Goal: Task Accomplishment & Management: Manage account settings

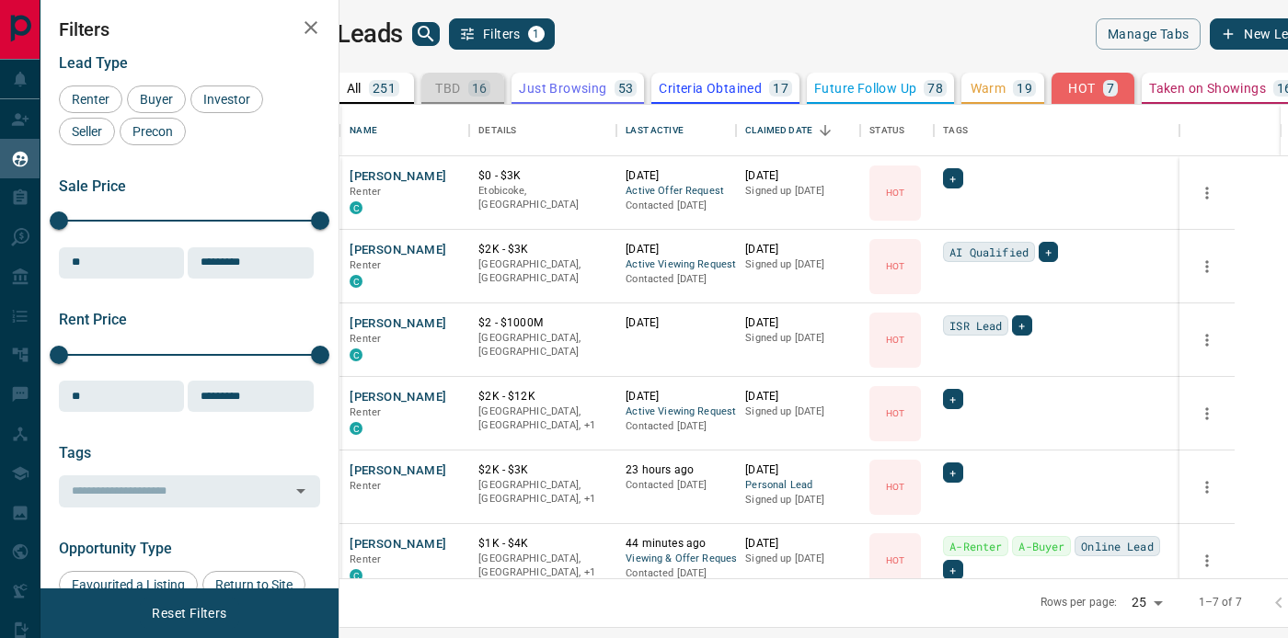
click at [490, 91] on div "TBD 16" at bounding box center [462, 88] width 55 height 17
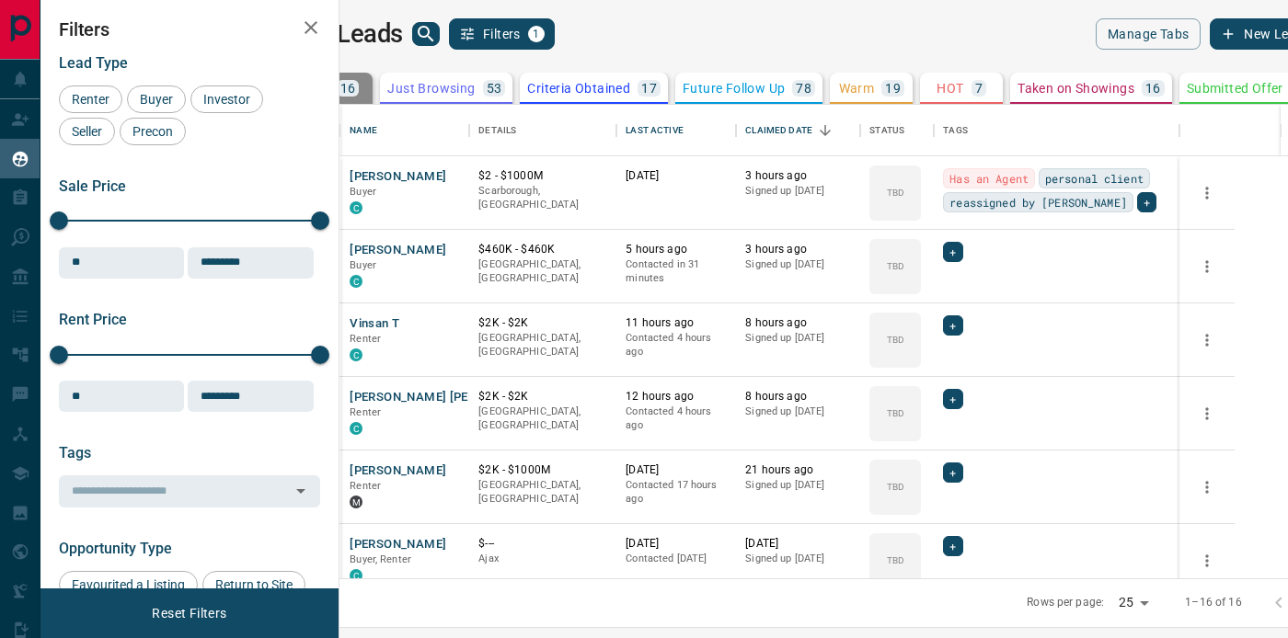
scroll to position [0, 330]
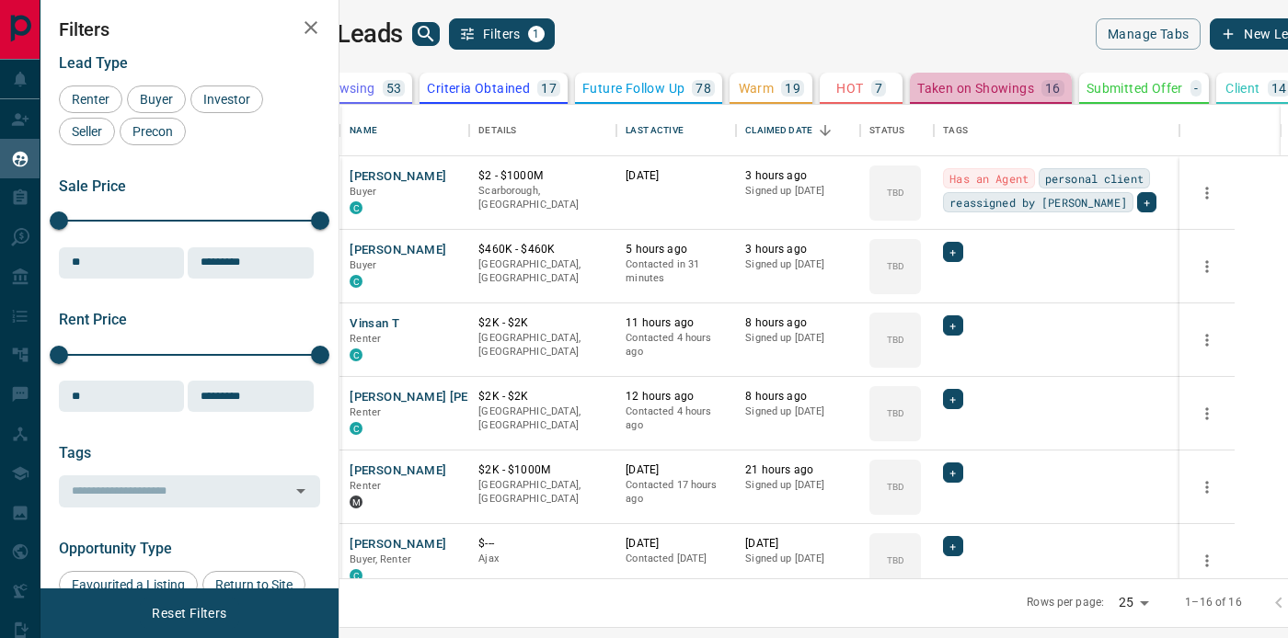
click at [956, 76] on button "Taken on Showings 16" at bounding box center [991, 88] width 162 height 31
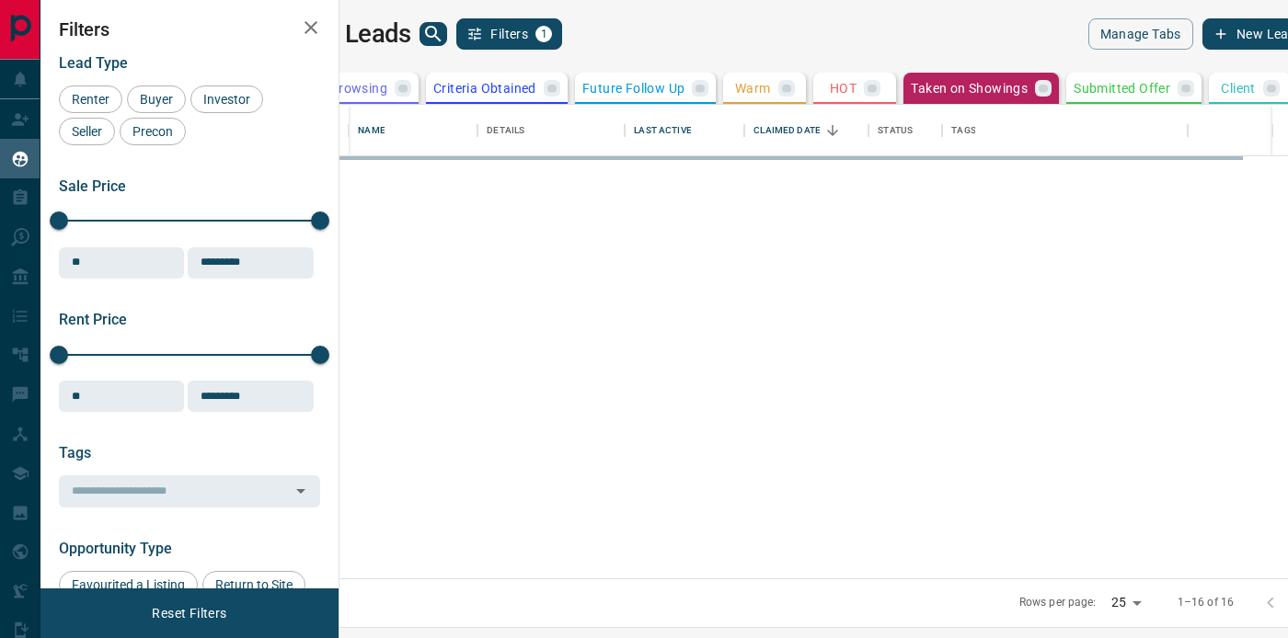
scroll to position [0, 312]
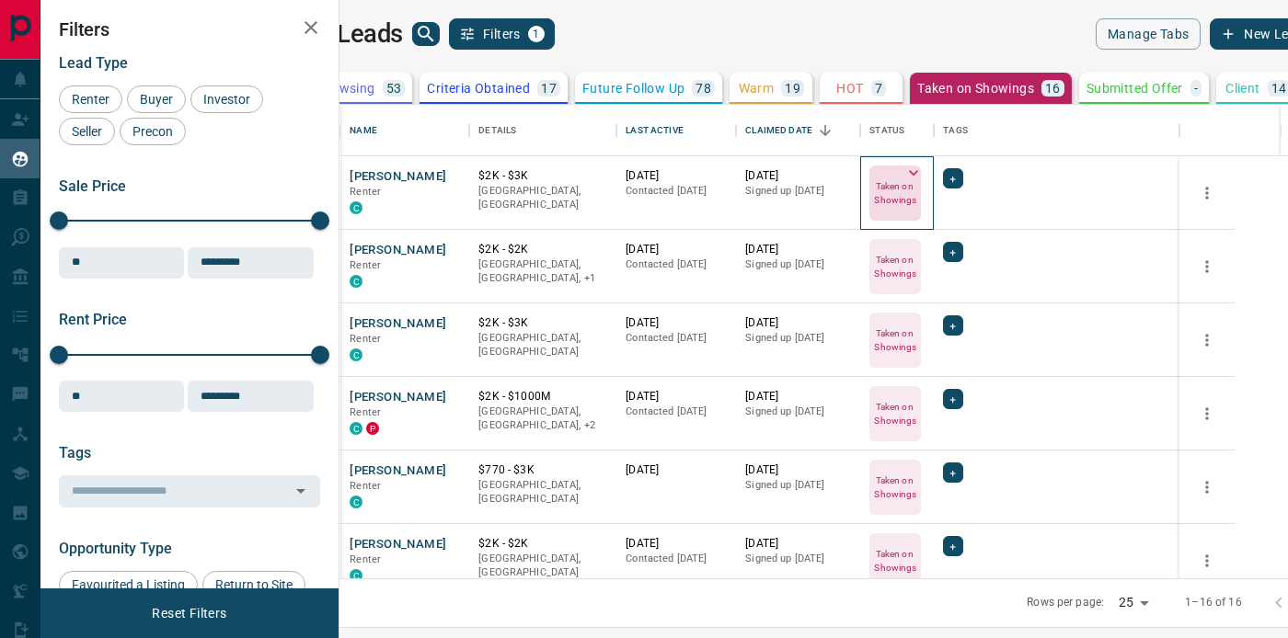
click at [918, 172] on icon at bounding box center [913, 173] width 9 height 6
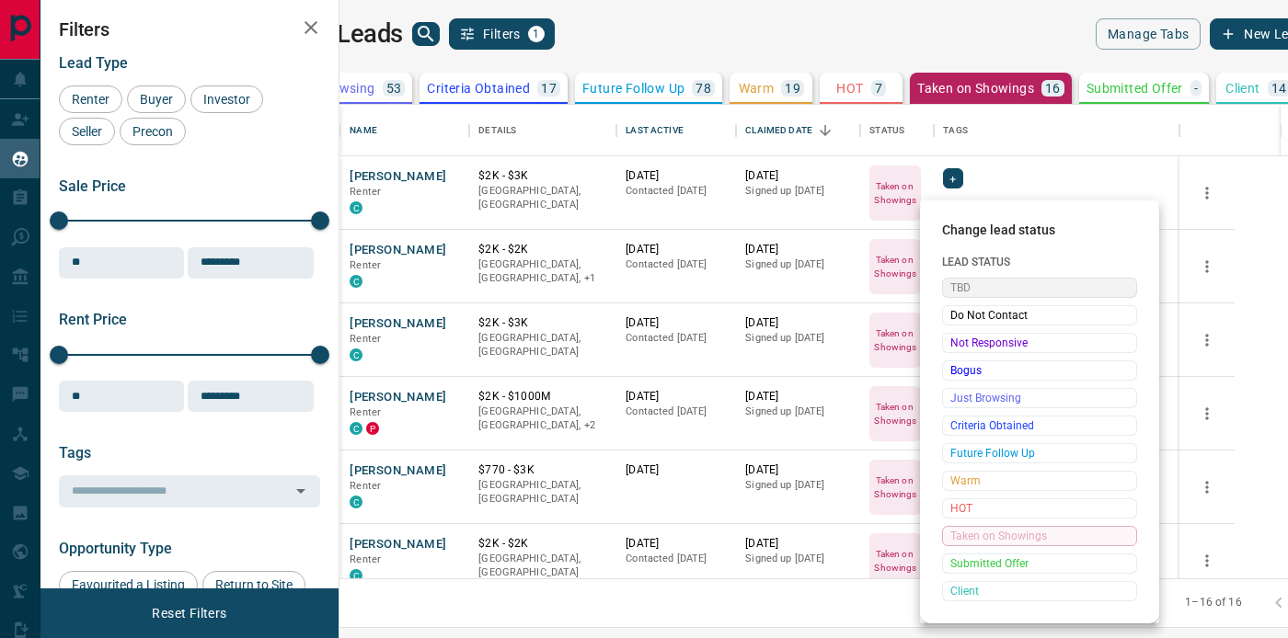
click at [1009, 287] on span "TBD" at bounding box center [1039, 288] width 178 height 18
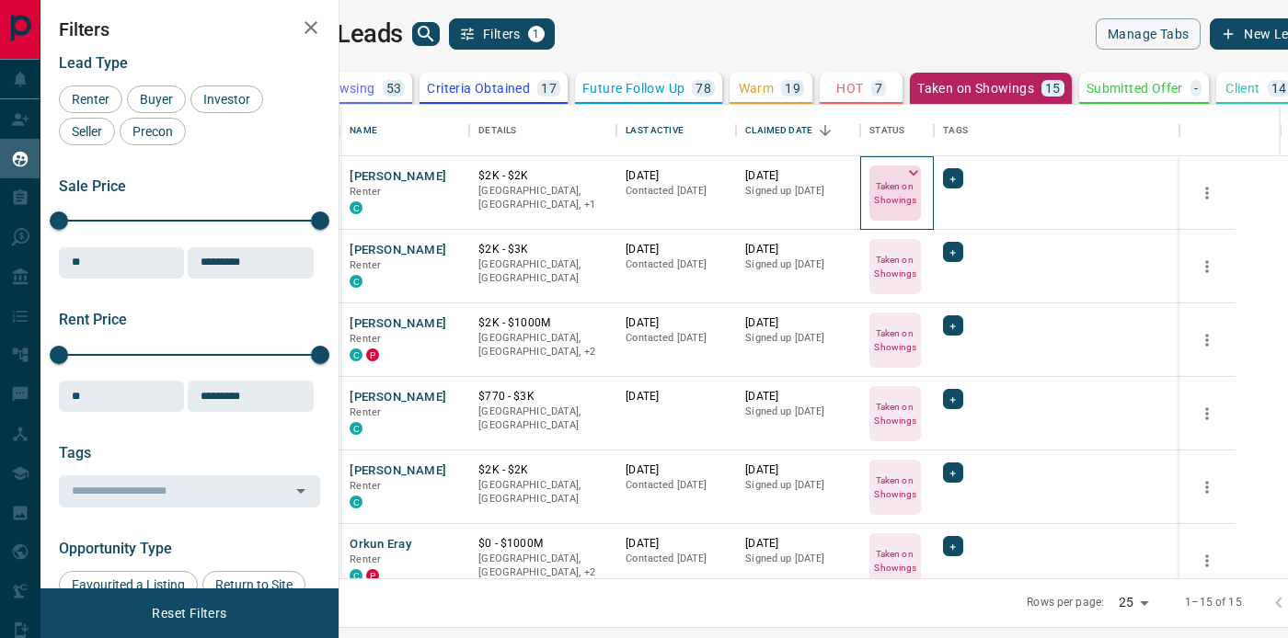
click at [918, 172] on icon at bounding box center [913, 173] width 9 height 6
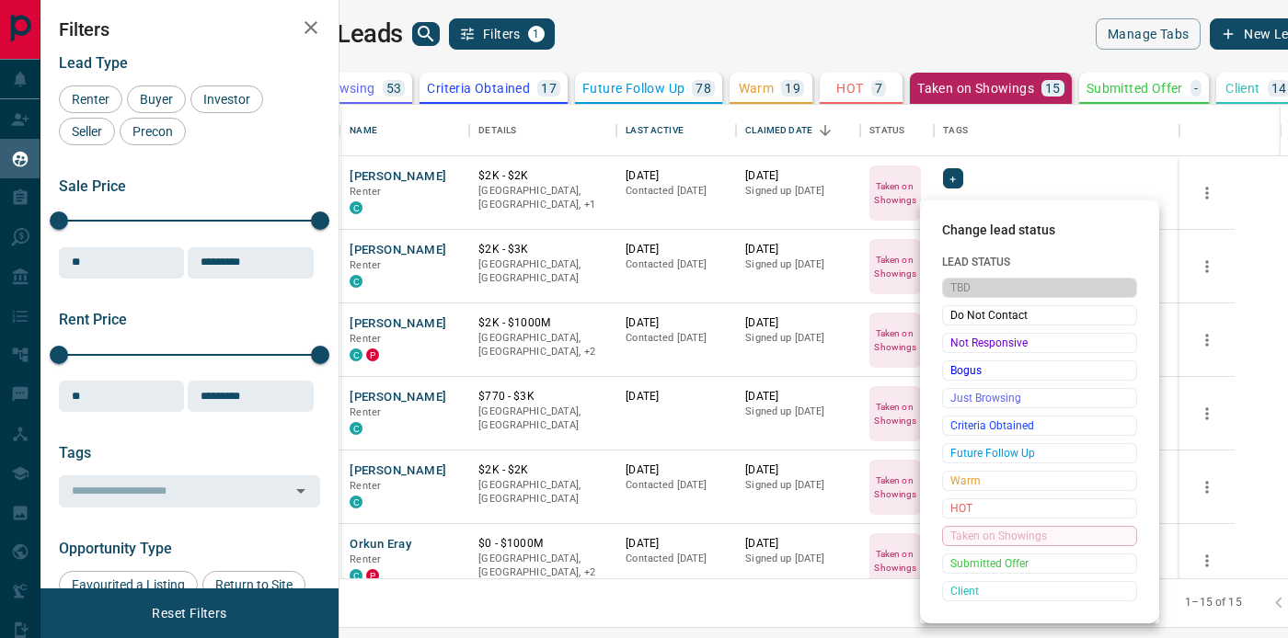
click at [981, 289] on span "TBD" at bounding box center [1039, 288] width 178 height 18
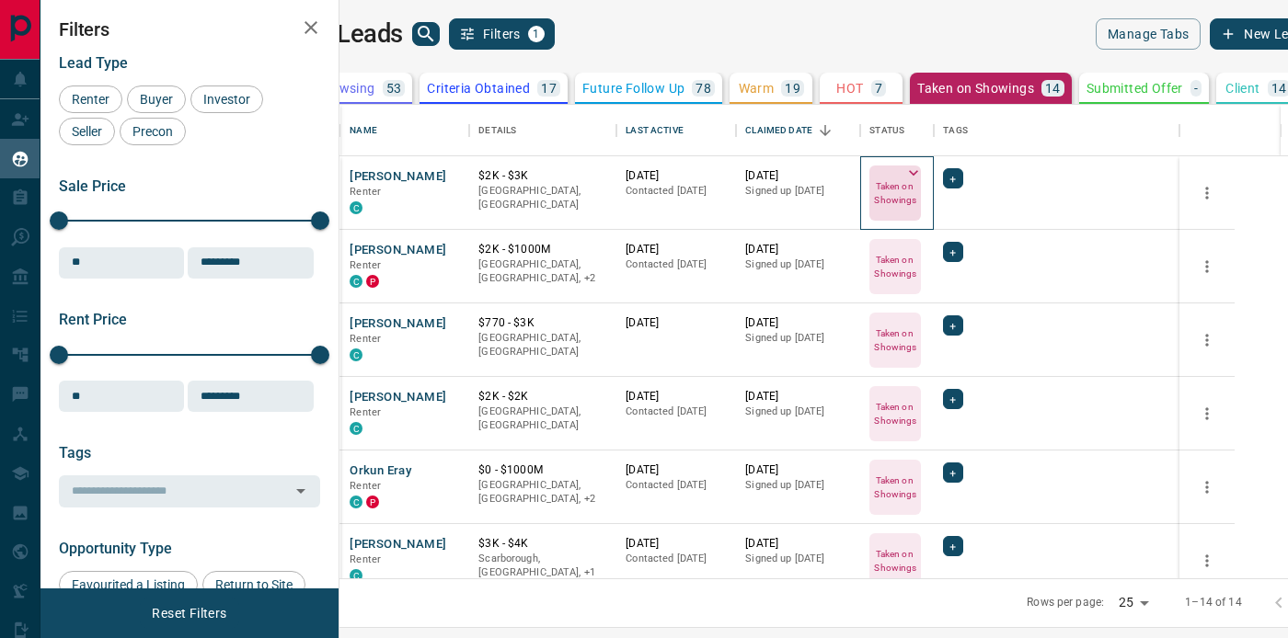
click at [918, 172] on icon at bounding box center [913, 173] width 9 height 6
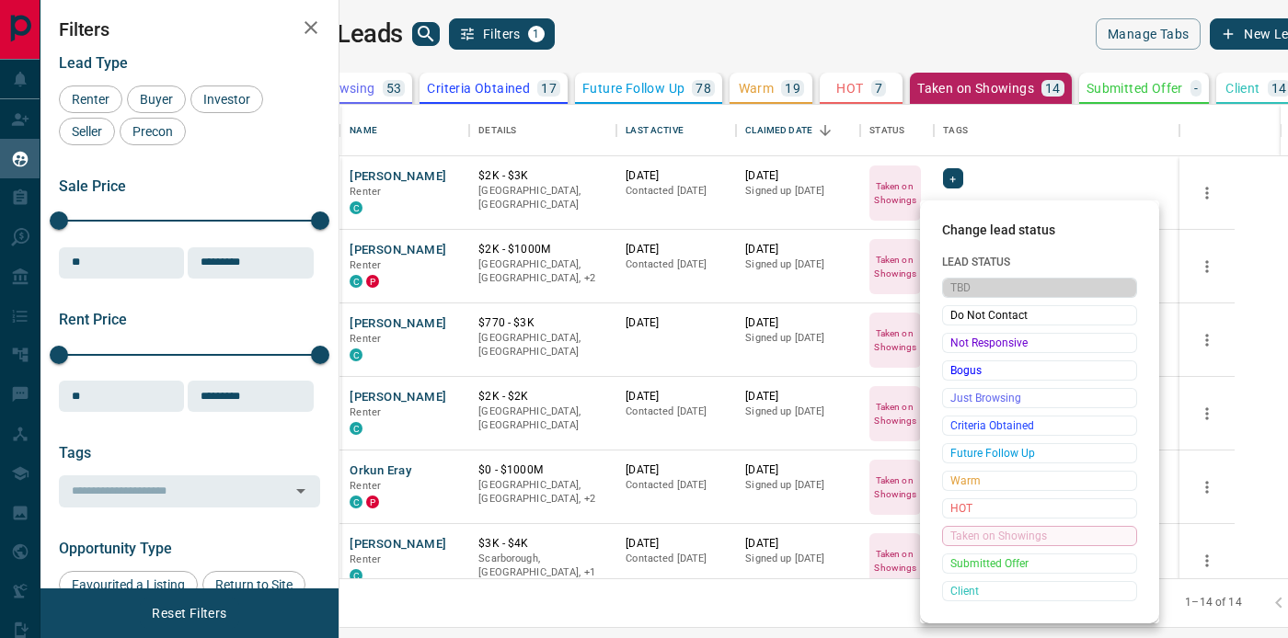
click at [986, 285] on span "TBD" at bounding box center [1039, 288] width 178 height 18
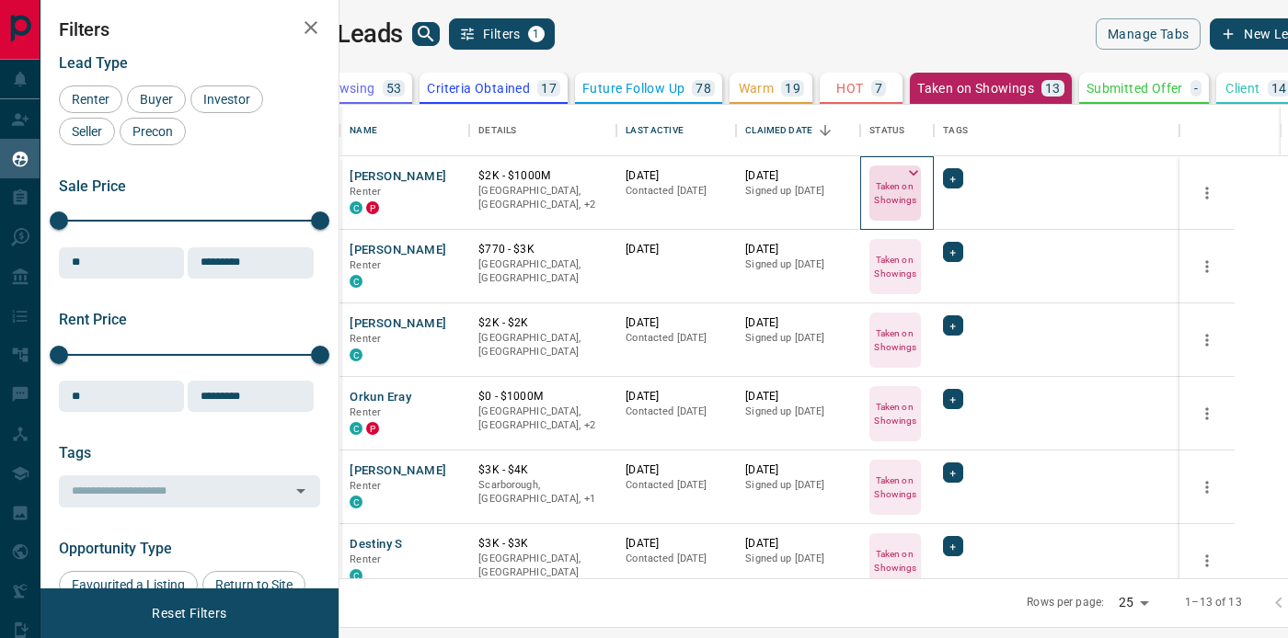
click at [923, 171] on icon at bounding box center [913, 173] width 18 height 18
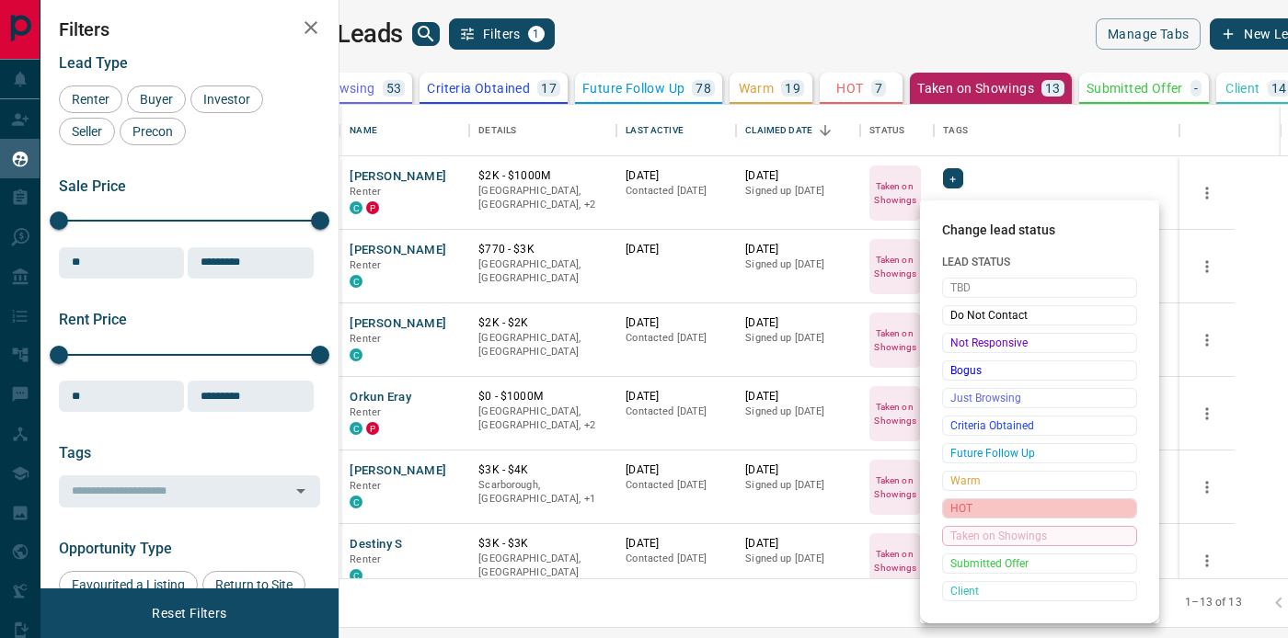
click at [996, 501] on span "HOT" at bounding box center [1039, 508] width 178 height 18
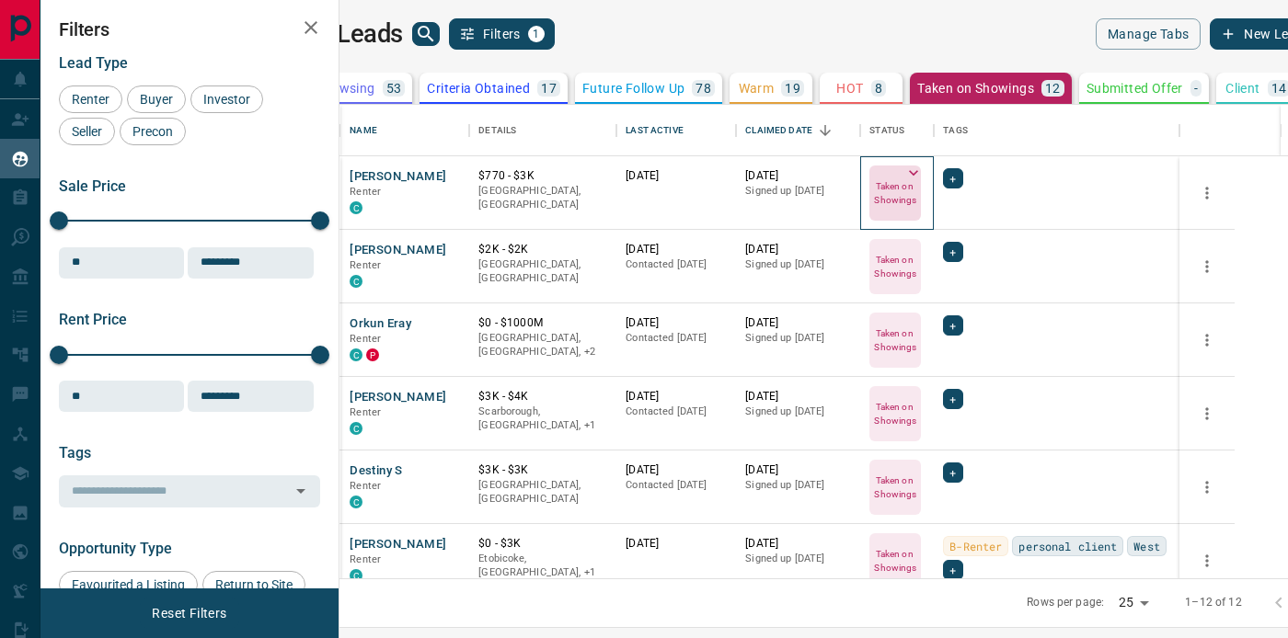
click at [923, 168] on icon at bounding box center [913, 173] width 18 height 18
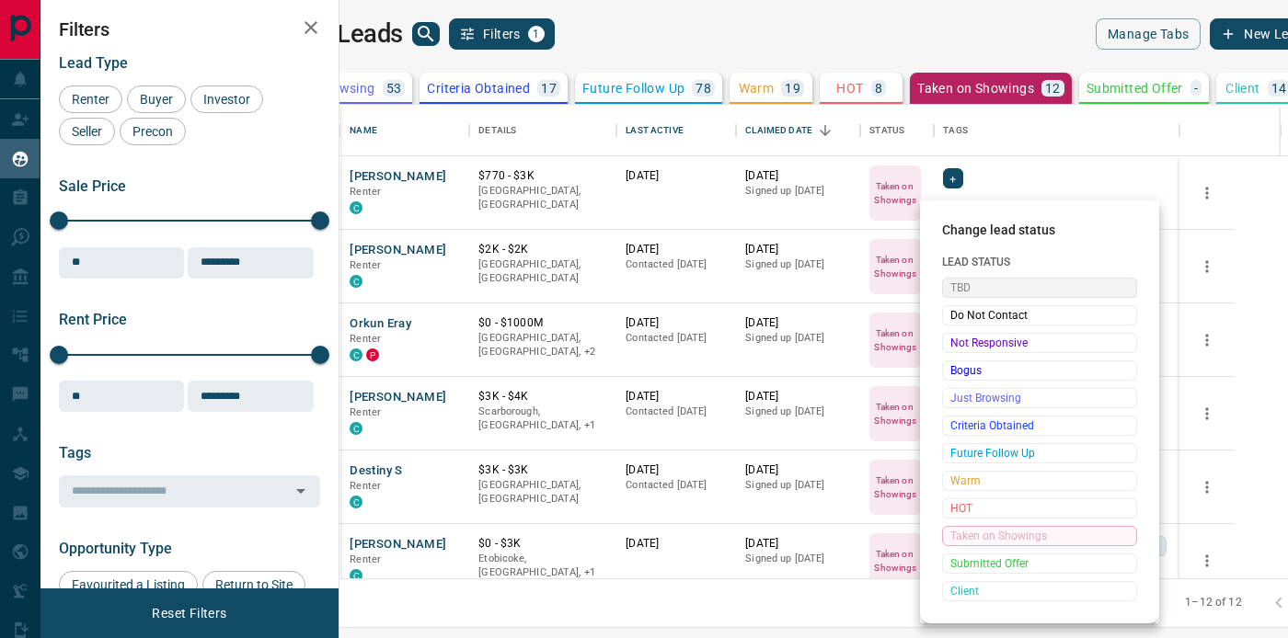
click at [999, 287] on span "TBD" at bounding box center [1039, 288] width 178 height 18
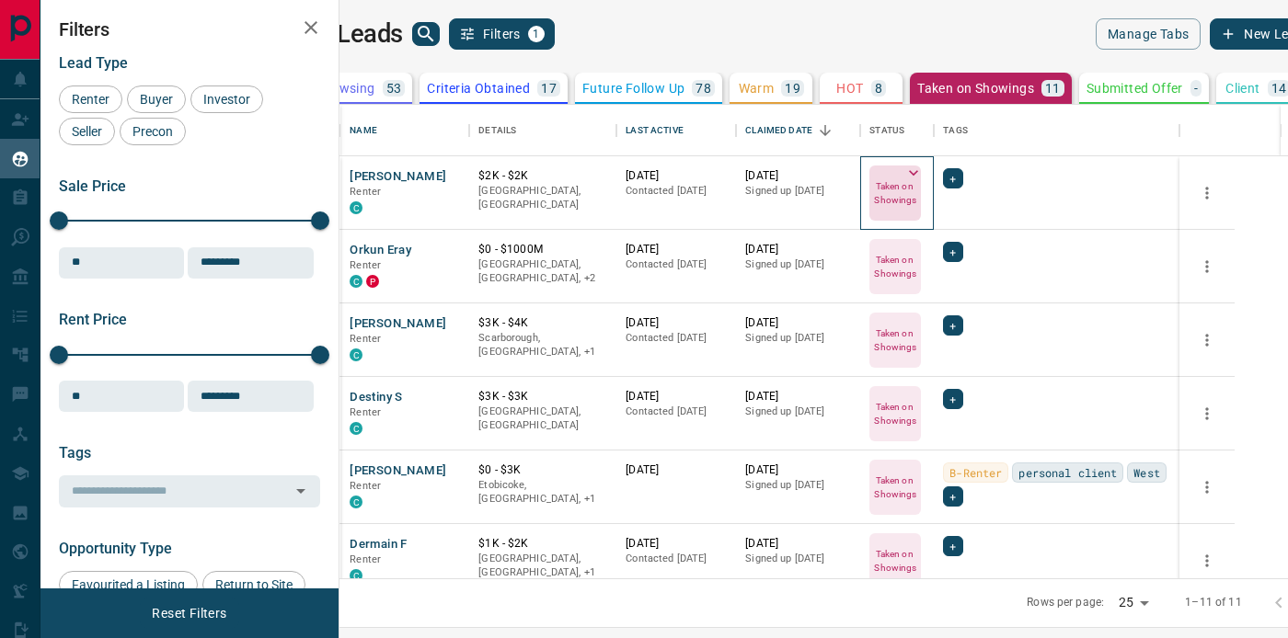
click at [923, 171] on icon at bounding box center [913, 173] width 18 height 18
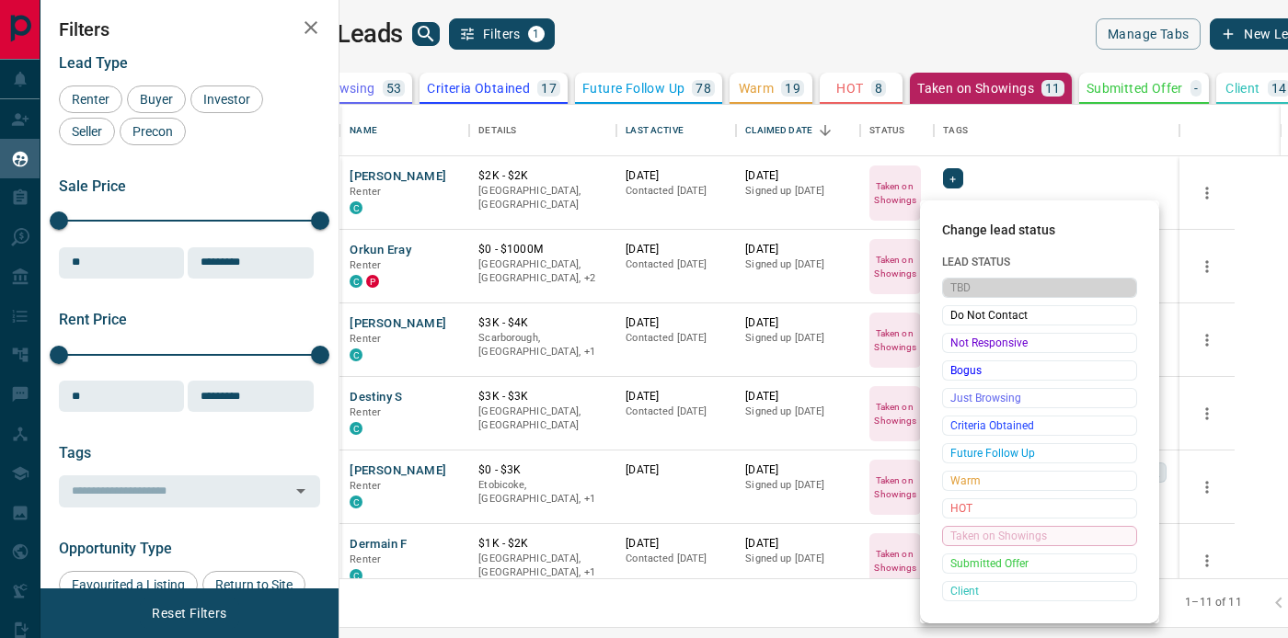
click at [980, 293] on span "TBD" at bounding box center [1039, 288] width 178 height 18
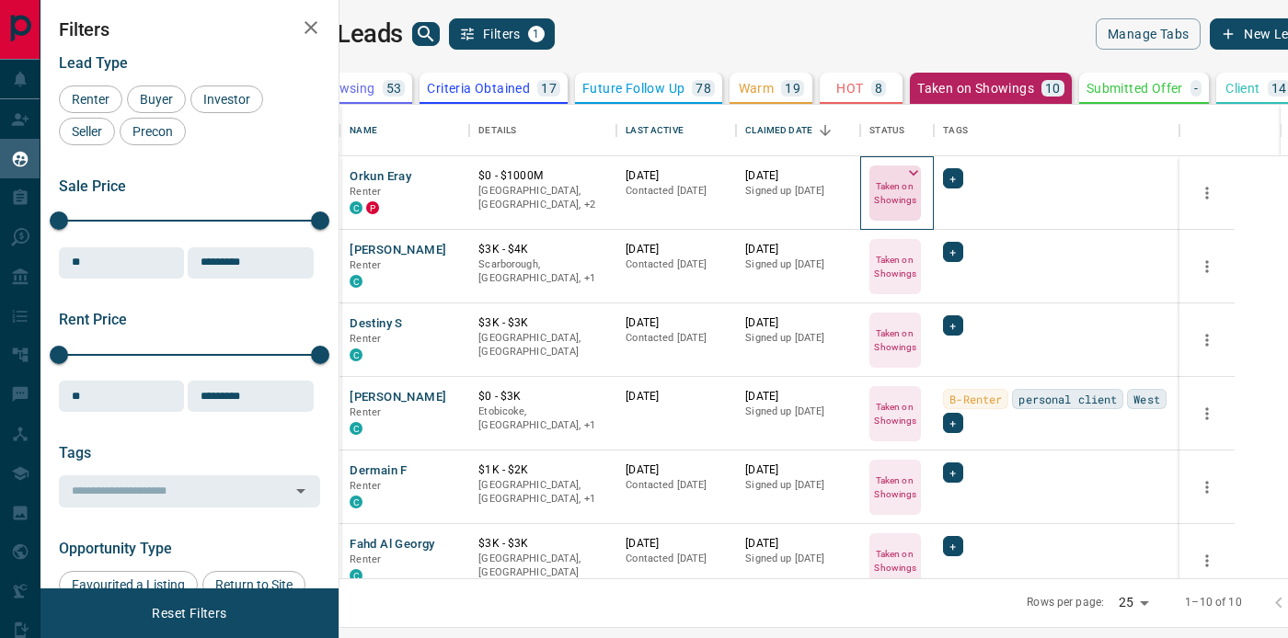
click at [923, 178] on icon at bounding box center [913, 173] width 18 height 18
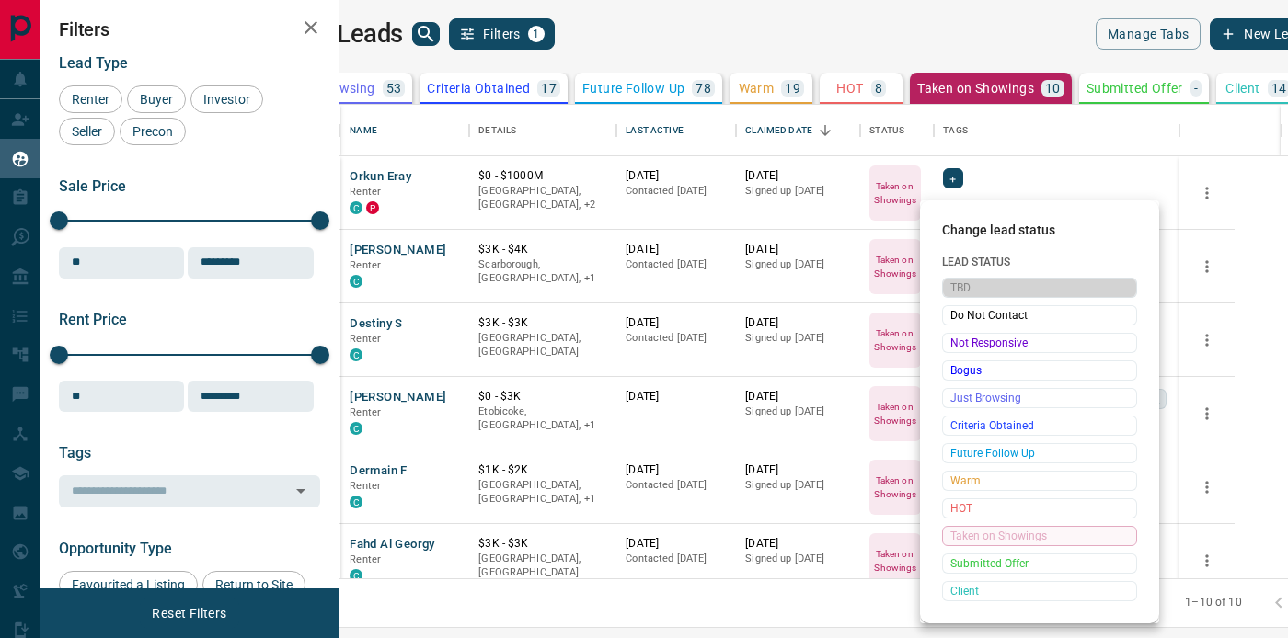
click at [981, 281] on span "TBD" at bounding box center [1039, 288] width 178 height 18
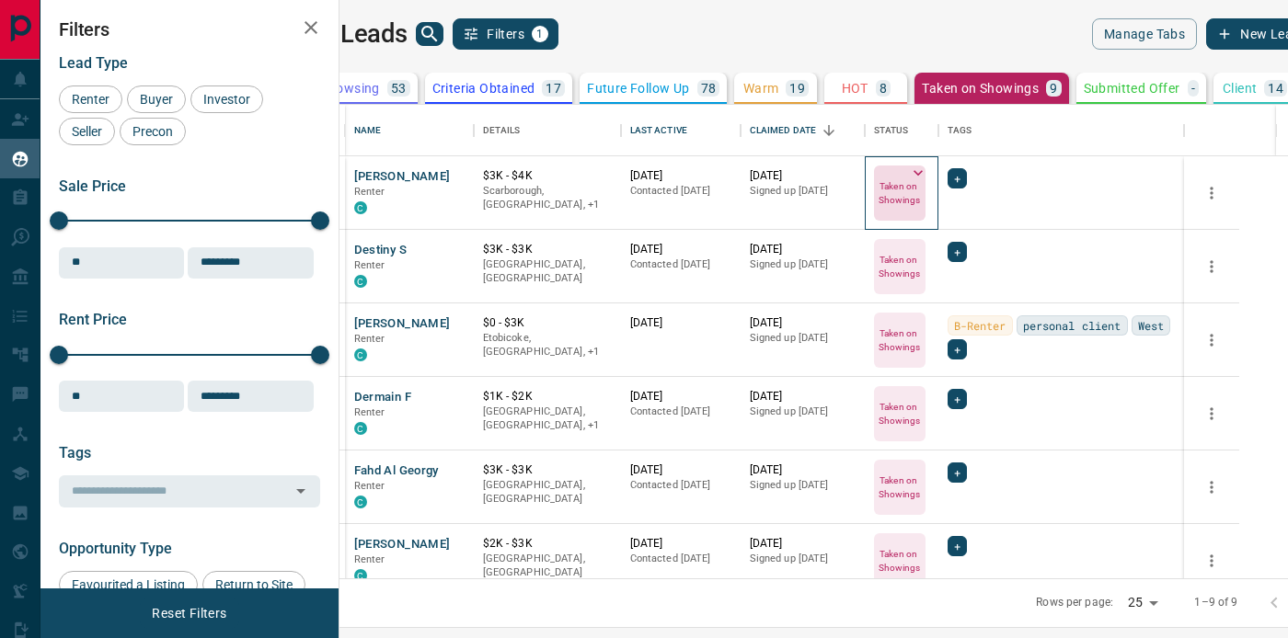
click at [923, 173] on icon at bounding box center [917, 173] width 9 height 6
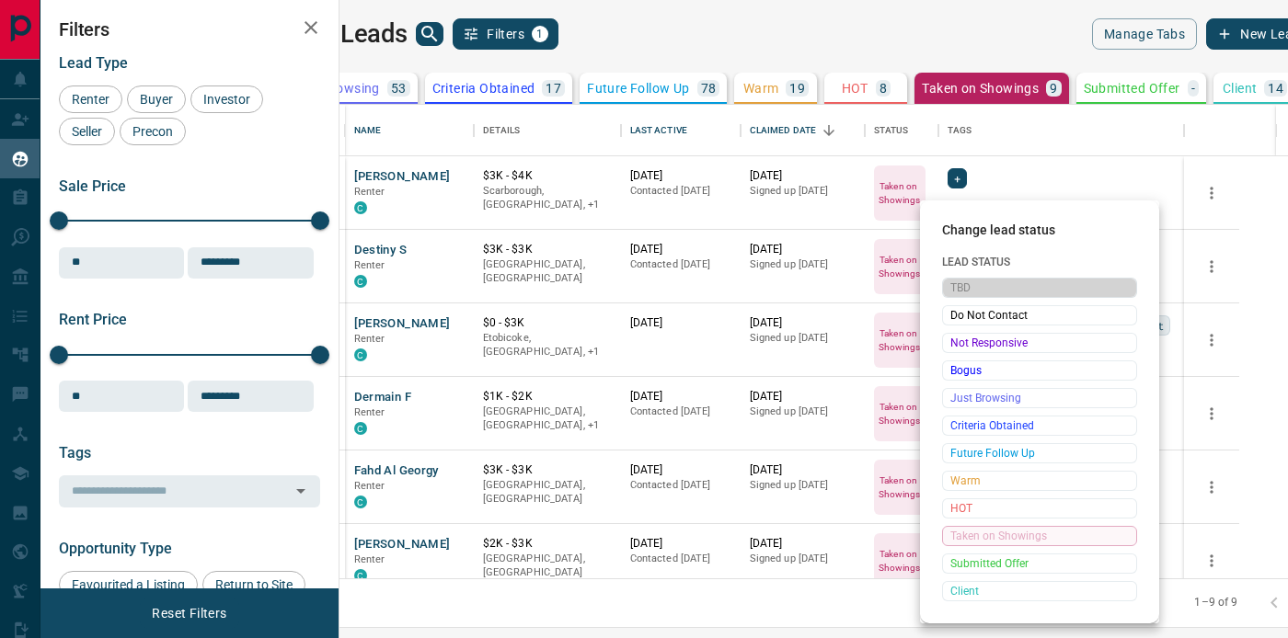
click at [985, 283] on span "TBD" at bounding box center [1039, 288] width 178 height 18
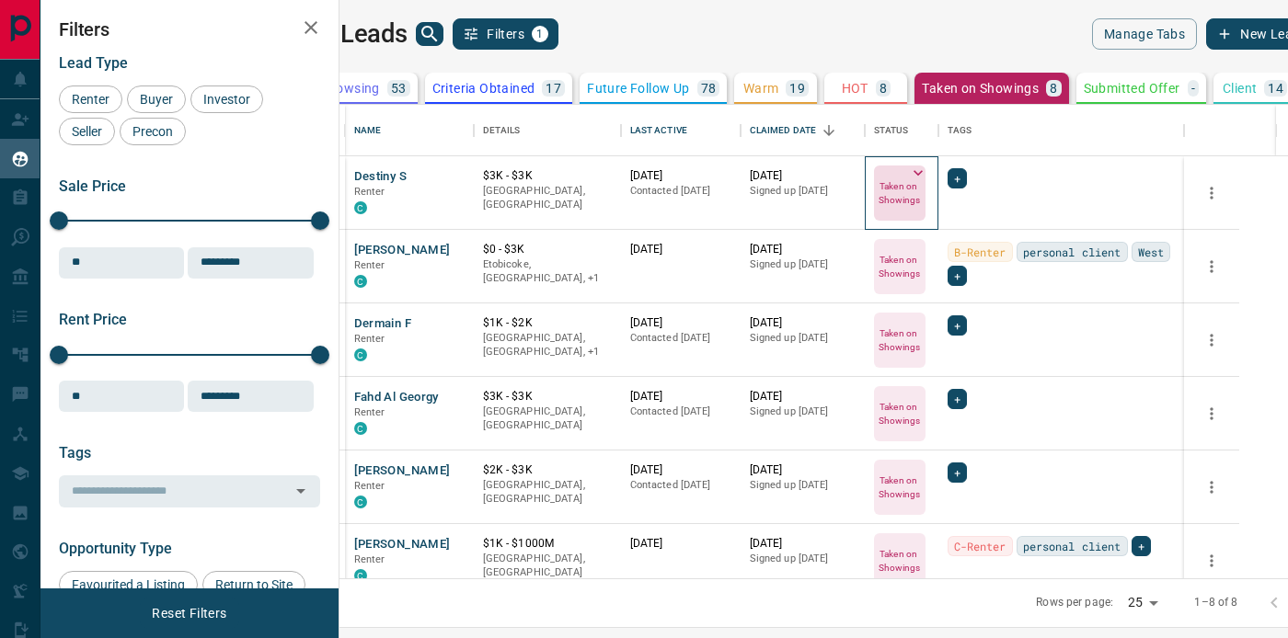
click at [927, 171] on icon at bounding box center [918, 173] width 18 height 18
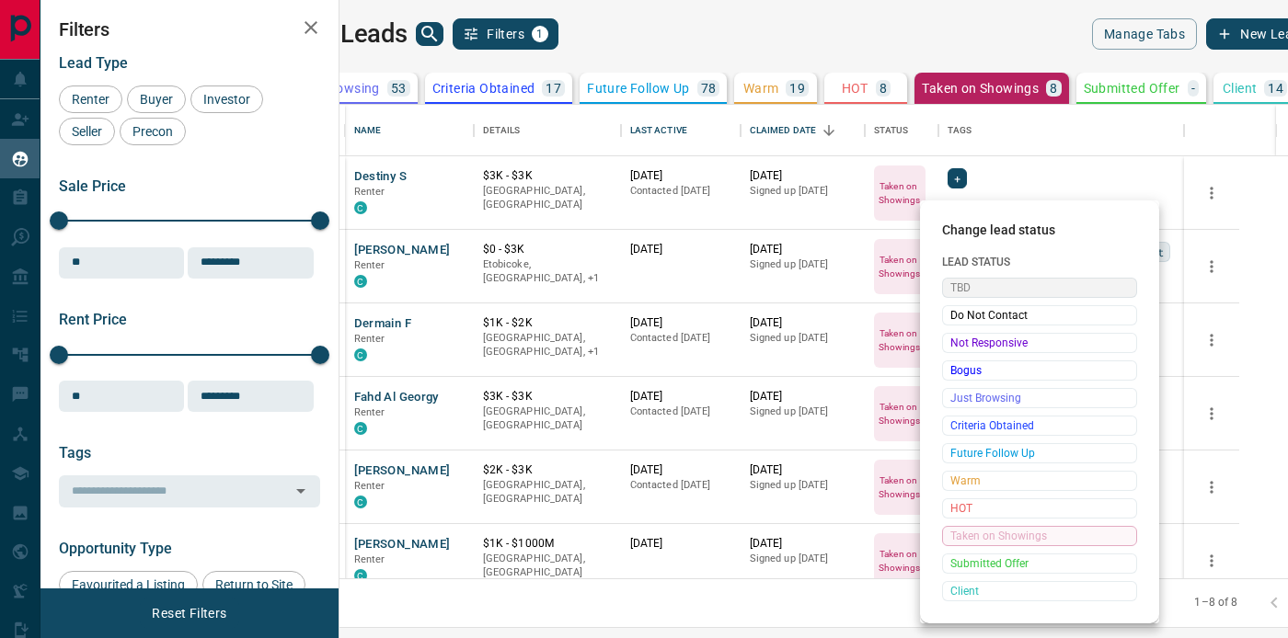
click at [977, 292] on span "TBD" at bounding box center [1039, 288] width 178 height 18
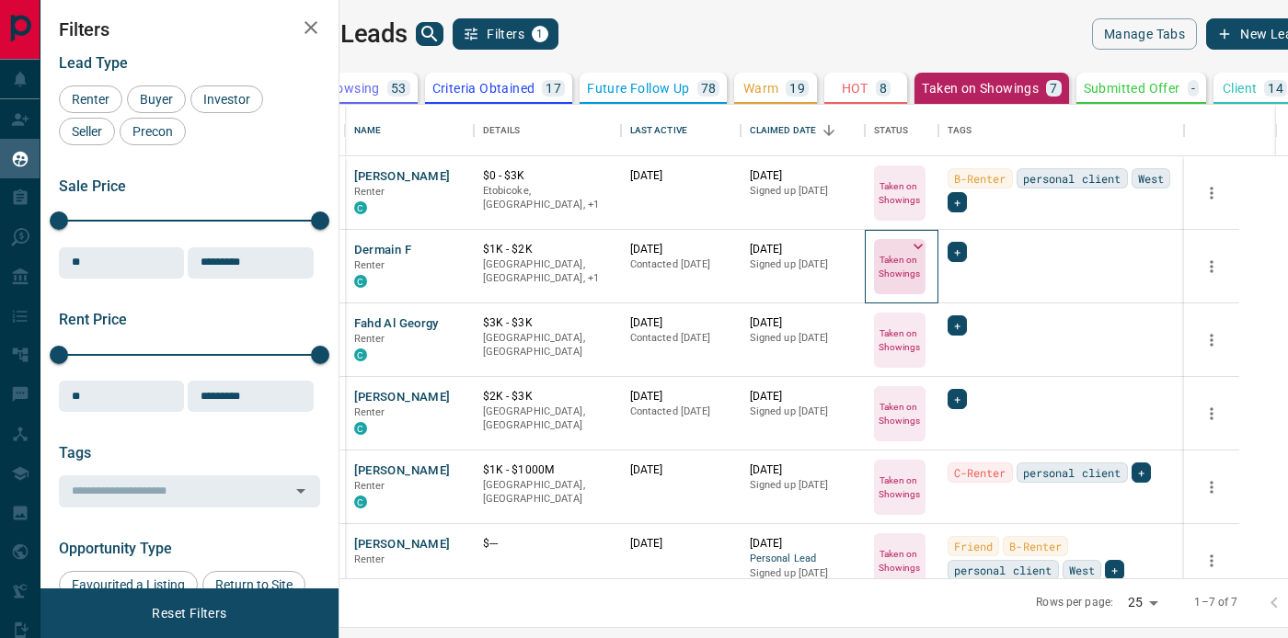
click at [927, 243] on icon at bounding box center [918, 246] width 18 height 18
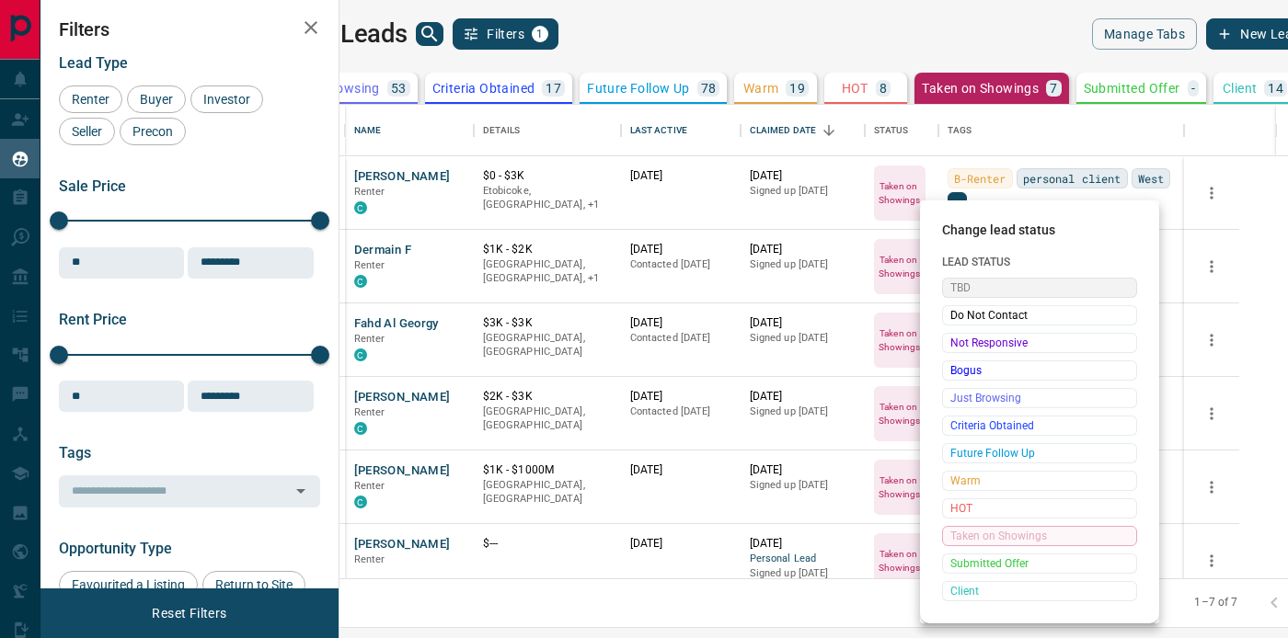
click at [982, 284] on span "TBD" at bounding box center [1039, 288] width 178 height 18
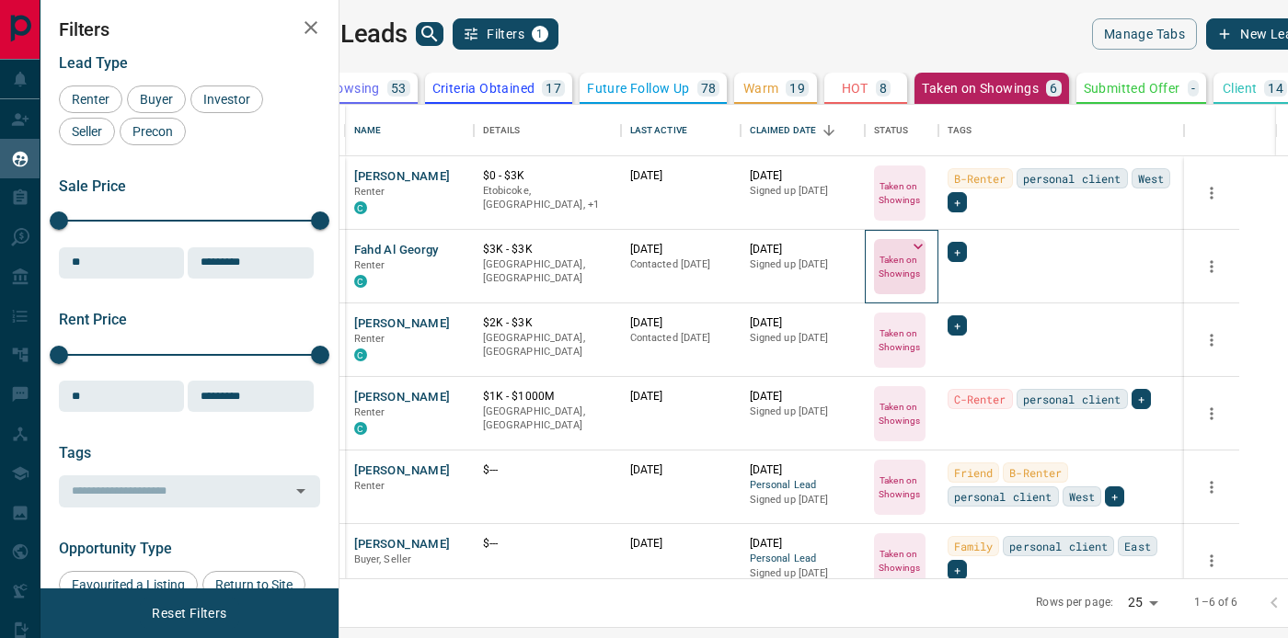
click at [923, 246] on icon at bounding box center [917, 247] width 9 height 6
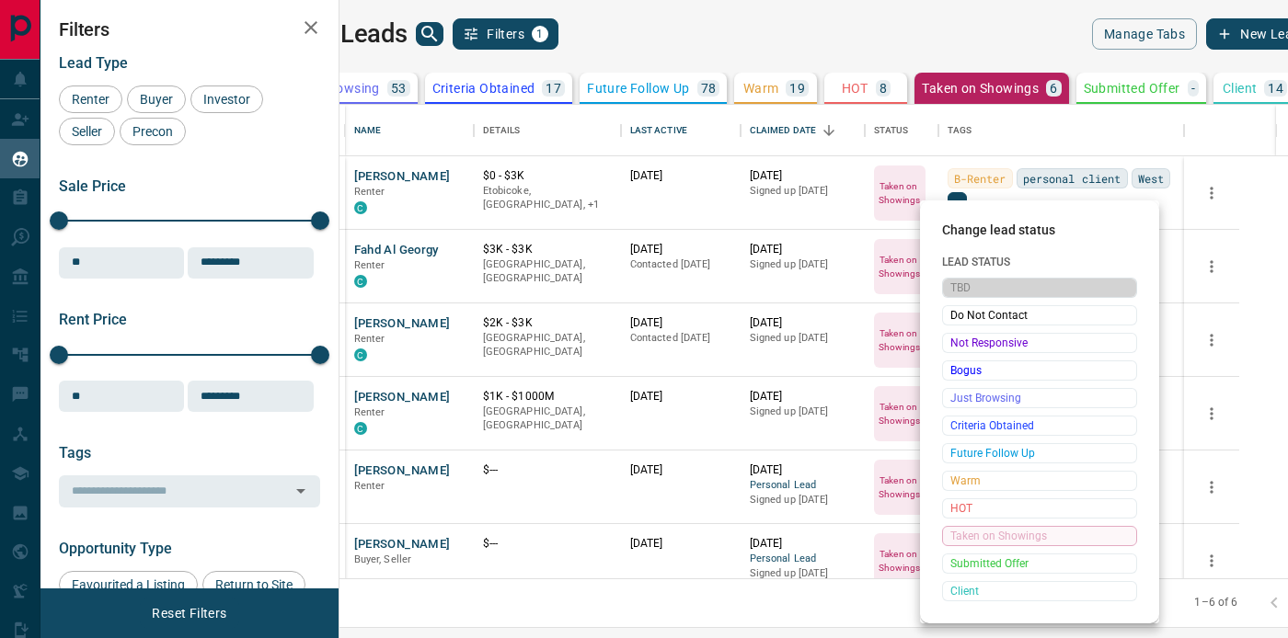
click at [1005, 287] on span "TBD" at bounding box center [1039, 288] width 178 height 18
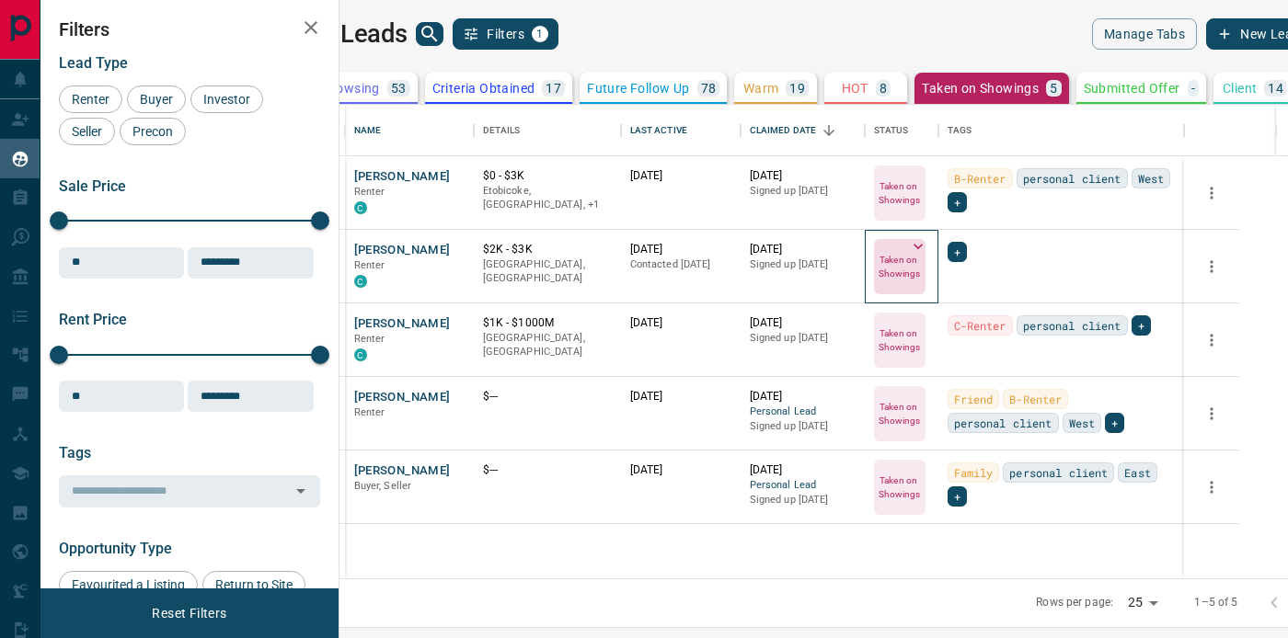
click at [923, 246] on icon at bounding box center [917, 247] width 9 height 6
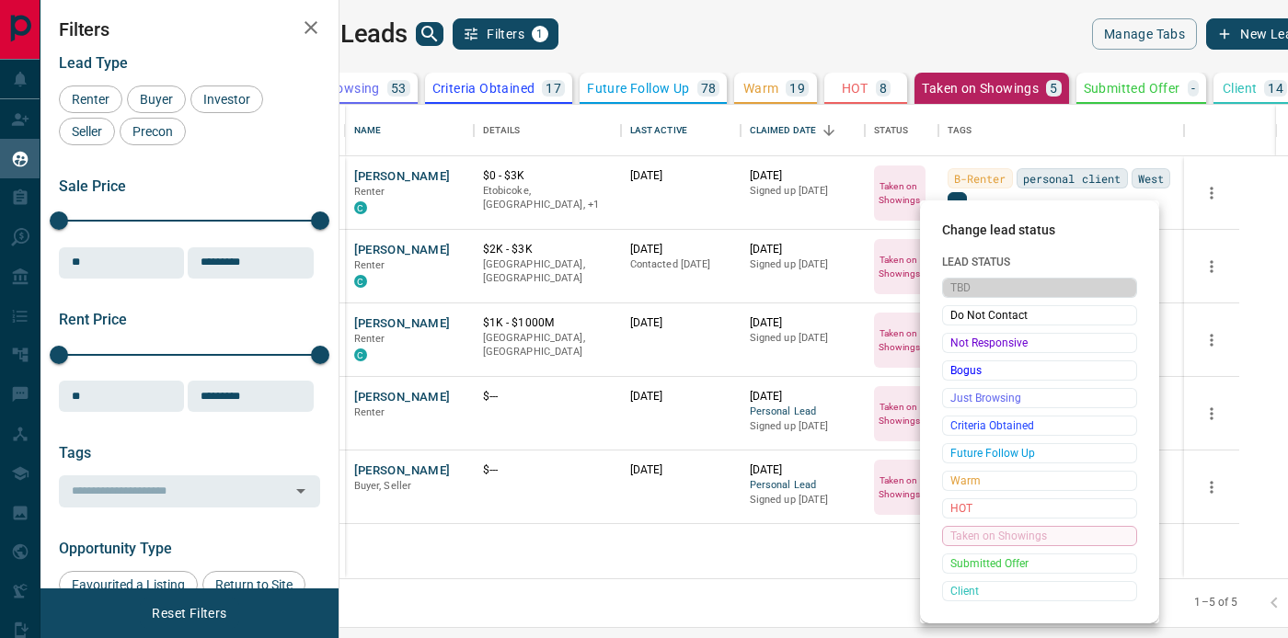
click at [980, 288] on span "TBD" at bounding box center [1039, 288] width 178 height 18
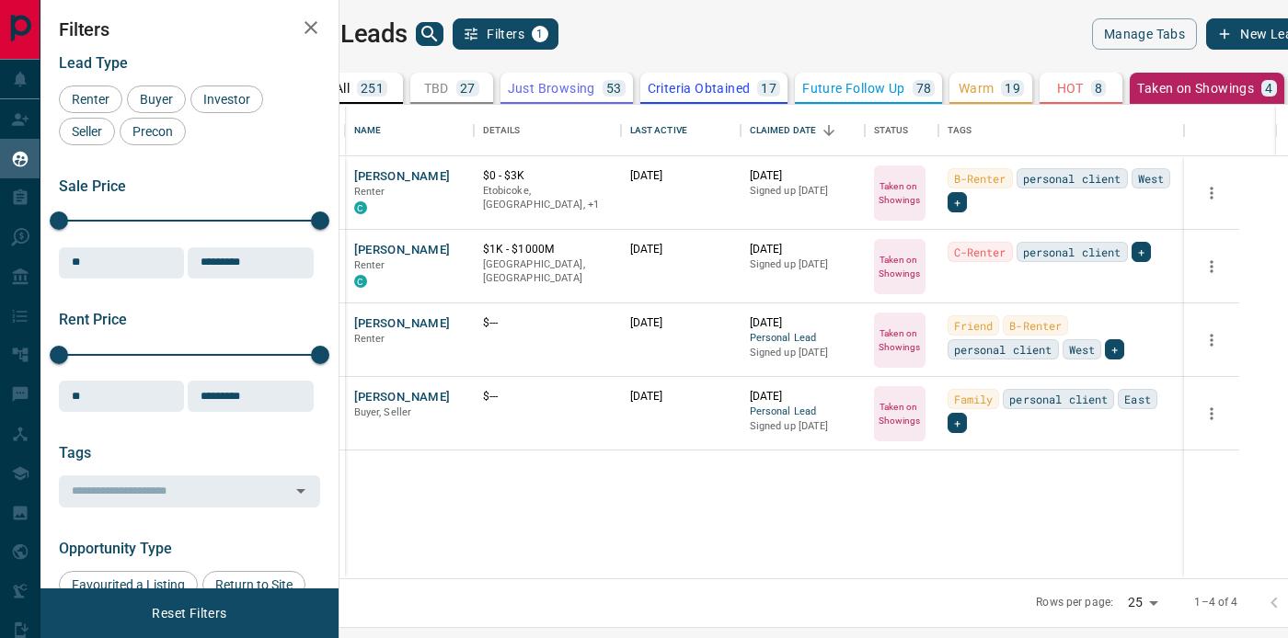
scroll to position [0, 0]
click at [611, 95] on p "Just Browsing" at bounding box center [566, 88] width 87 height 13
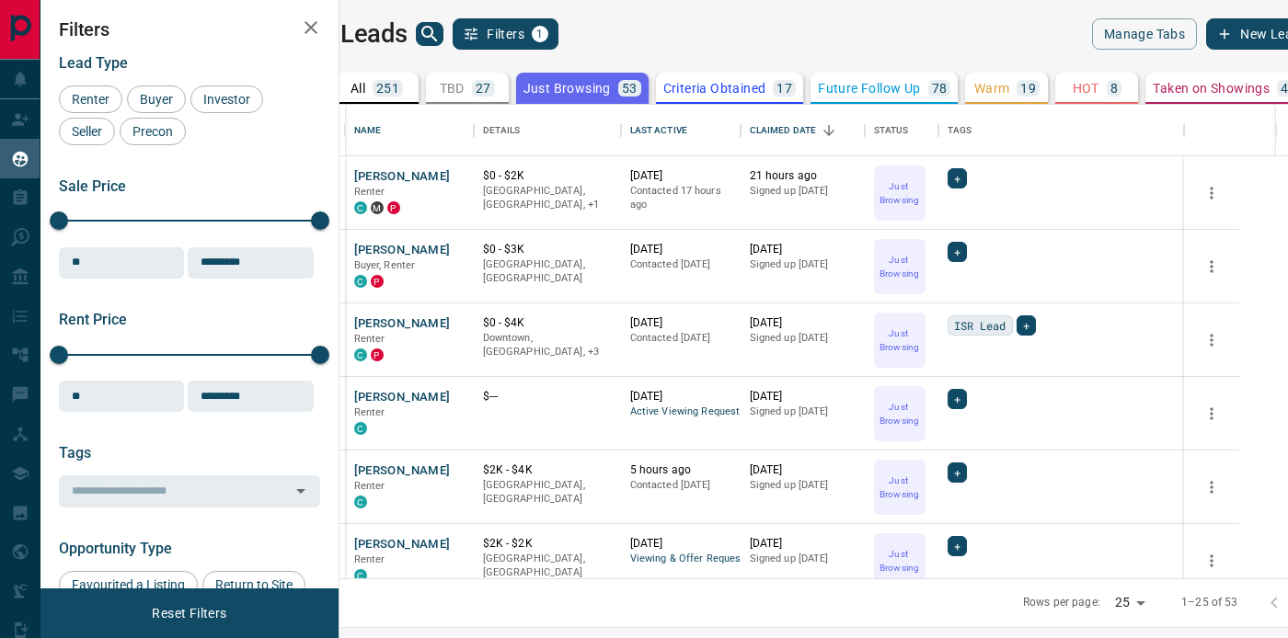
click at [766, 87] on p "Criteria Obtained" at bounding box center [714, 88] width 103 height 13
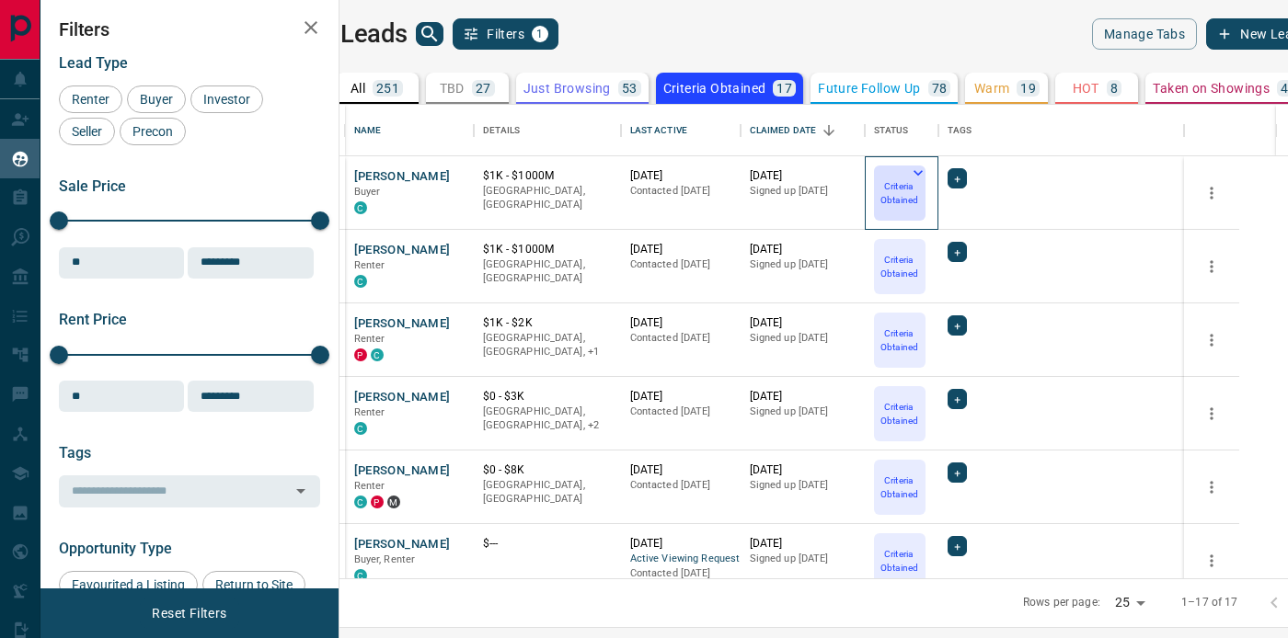
click at [927, 166] on icon at bounding box center [918, 173] width 18 height 18
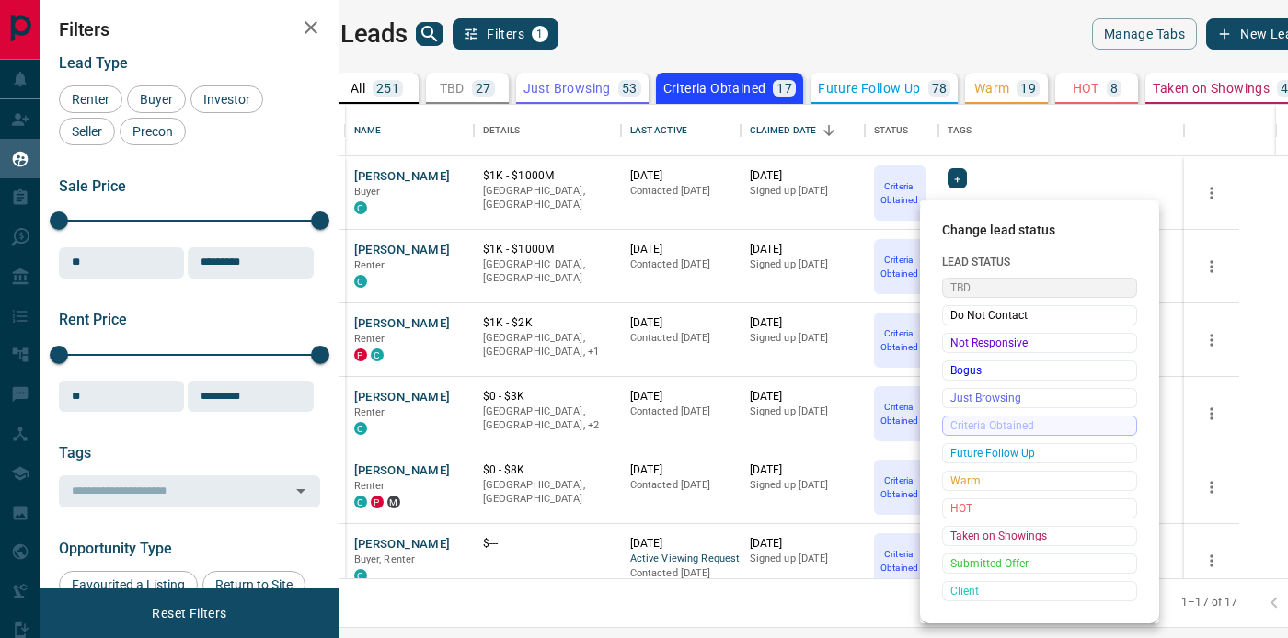
click at [992, 289] on span "TBD" at bounding box center [1039, 288] width 178 height 18
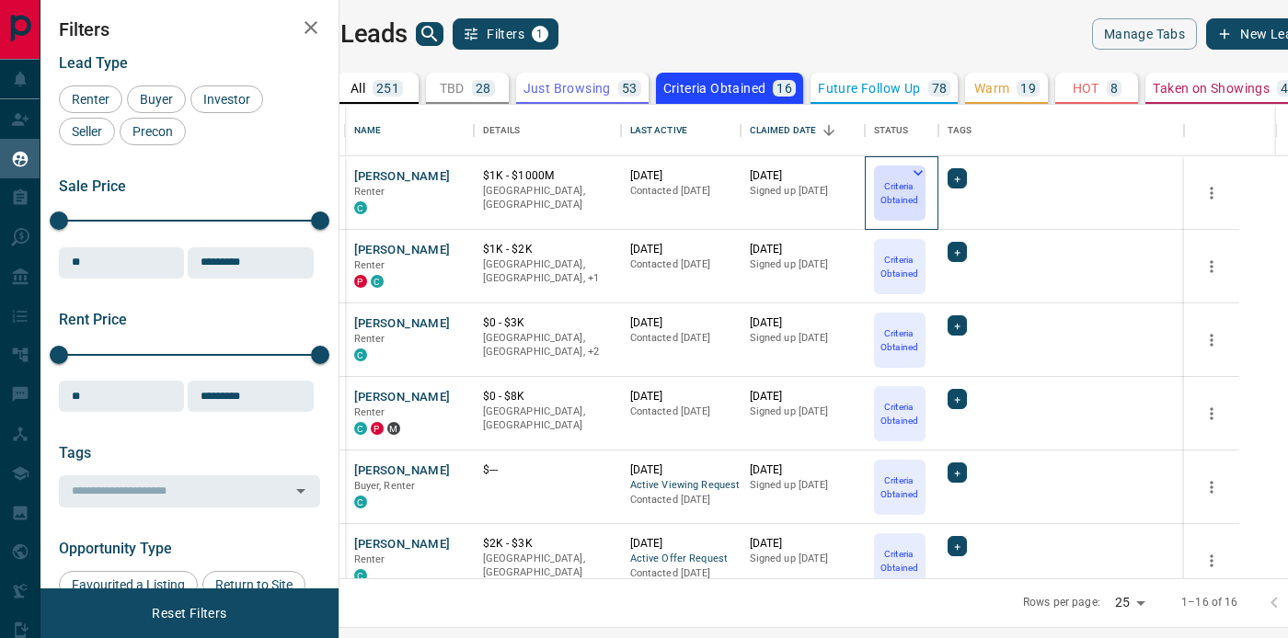
click at [927, 170] on icon at bounding box center [918, 173] width 18 height 18
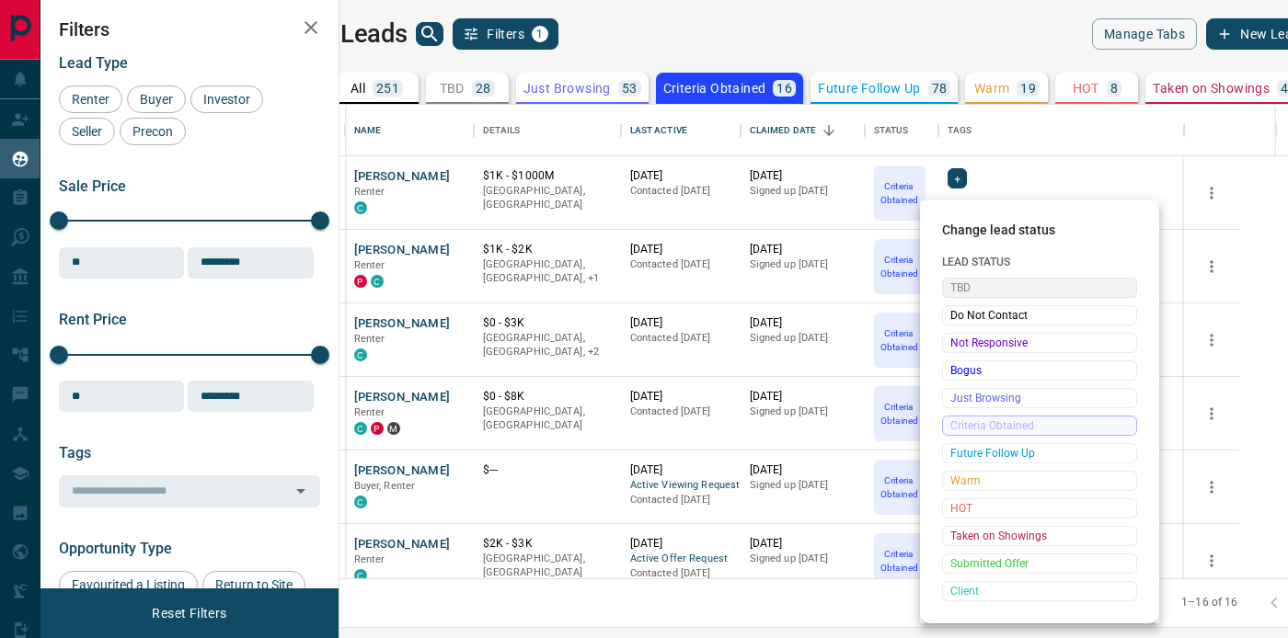
click at [978, 287] on span "TBD" at bounding box center [1039, 288] width 178 height 18
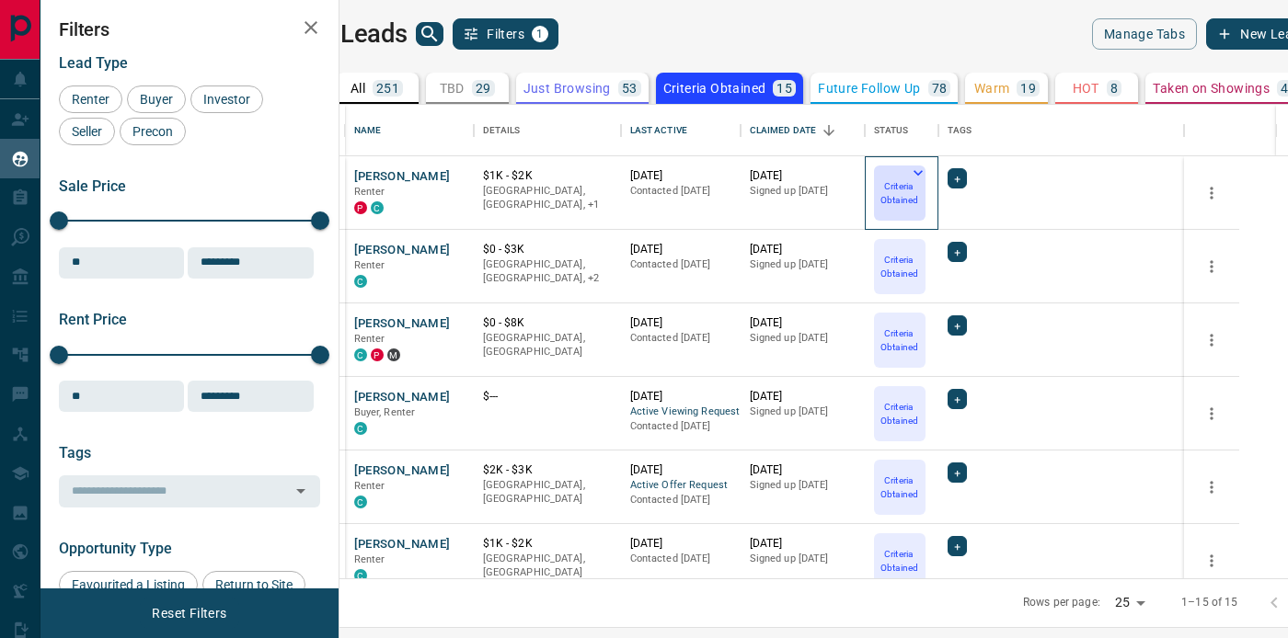
click at [927, 171] on icon at bounding box center [918, 173] width 18 height 18
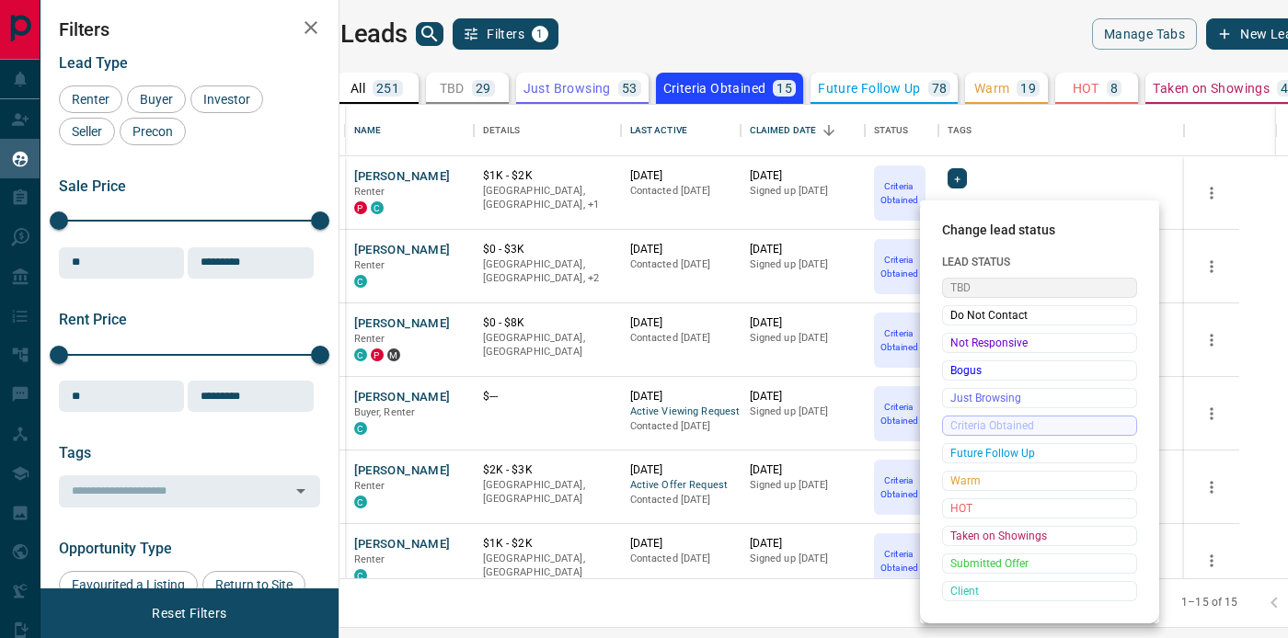
click at [970, 289] on span "TBD" at bounding box center [1039, 288] width 178 height 18
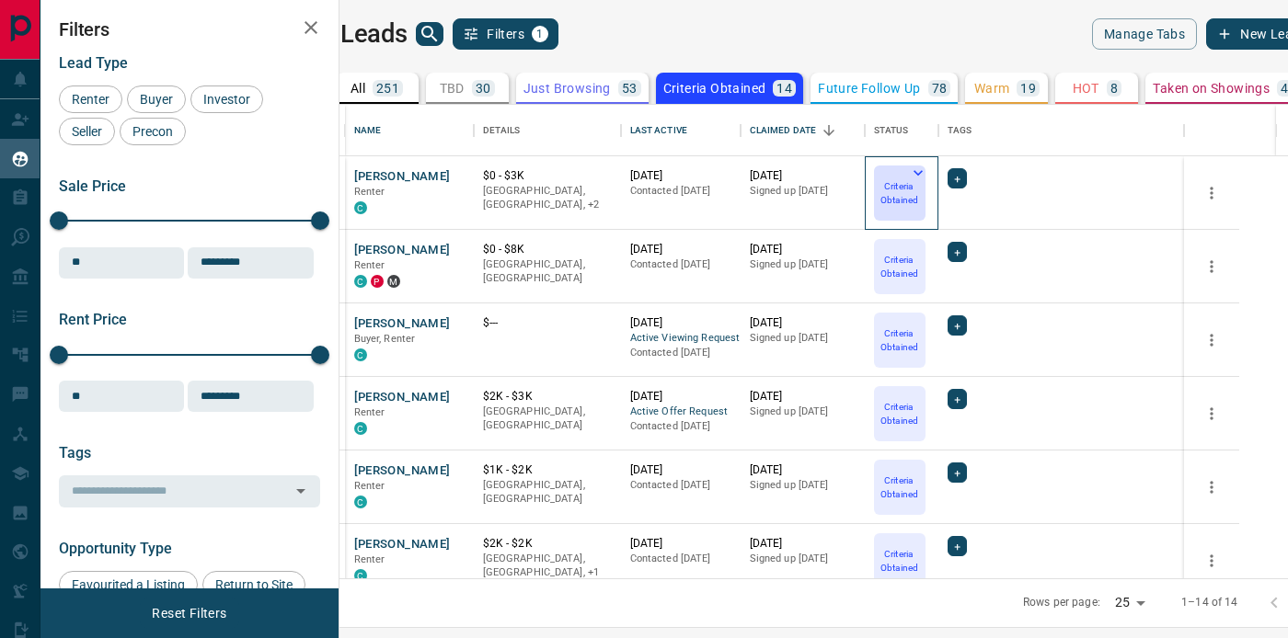
click at [927, 172] on icon at bounding box center [918, 173] width 18 height 18
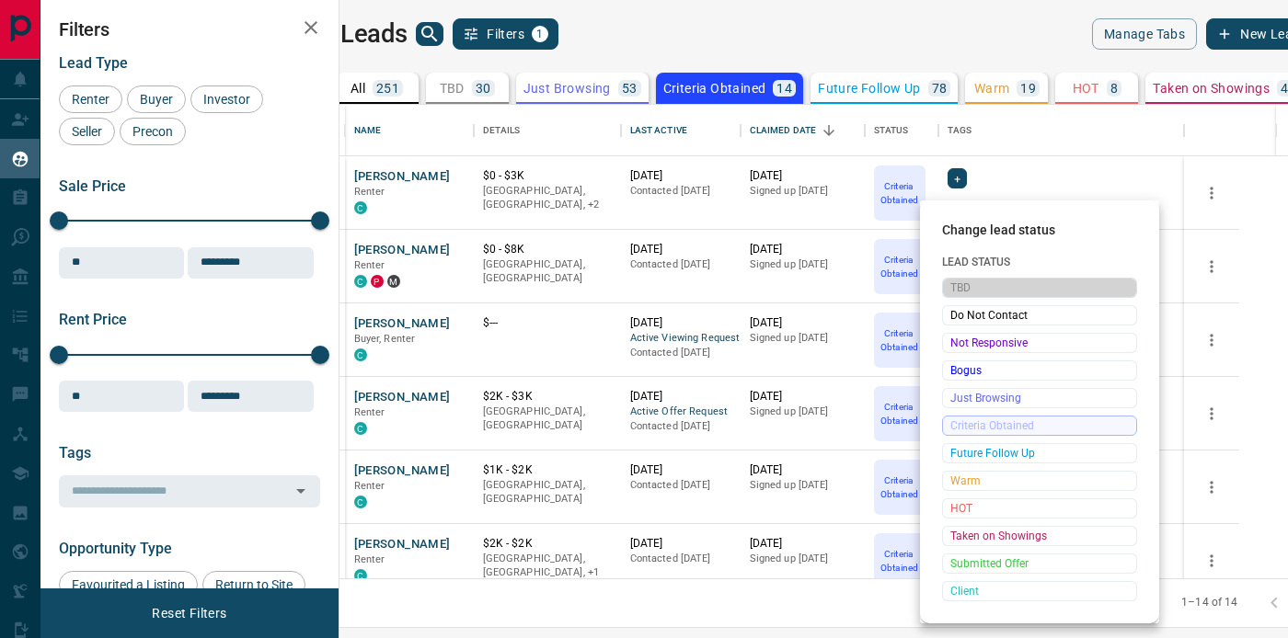
click at [1007, 281] on span "TBD" at bounding box center [1039, 288] width 178 height 18
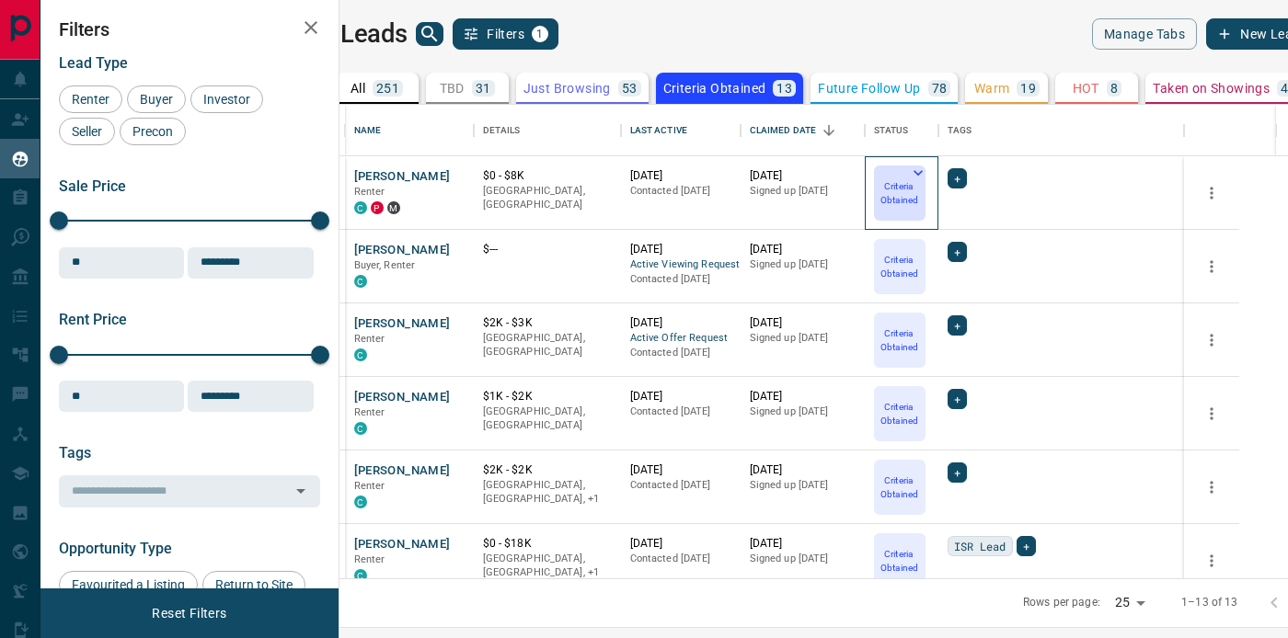
click at [923, 172] on icon at bounding box center [917, 173] width 9 height 6
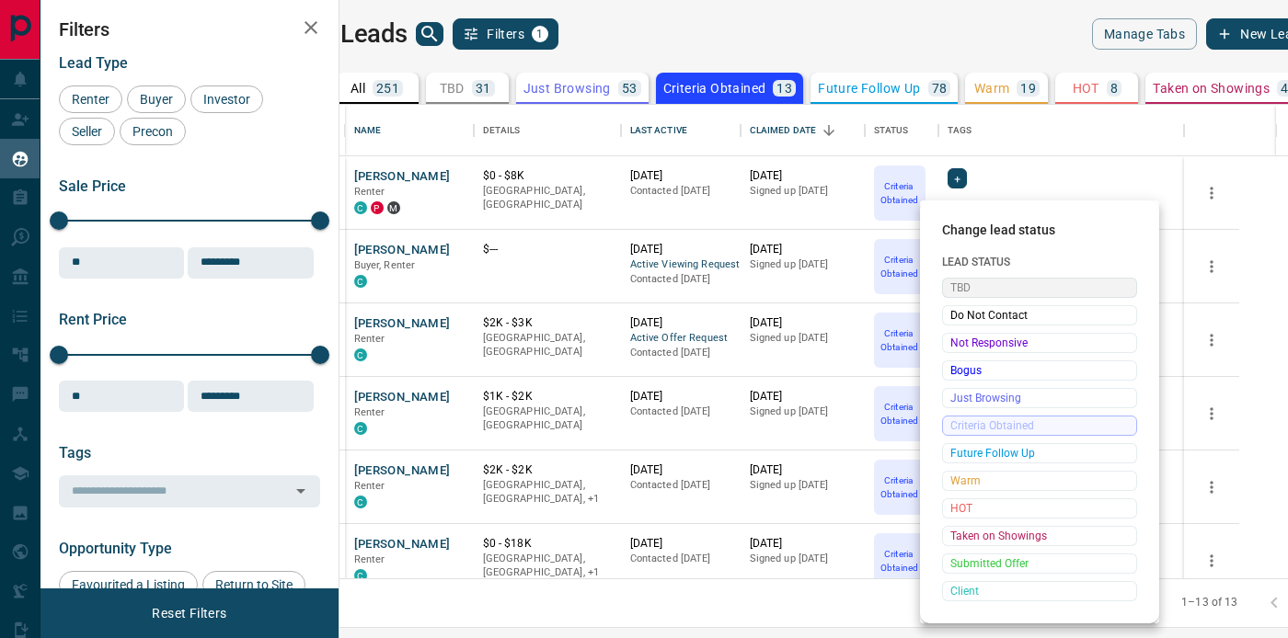
click at [1011, 290] on span "TBD" at bounding box center [1039, 288] width 178 height 18
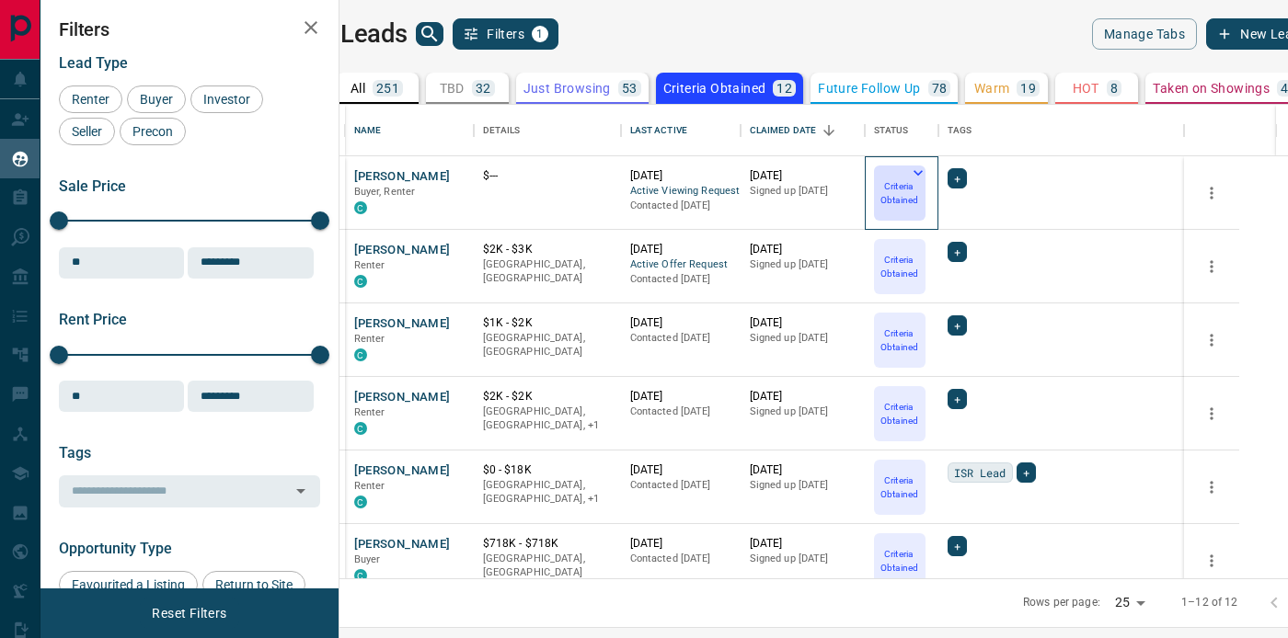
click at [923, 172] on icon at bounding box center [917, 173] width 9 height 6
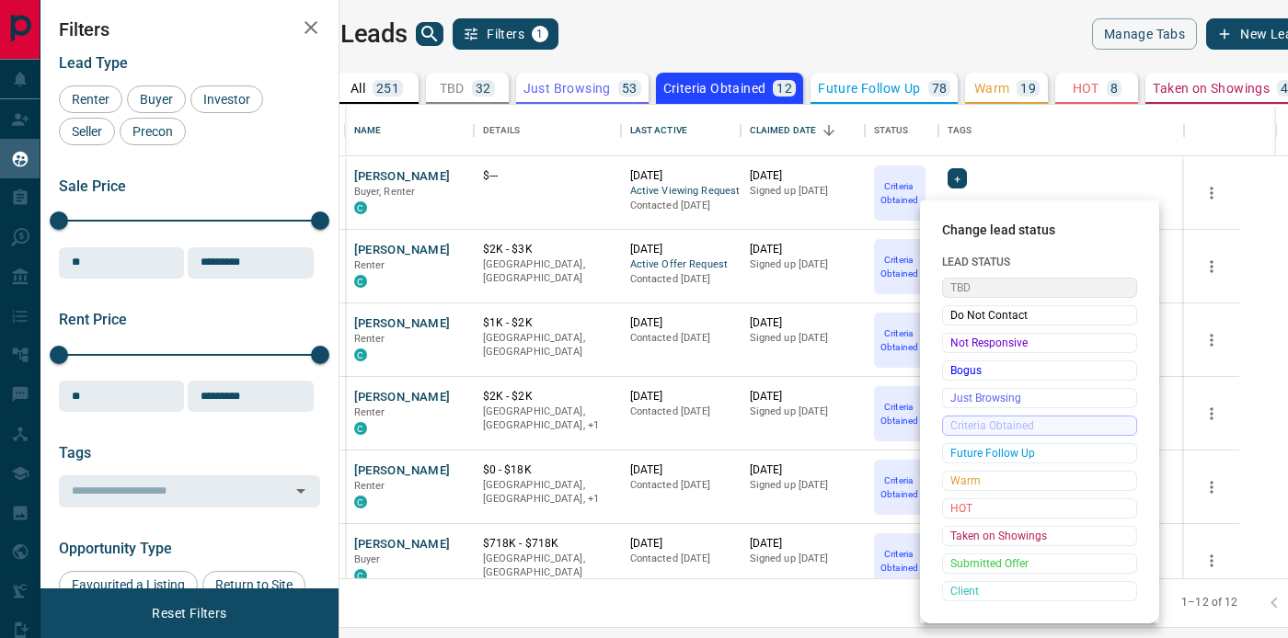
click at [1008, 285] on span "TBD" at bounding box center [1039, 288] width 178 height 18
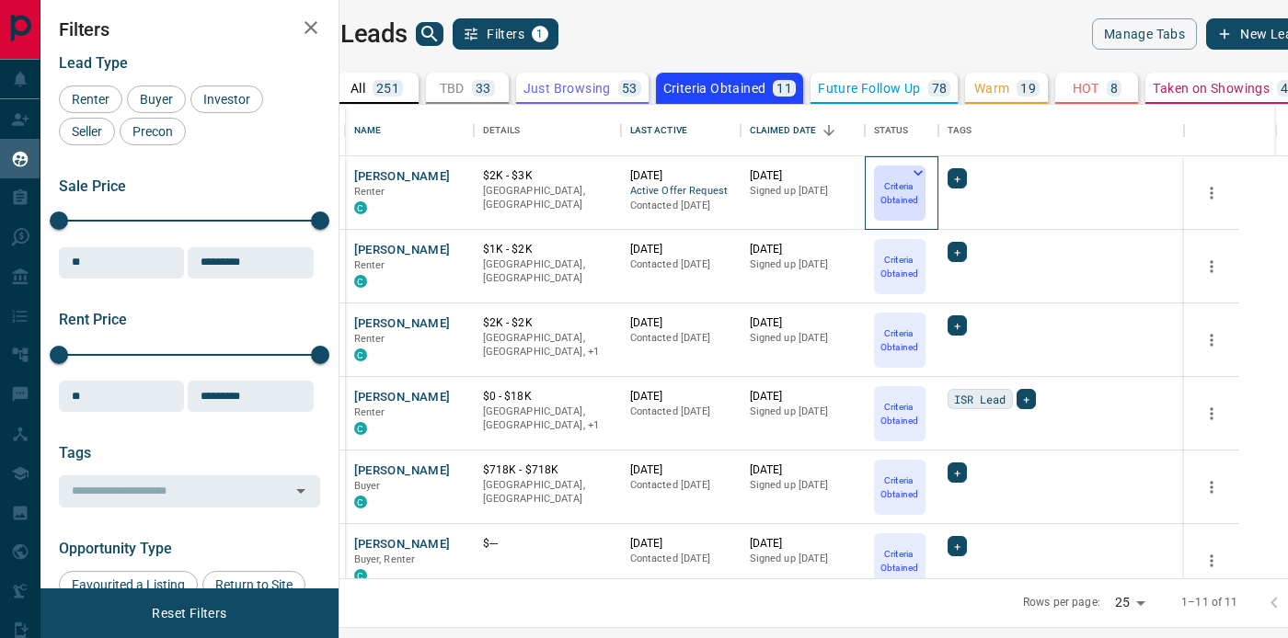
click at [927, 175] on icon at bounding box center [918, 173] width 18 height 18
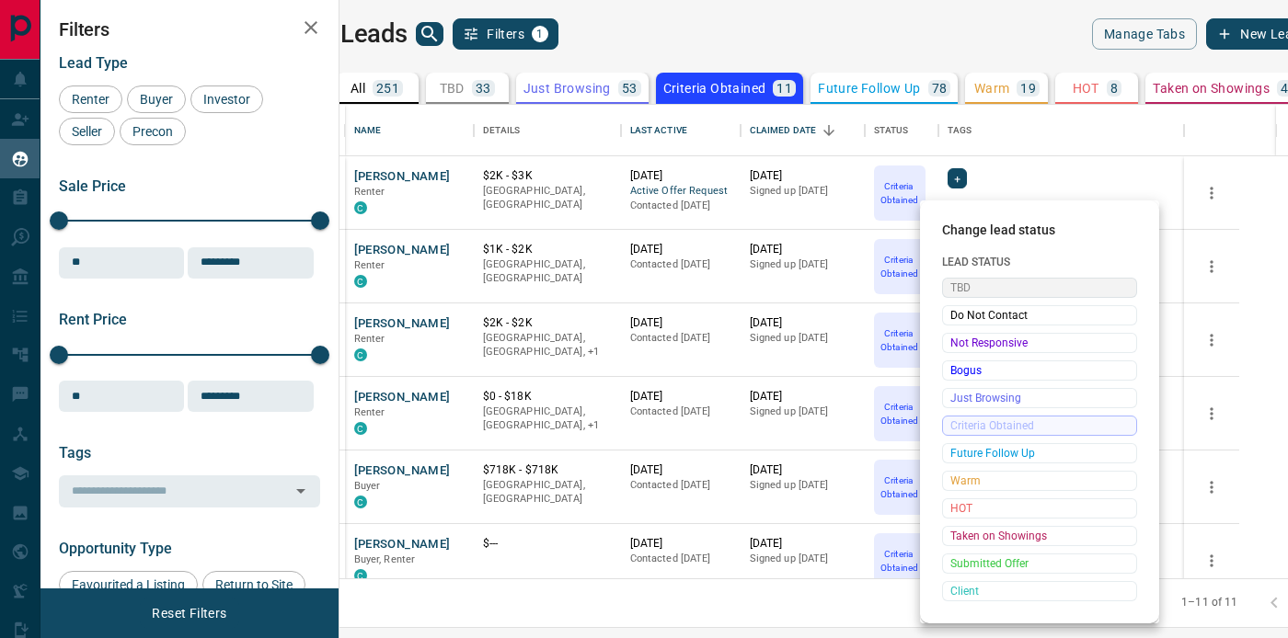
click at [980, 292] on span "TBD" at bounding box center [1039, 288] width 178 height 18
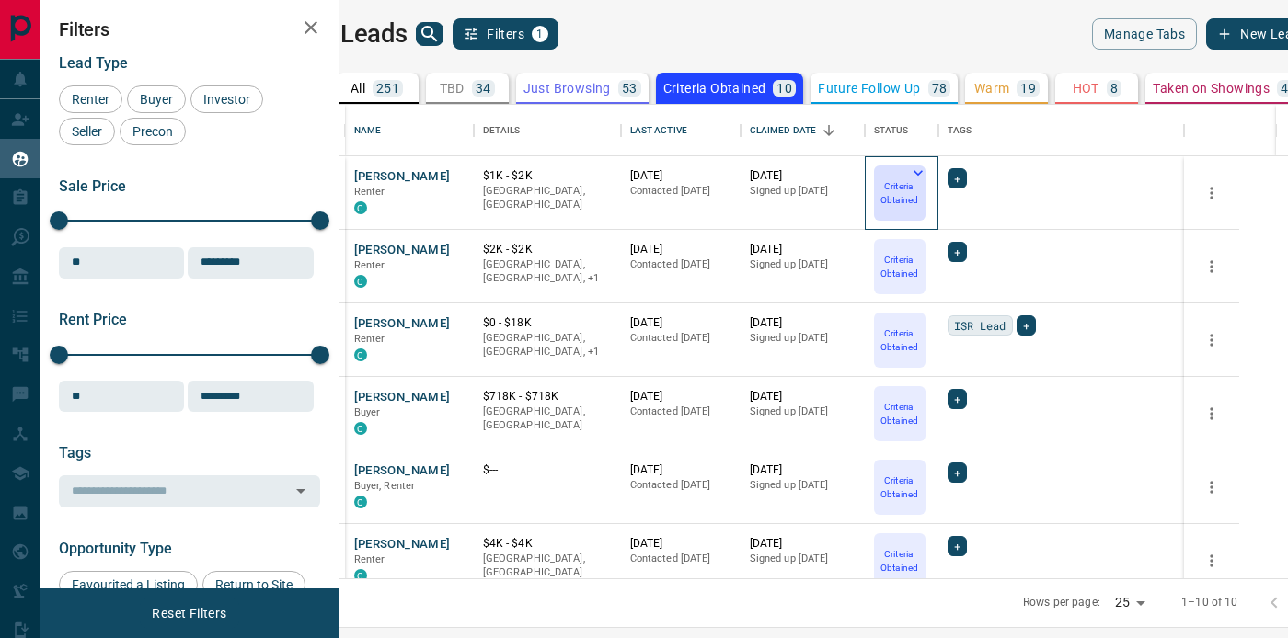
click at [927, 167] on icon at bounding box center [918, 173] width 18 height 18
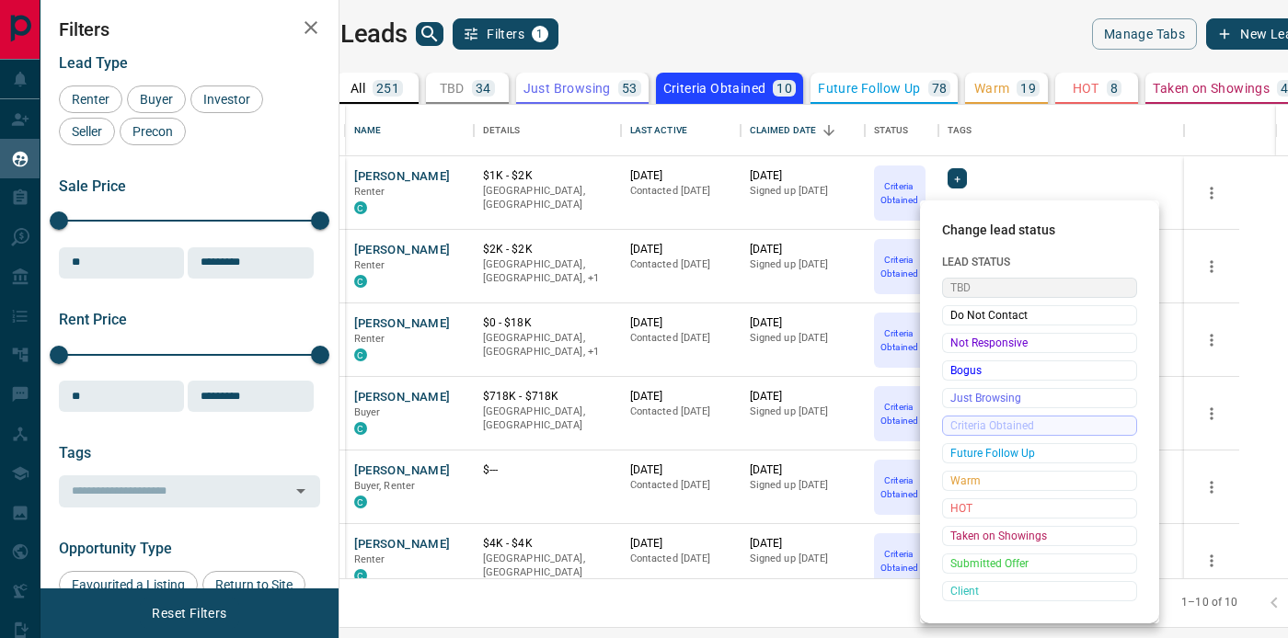
click at [984, 283] on span "TBD" at bounding box center [1039, 288] width 178 height 18
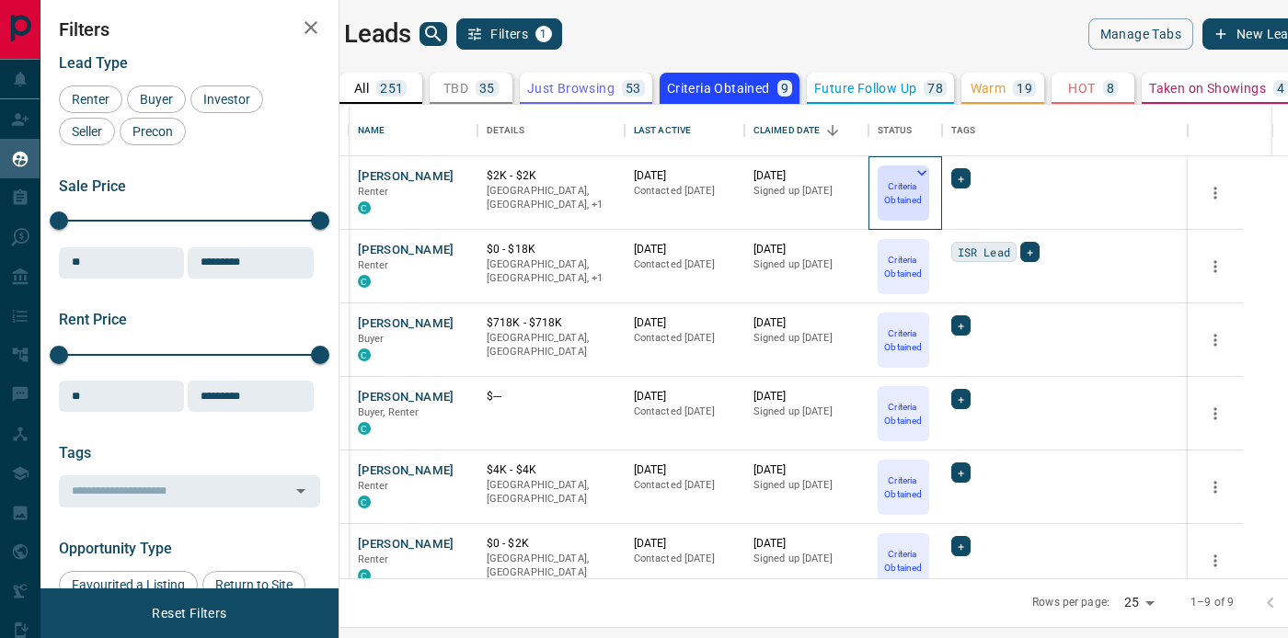
click at [931, 170] on icon at bounding box center [921, 173] width 18 height 18
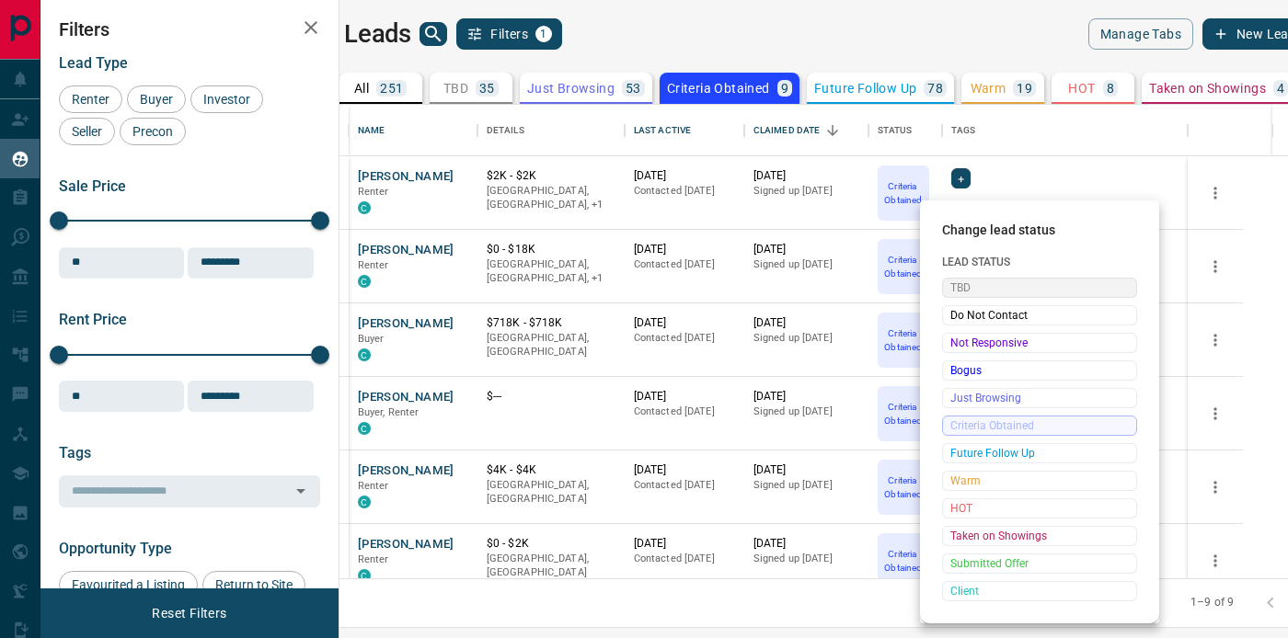
click at [992, 292] on span "TBD" at bounding box center [1039, 288] width 178 height 18
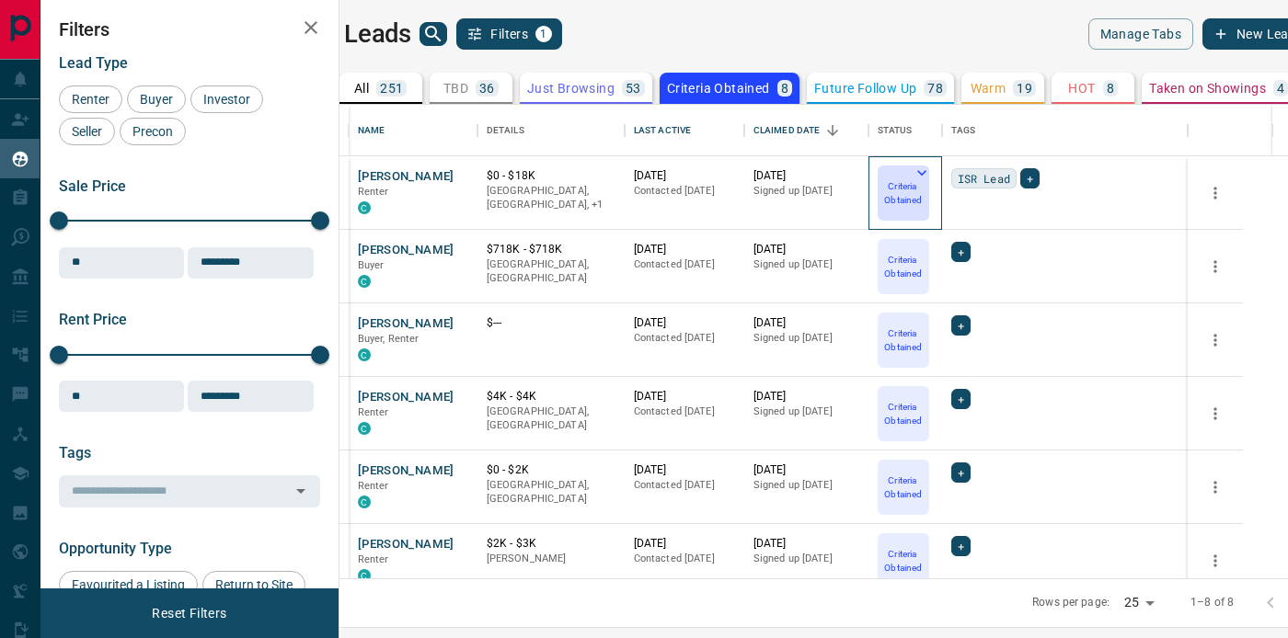
click at [931, 166] on icon at bounding box center [921, 173] width 18 height 18
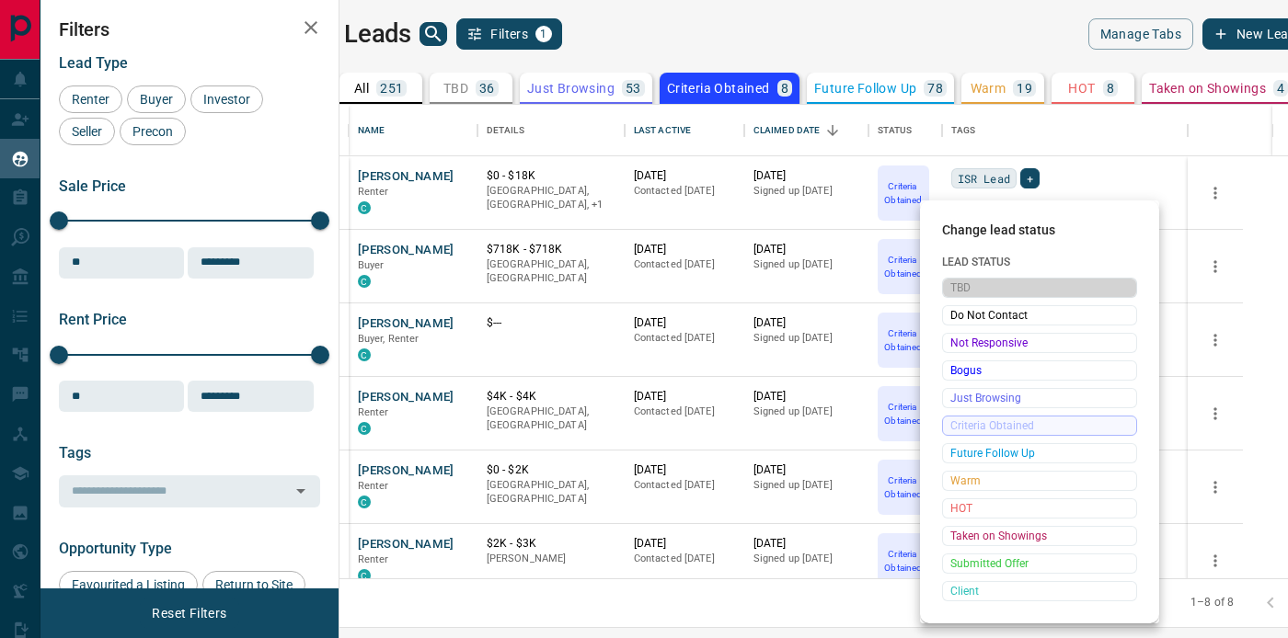
click at [985, 280] on span "TBD" at bounding box center [1039, 288] width 178 height 18
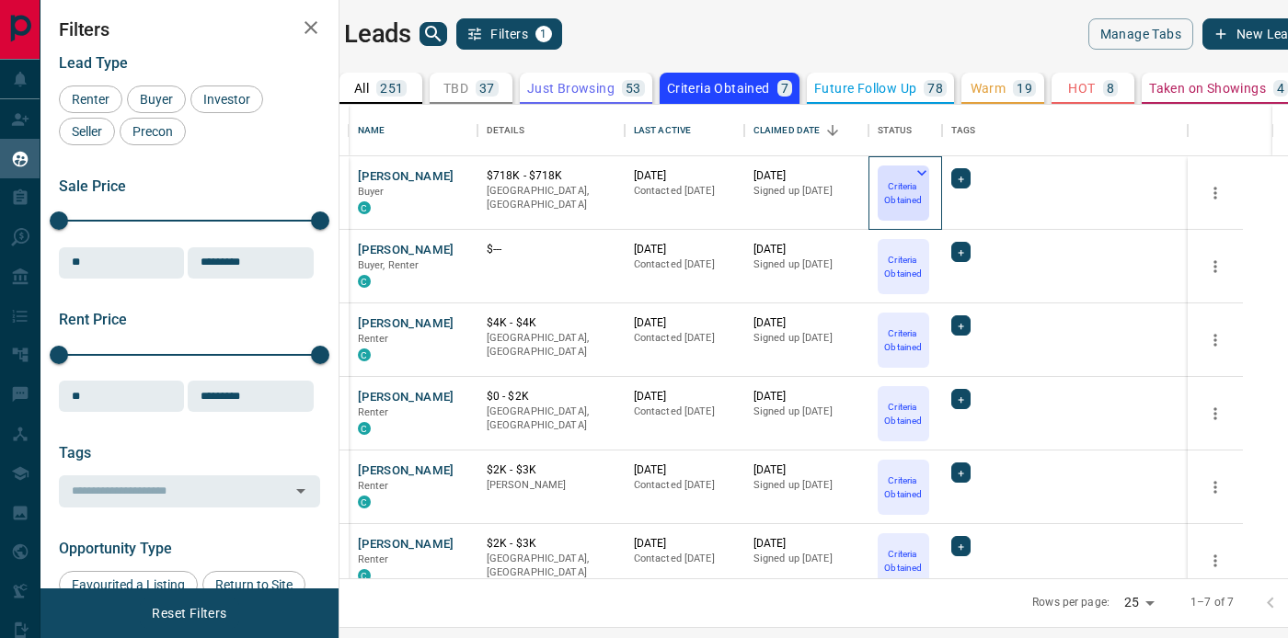
click at [931, 168] on icon at bounding box center [921, 173] width 18 height 18
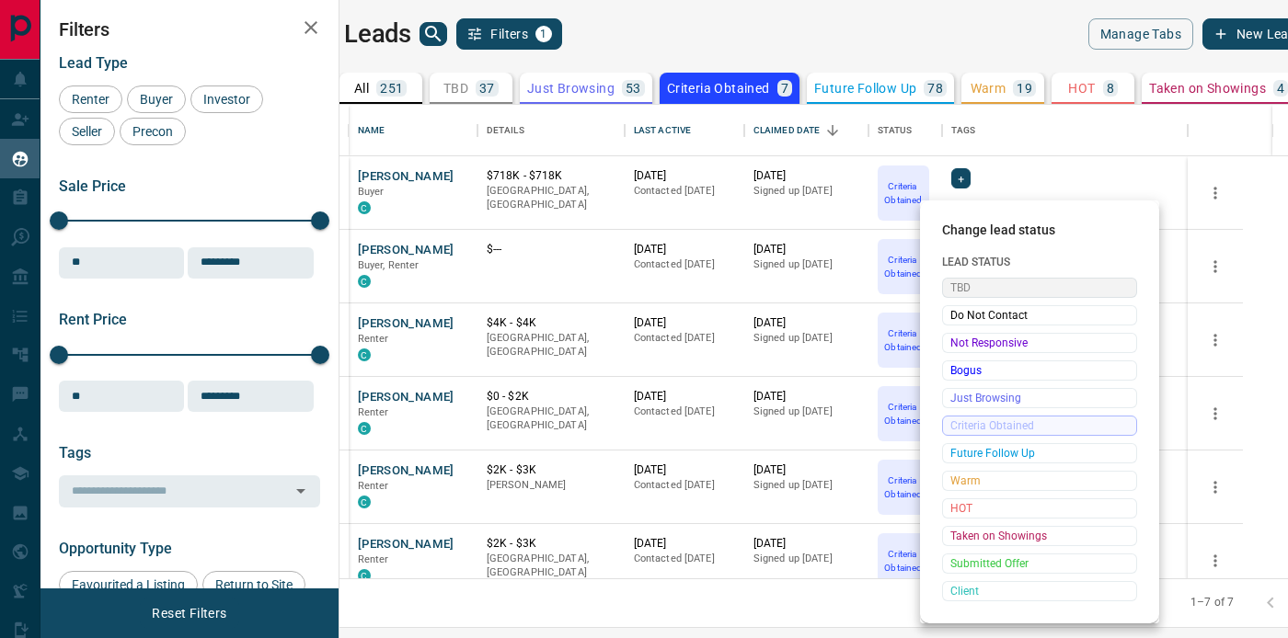
click at [977, 283] on span "TBD" at bounding box center [1039, 288] width 178 height 18
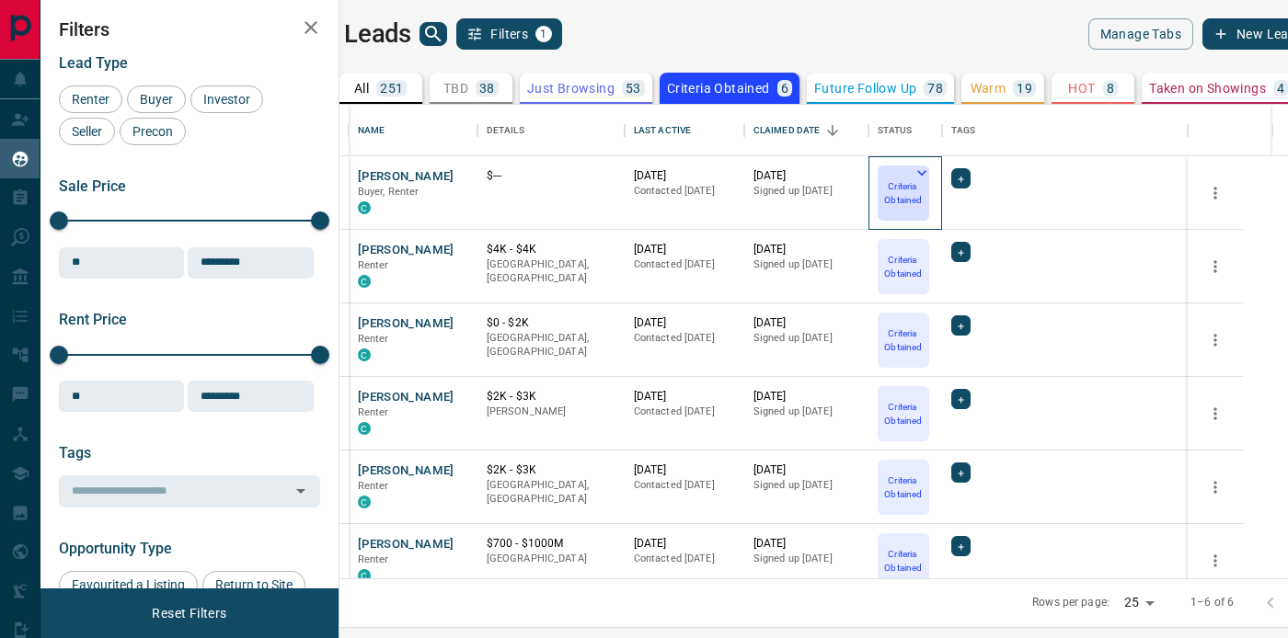
click at [931, 170] on icon at bounding box center [921, 173] width 18 height 18
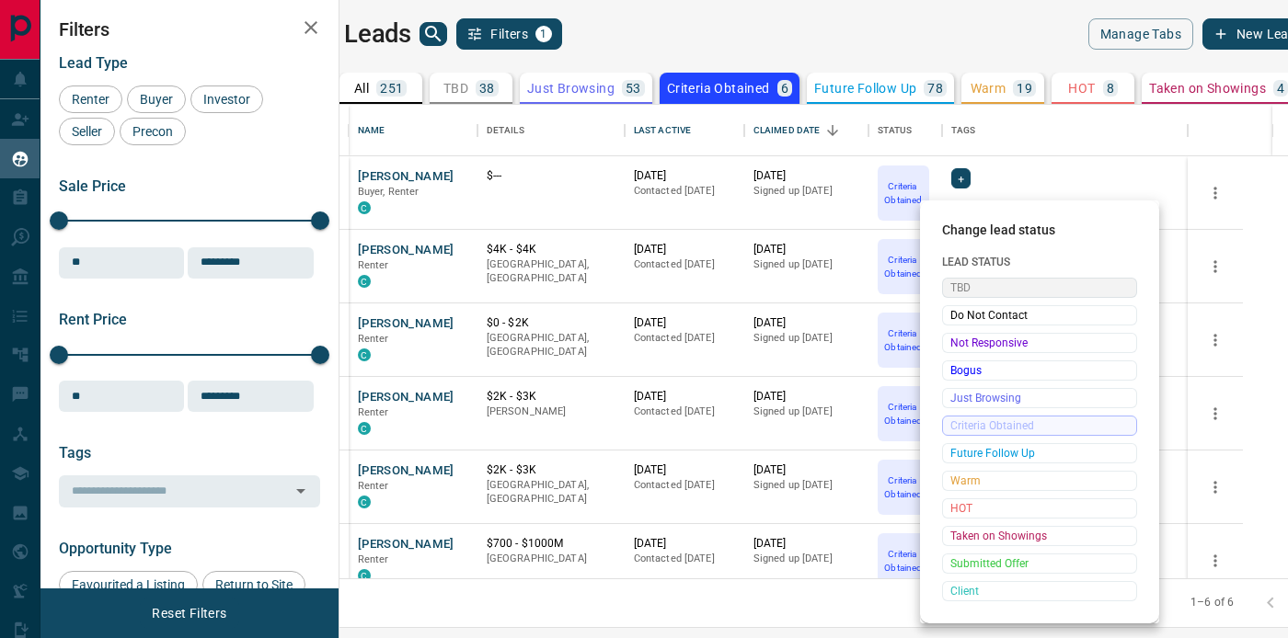
click at [963, 283] on span "TBD" at bounding box center [1039, 288] width 178 height 18
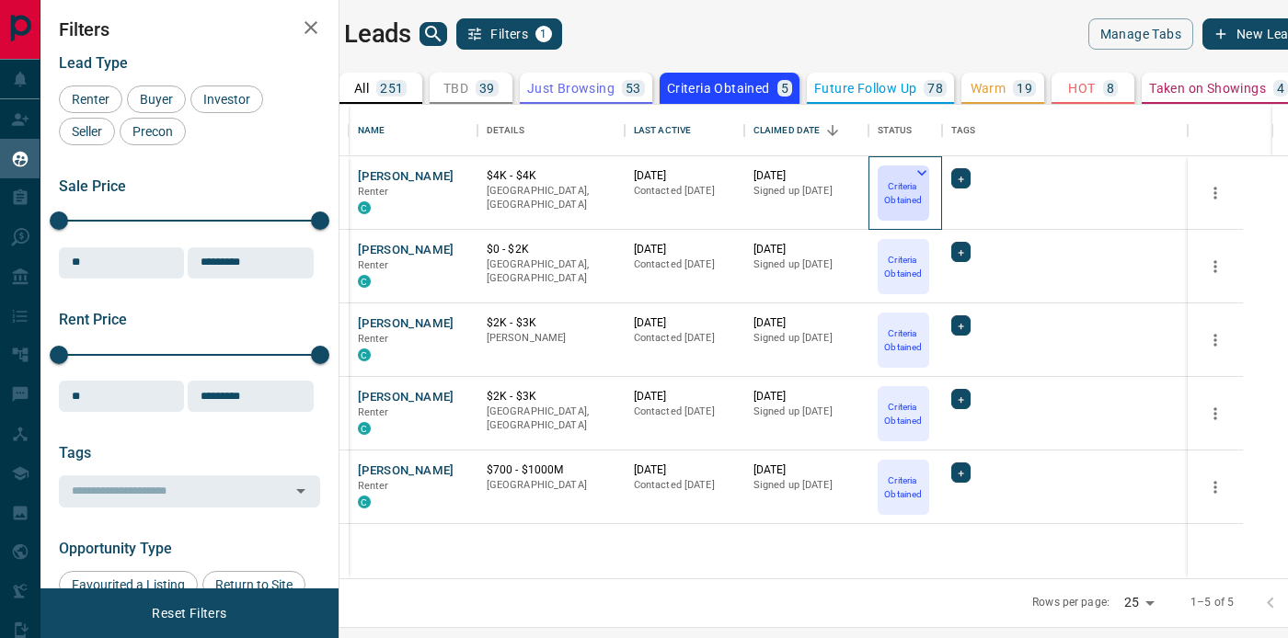
click at [931, 168] on icon at bounding box center [921, 173] width 18 height 18
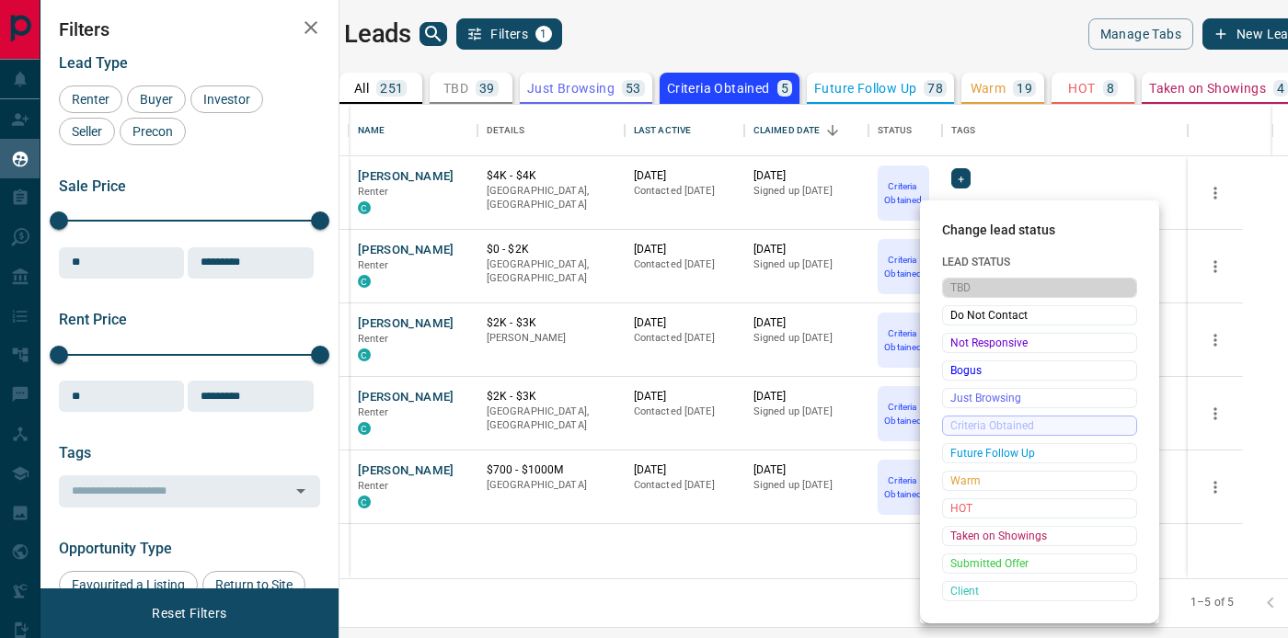
click at [990, 279] on span "TBD" at bounding box center [1039, 288] width 178 height 18
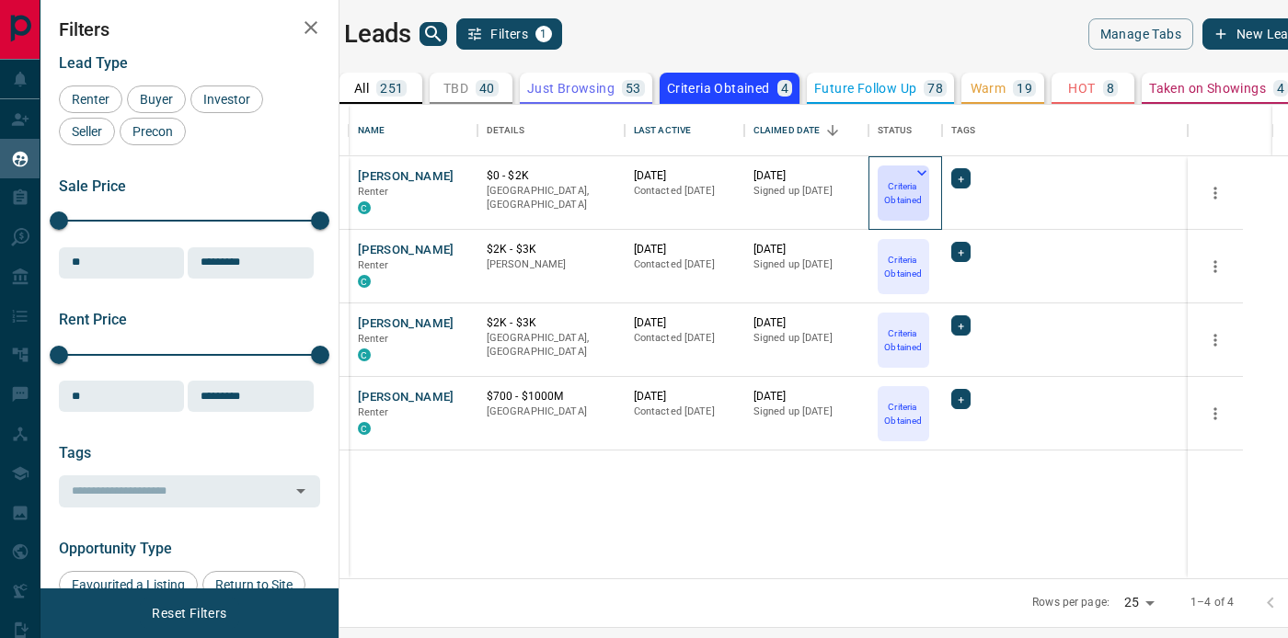
click at [931, 170] on icon at bounding box center [921, 173] width 18 height 18
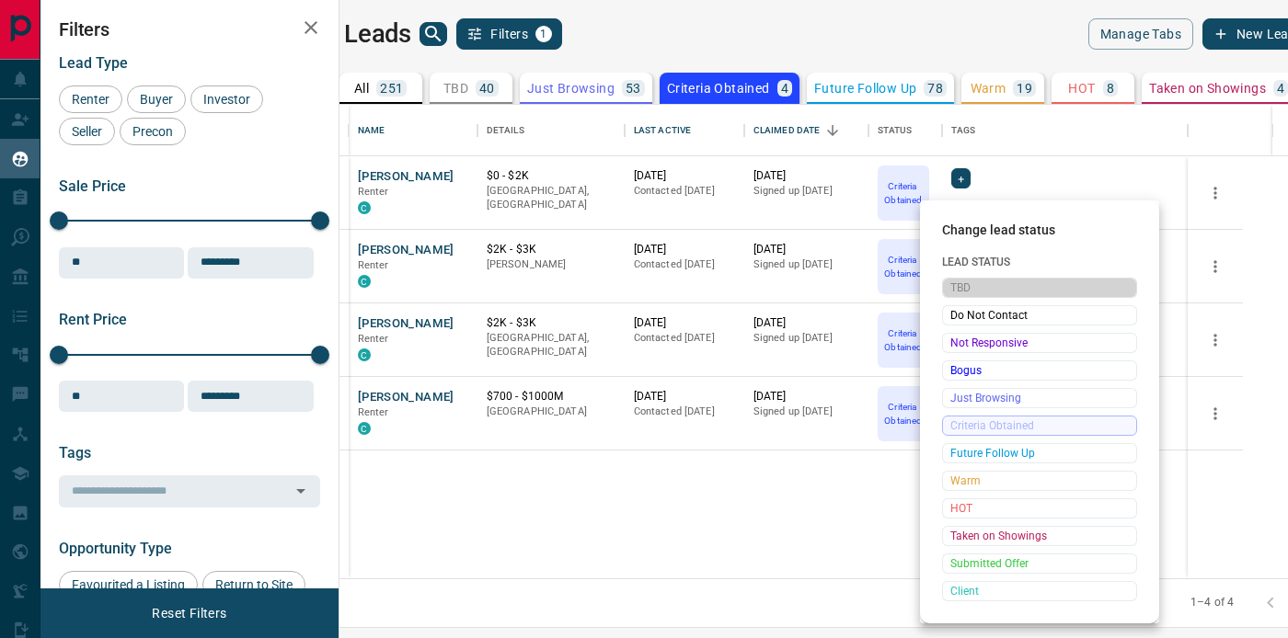
click at [975, 288] on span "TBD" at bounding box center [1039, 288] width 178 height 18
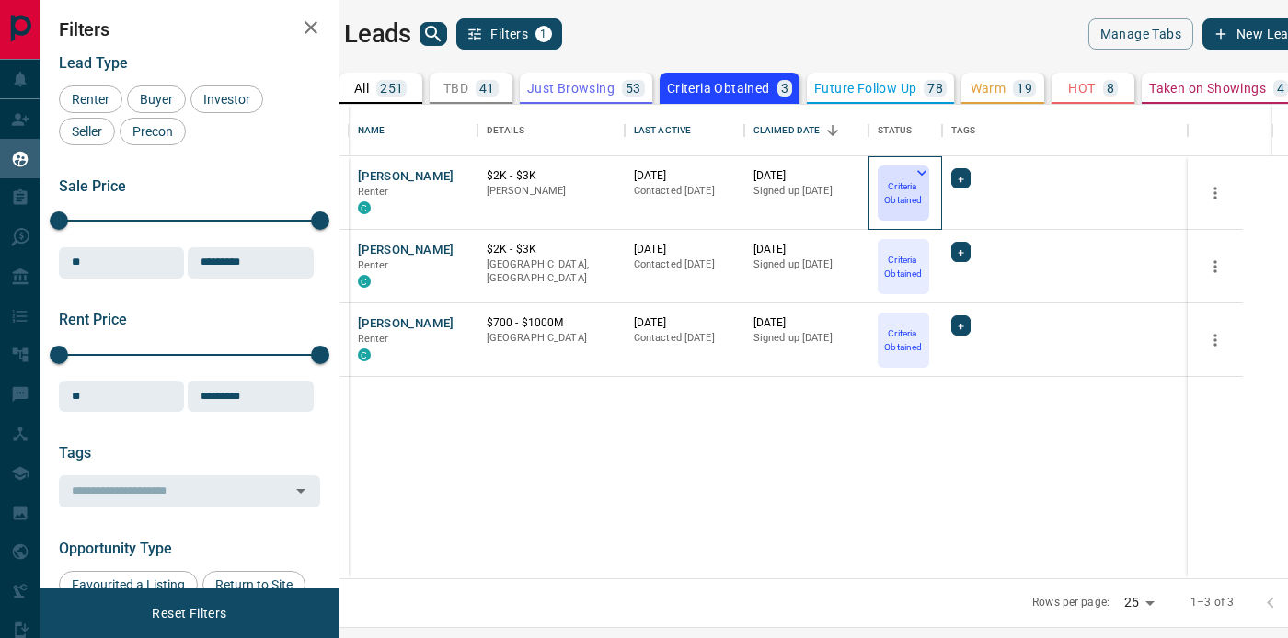
click at [931, 172] on icon at bounding box center [921, 173] width 18 height 18
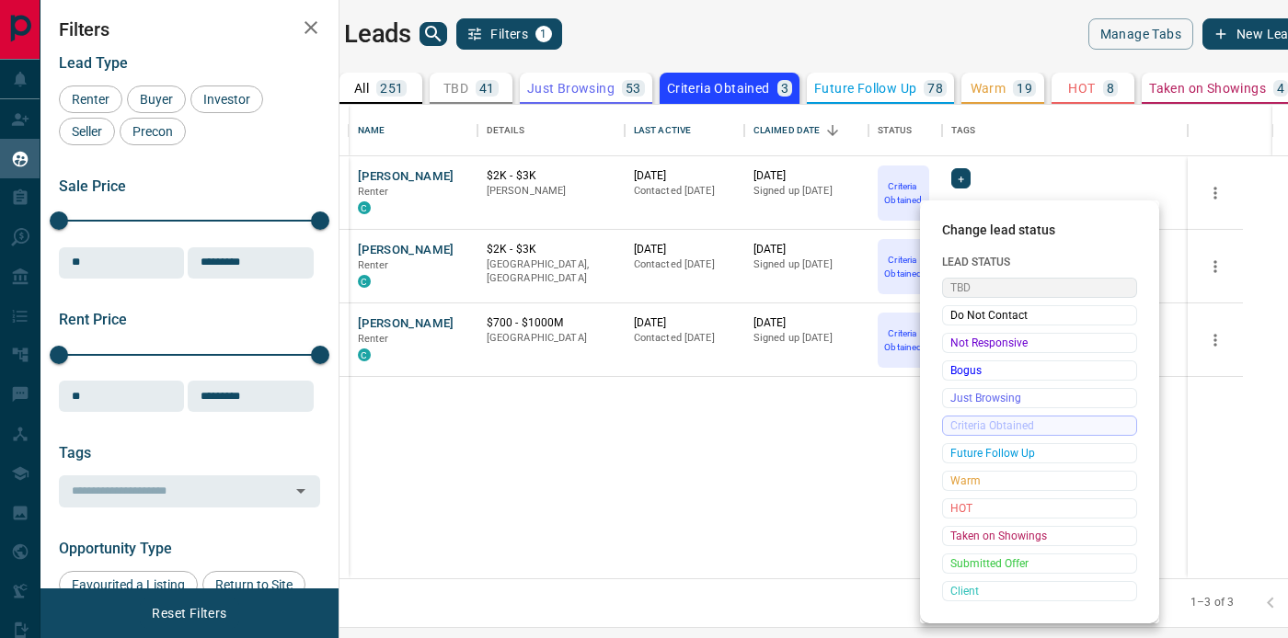
click at [982, 287] on span "TBD" at bounding box center [1039, 288] width 178 height 18
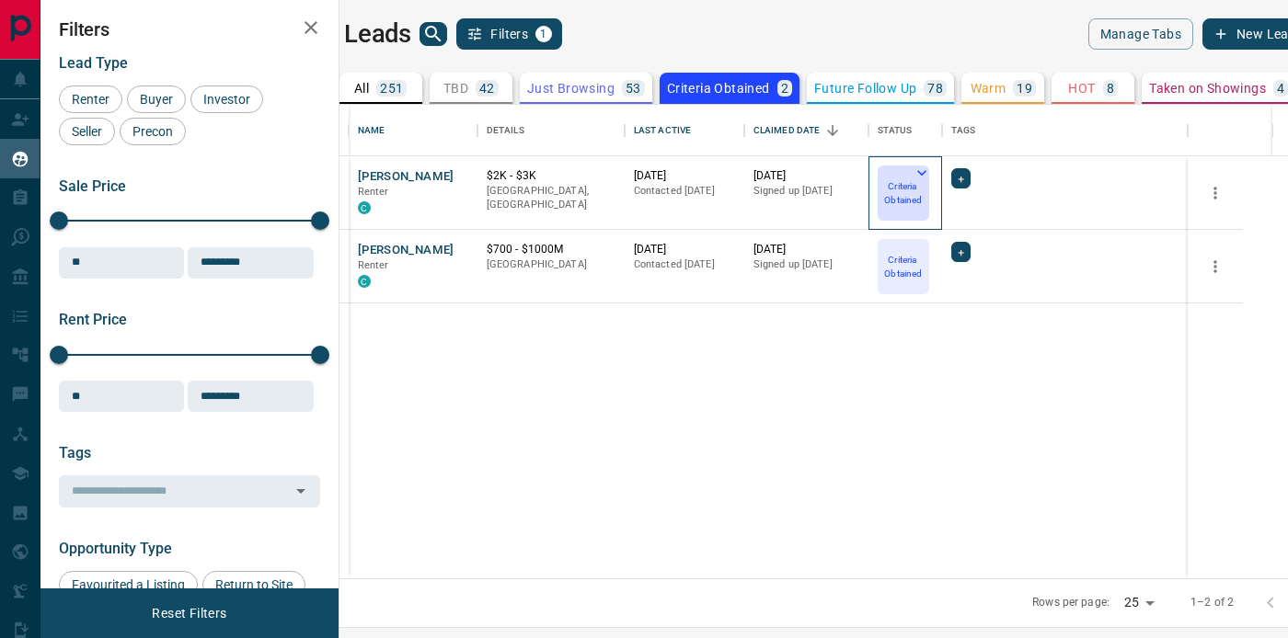
click at [931, 169] on icon at bounding box center [921, 173] width 18 height 18
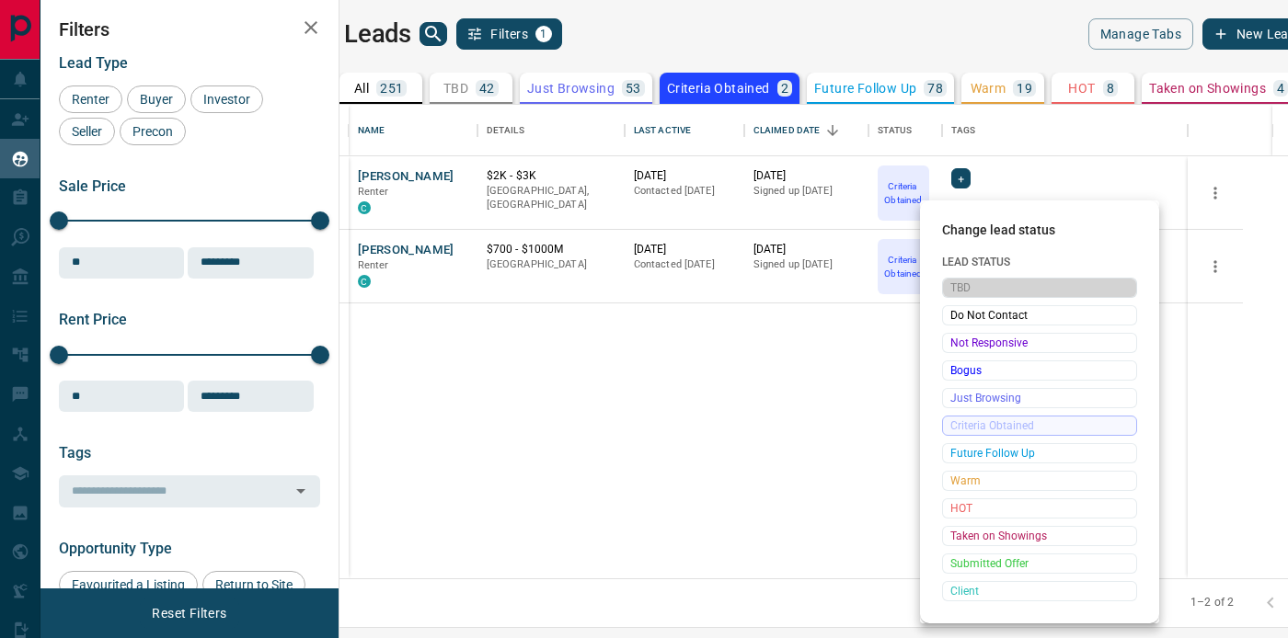
click at [997, 286] on span "TBD" at bounding box center [1039, 288] width 178 height 18
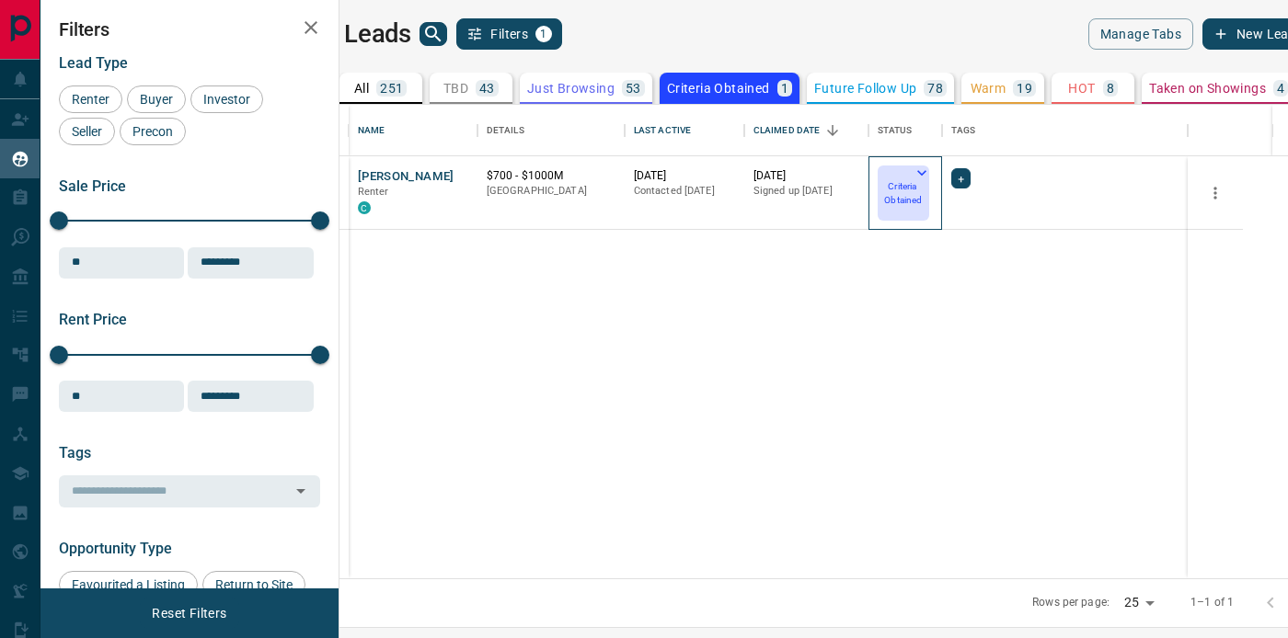
click at [931, 171] on icon at bounding box center [921, 173] width 18 height 18
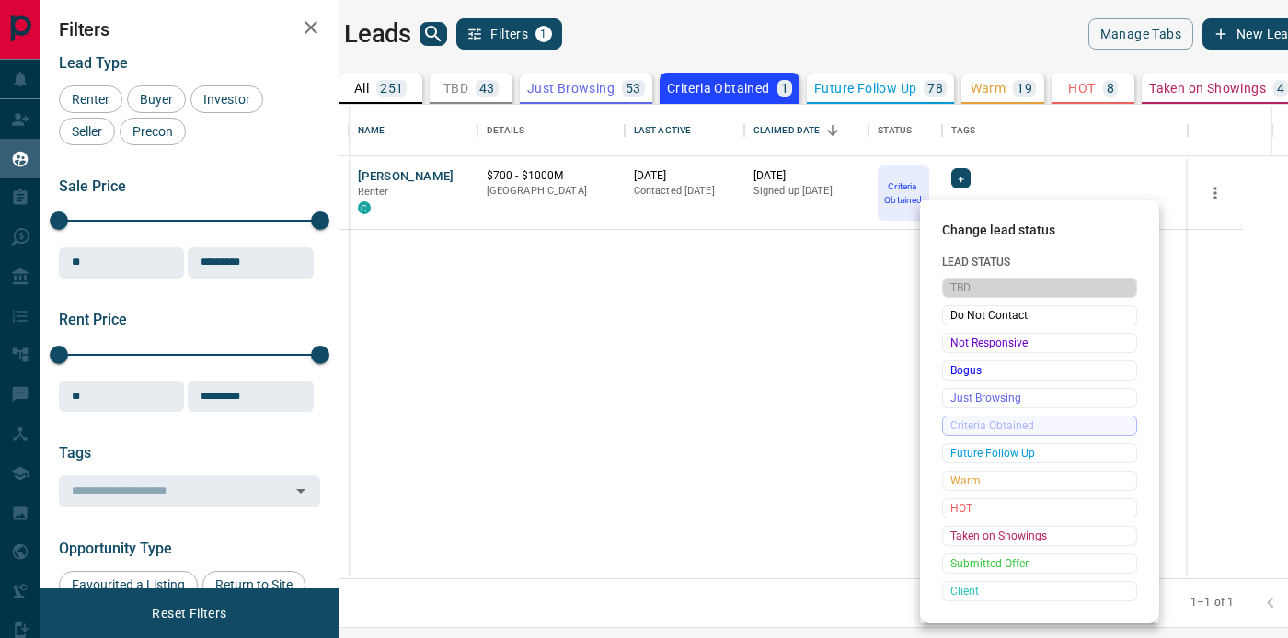
click at [975, 286] on span "TBD" at bounding box center [1039, 288] width 178 height 18
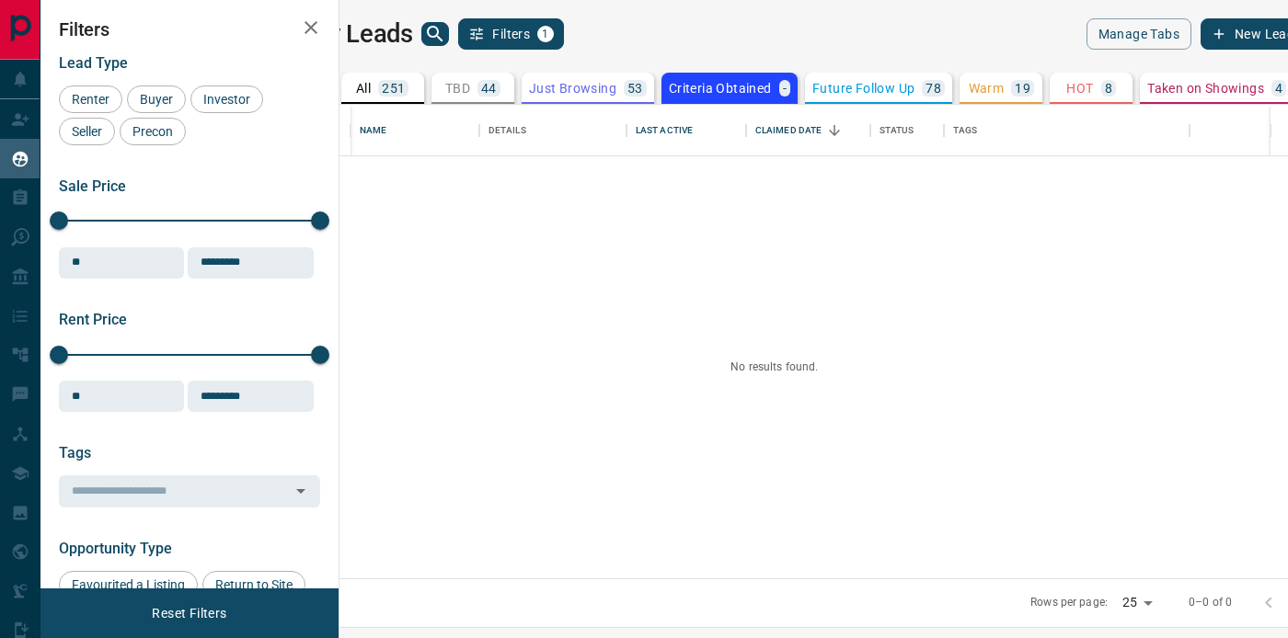
click at [616, 85] on p "Just Browsing" at bounding box center [572, 88] width 87 height 13
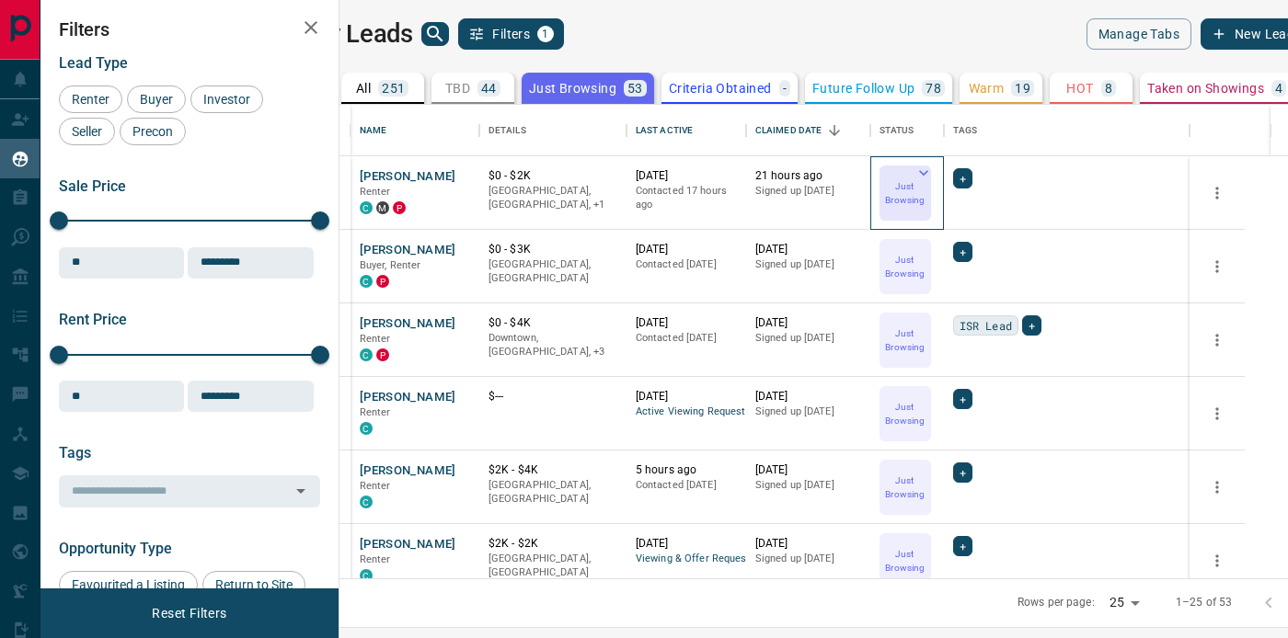
click at [933, 172] on icon at bounding box center [923, 173] width 18 height 18
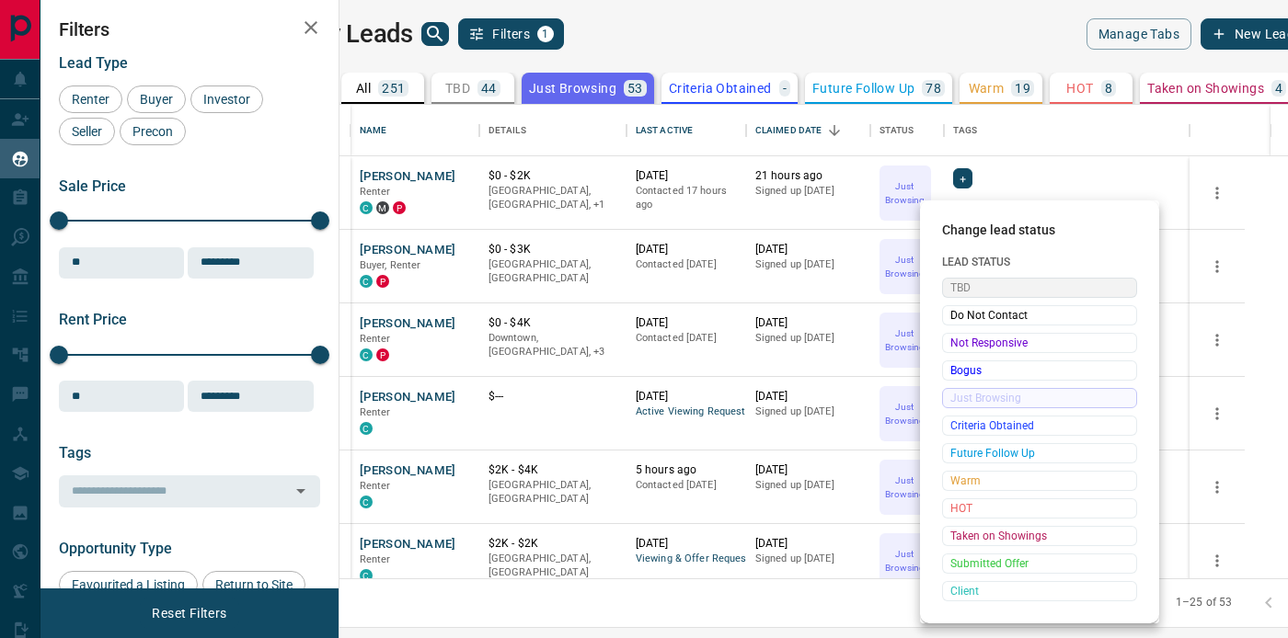
click at [993, 284] on span "TBD" at bounding box center [1039, 288] width 178 height 18
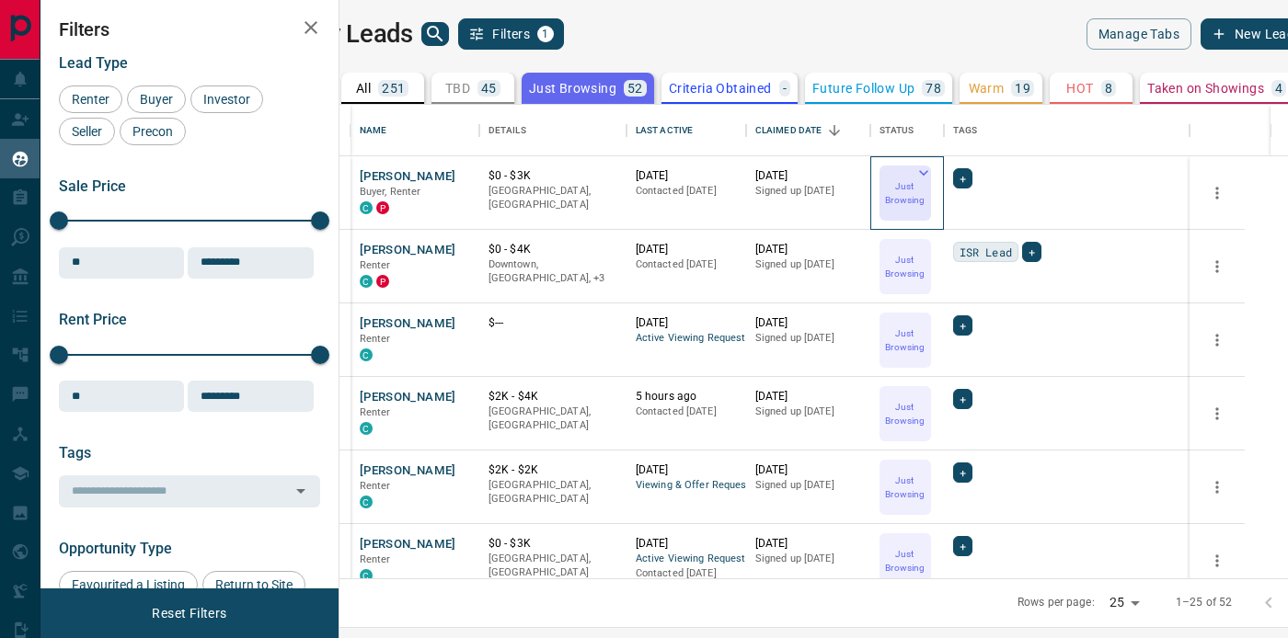
click at [933, 174] on icon at bounding box center [923, 173] width 18 height 18
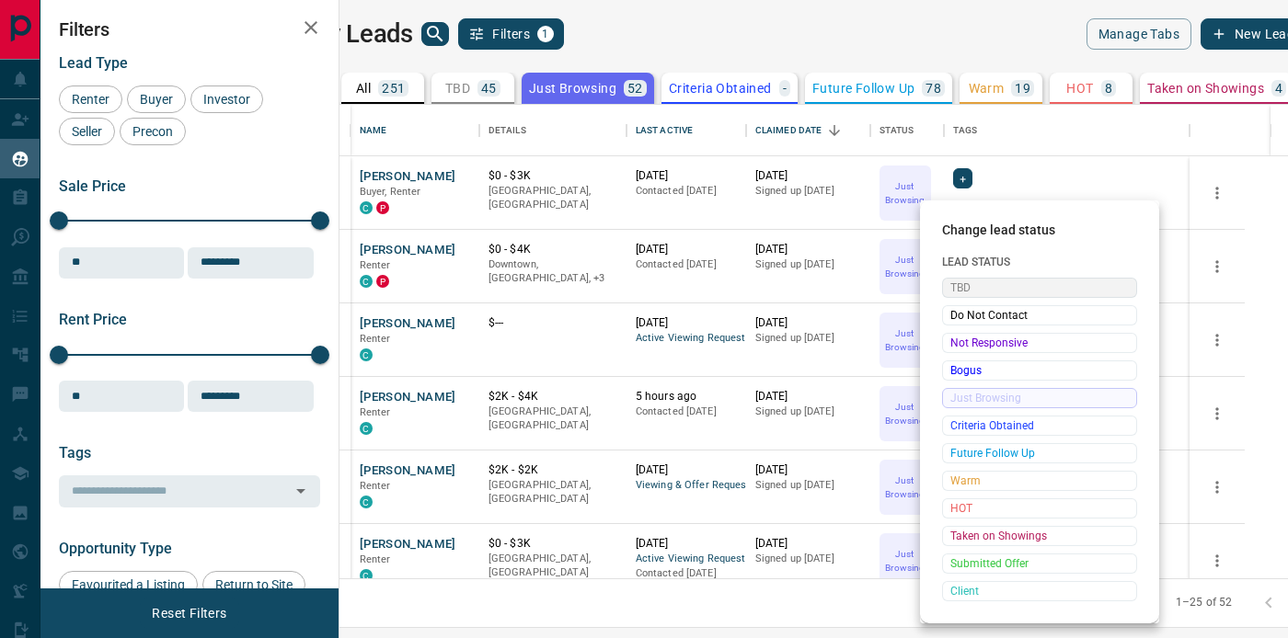
click at [974, 281] on span "TBD" at bounding box center [1039, 288] width 178 height 18
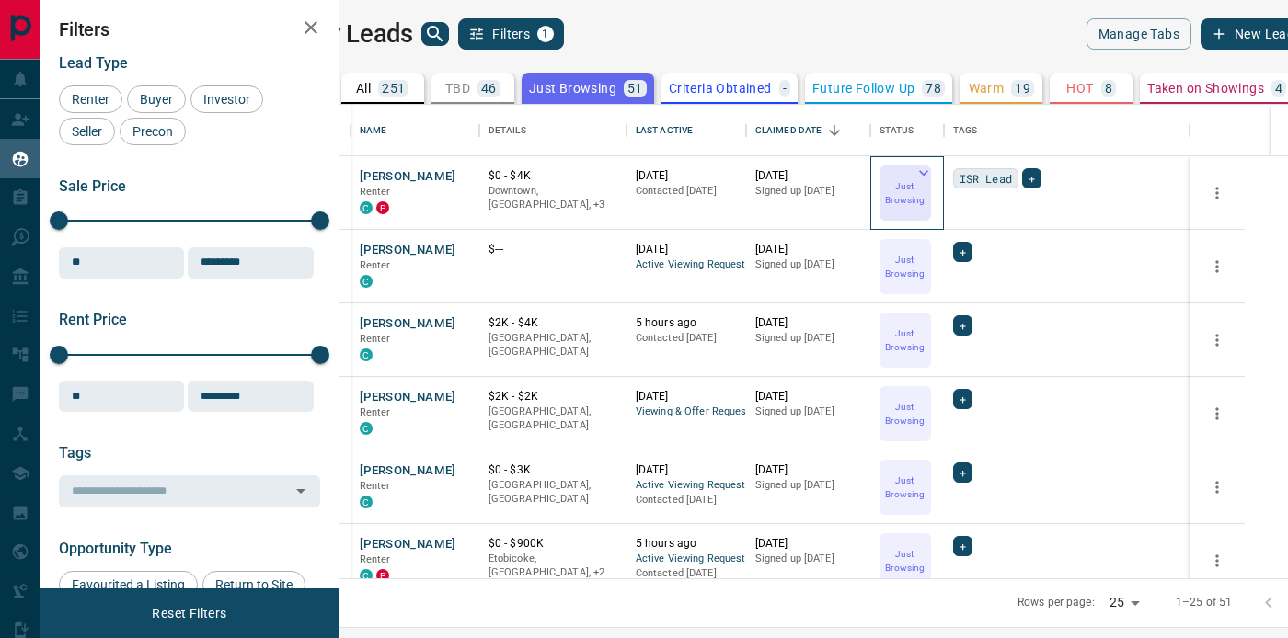
click at [928, 172] on icon at bounding box center [923, 173] width 9 height 6
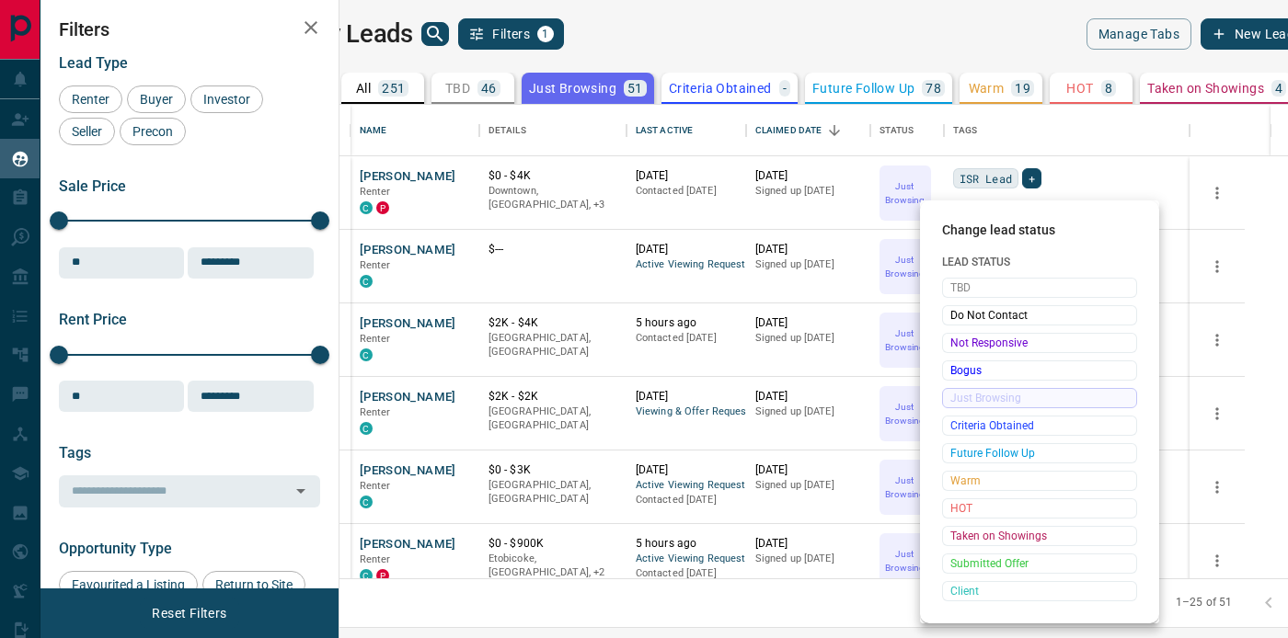
click at [968, 277] on div "Change lead status Lead Status TBD Do Not Contact Not Responsive Bogus Just Bro…" at bounding box center [1039, 412] width 239 height 423
click at [968, 281] on span "TBD" at bounding box center [1039, 288] width 178 height 18
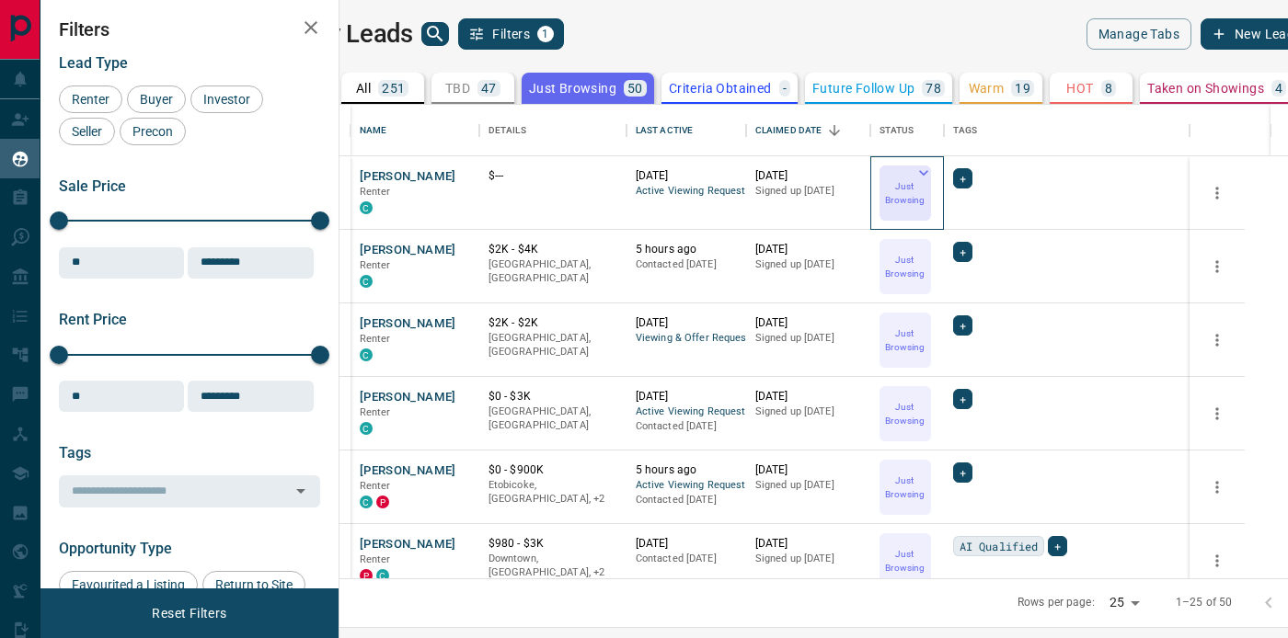
click at [933, 166] on icon at bounding box center [923, 173] width 18 height 18
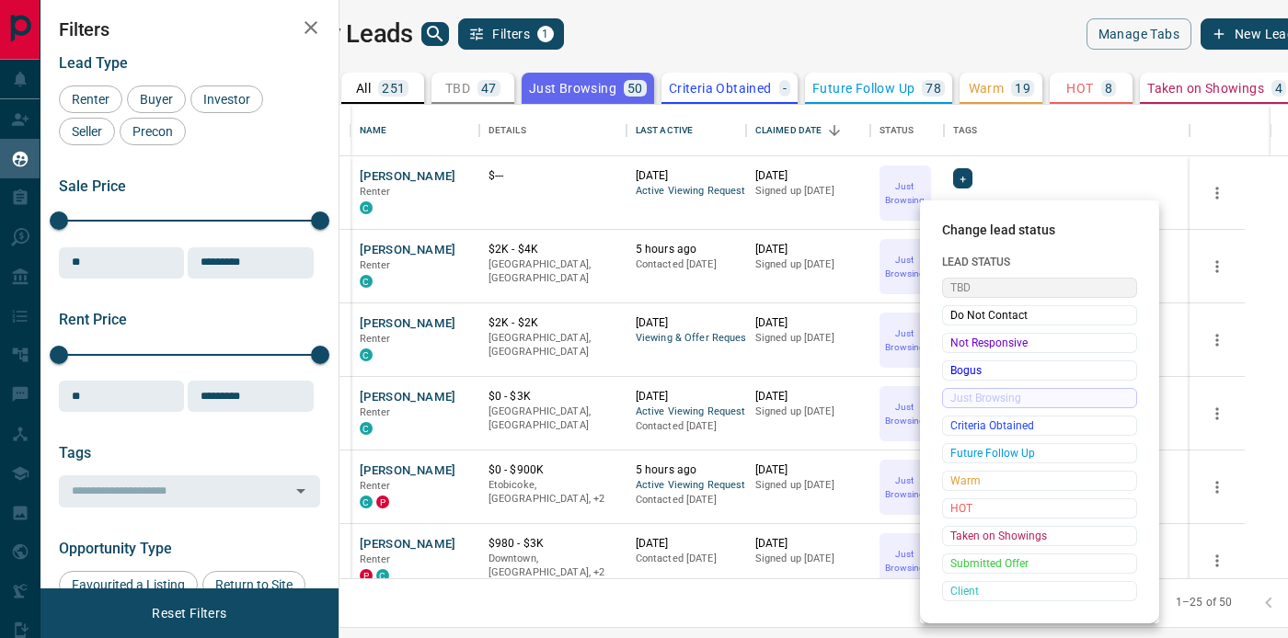
click at [970, 281] on span "TBD" at bounding box center [1039, 288] width 178 height 18
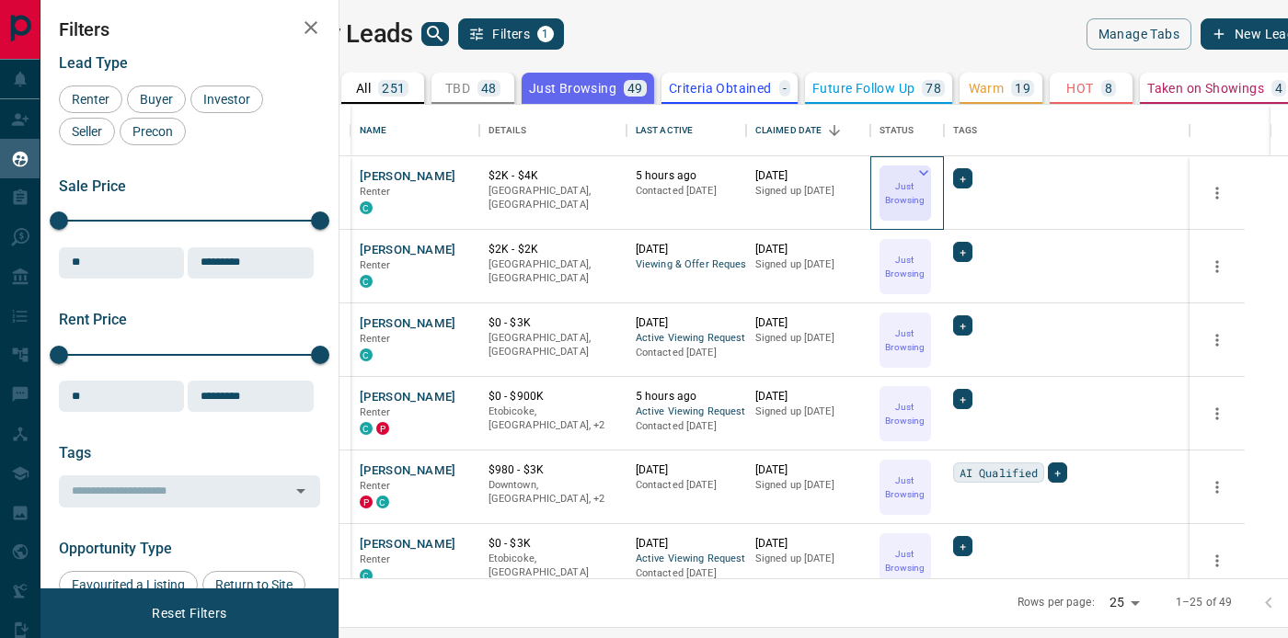
click at [928, 173] on icon at bounding box center [923, 173] width 9 height 6
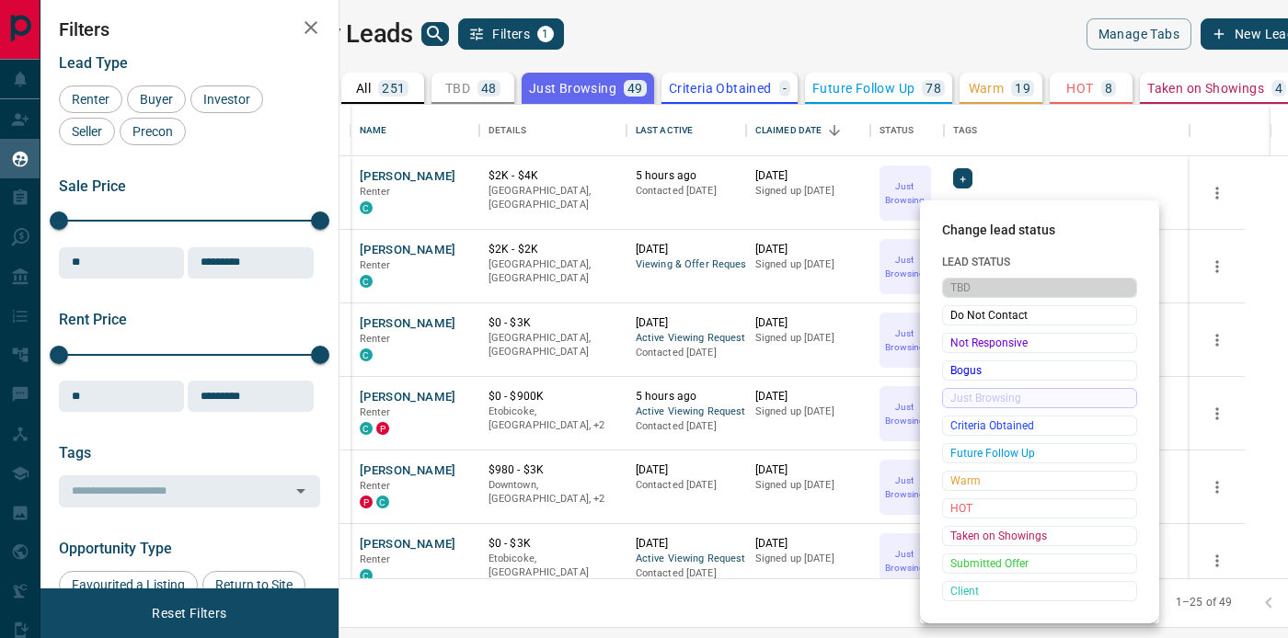
click at [986, 287] on span "TBD" at bounding box center [1039, 288] width 178 height 18
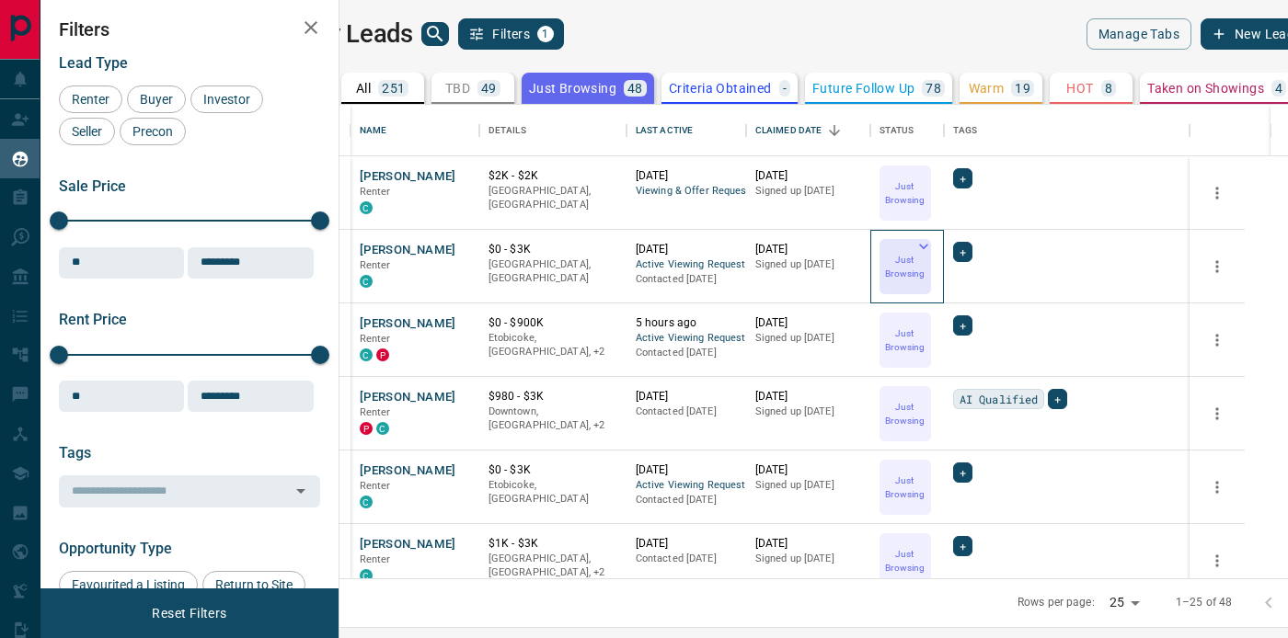
click at [933, 246] on icon at bounding box center [923, 246] width 18 height 18
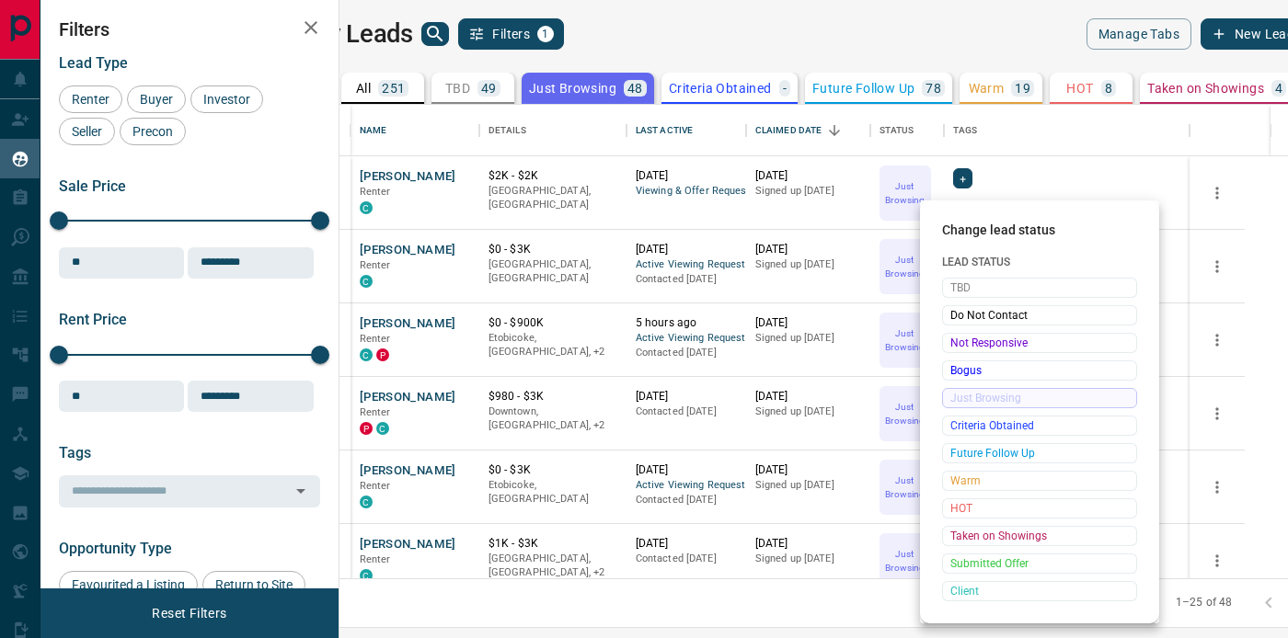
click at [964, 298] on div "TBD Do Not Contact Not Responsive Bogus Just Browsing Criteria Obtained Future …" at bounding box center [1039, 440] width 195 height 324
click at [971, 283] on span "TBD" at bounding box center [1039, 288] width 178 height 18
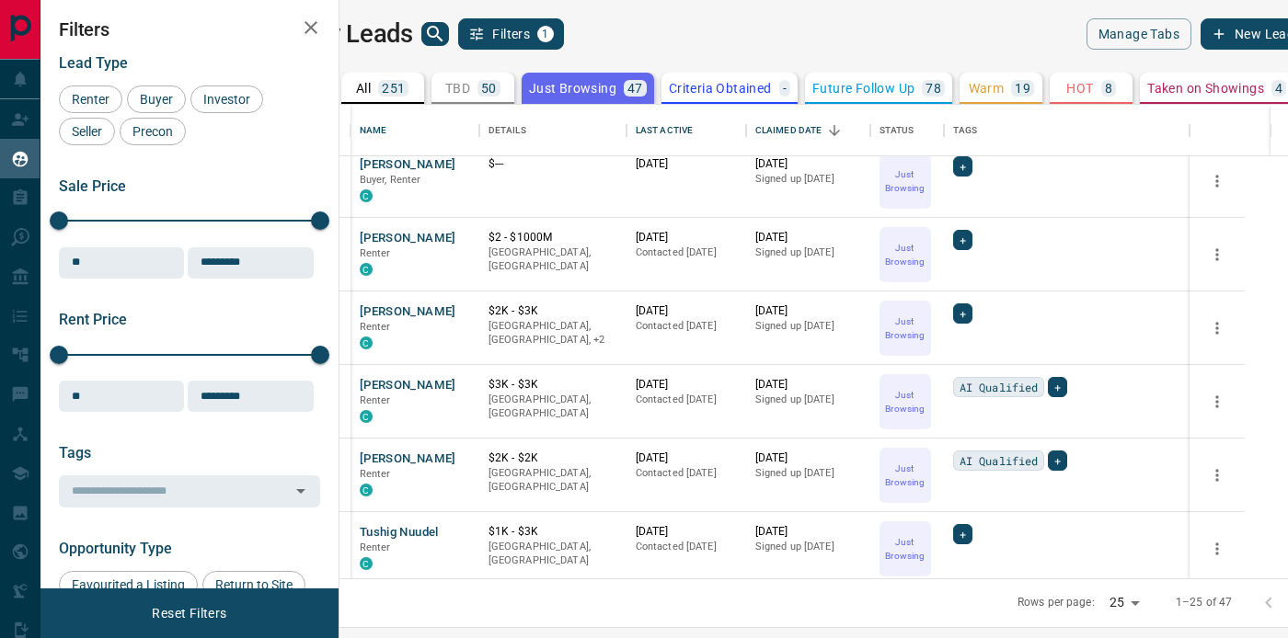
scroll to position [824, 0]
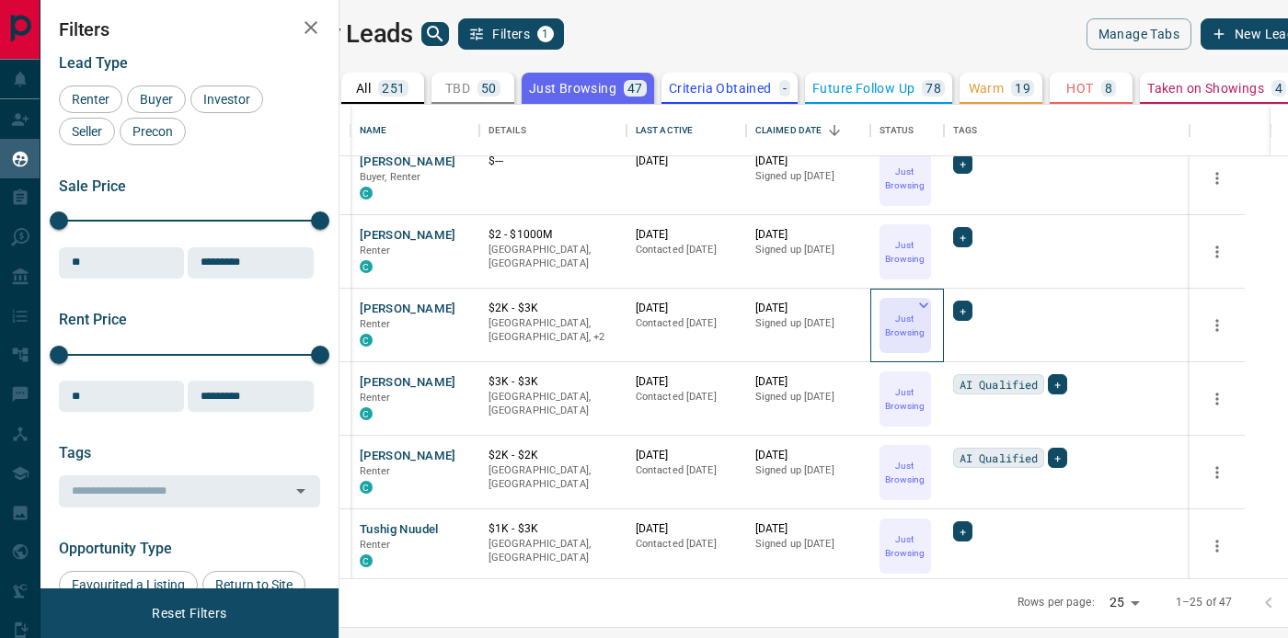
click at [928, 303] on icon at bounding box center [923, 306] width 9 height 6
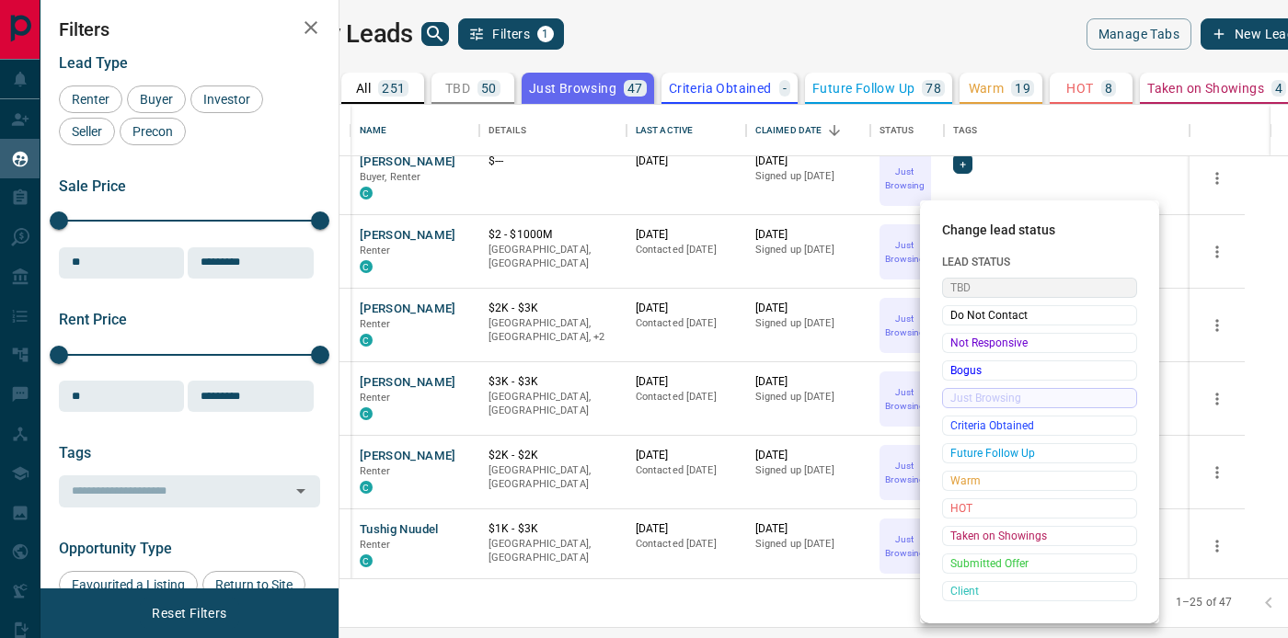
click at [973, 280] on span "TBD" at bounding box center [1039, 288] width 178 height 18
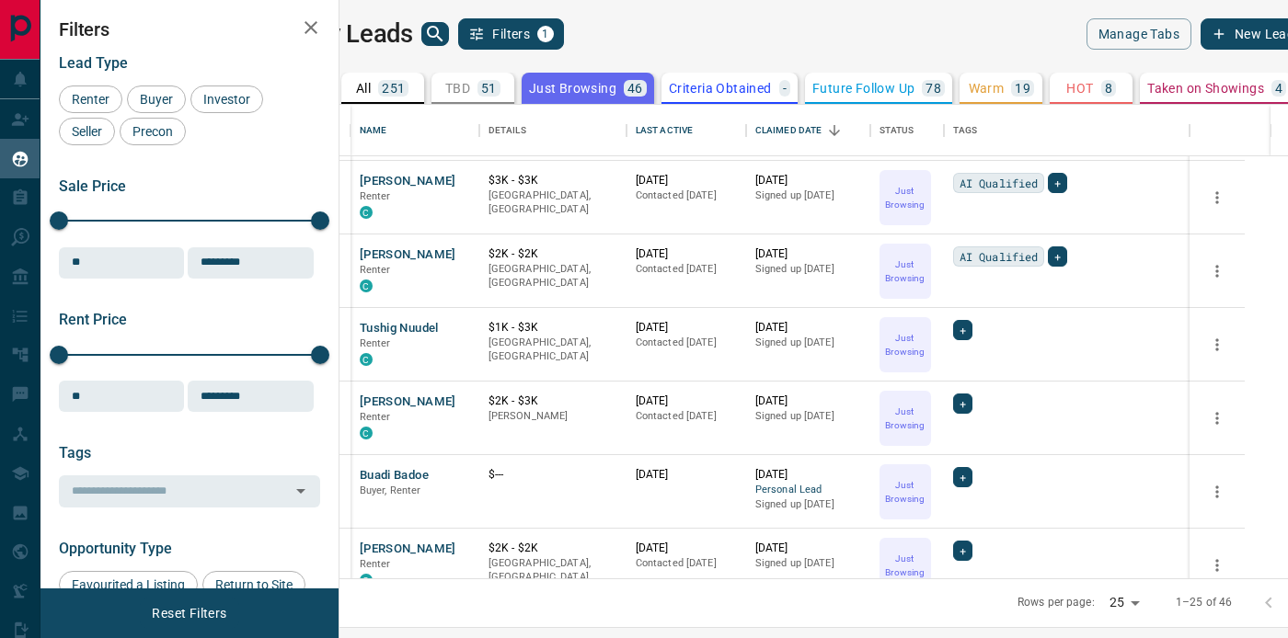
scroll to position [957, 0]
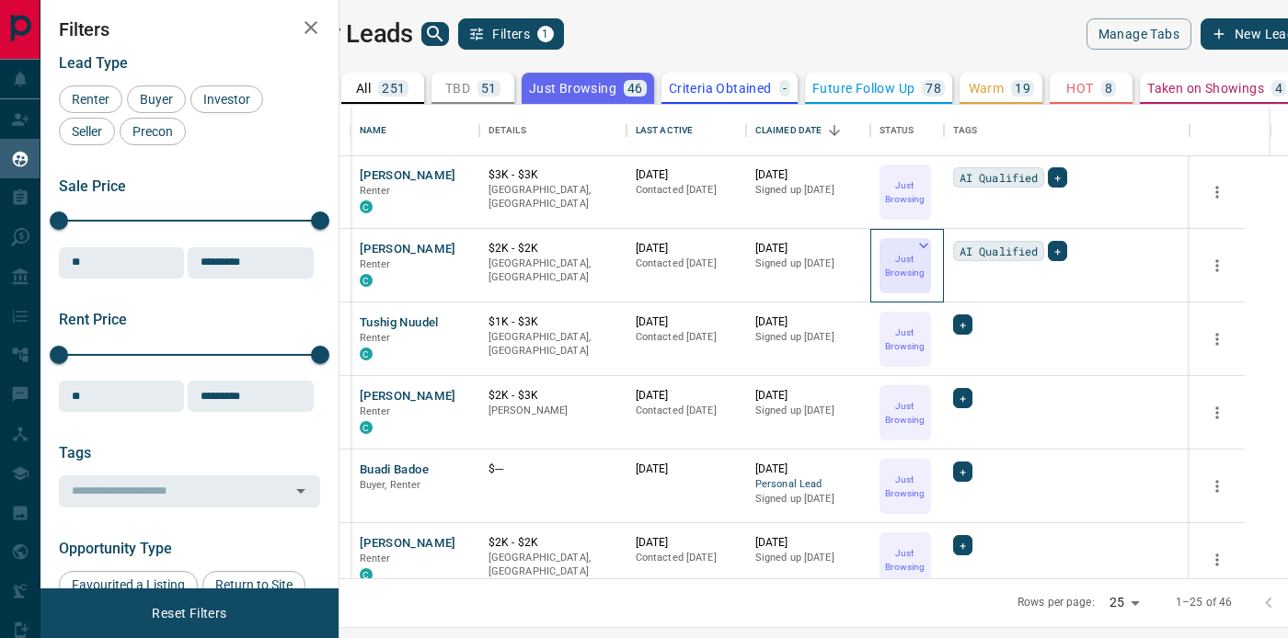
click at [933, 244] on icon at bounding box center [923, 245] width 18 height 18
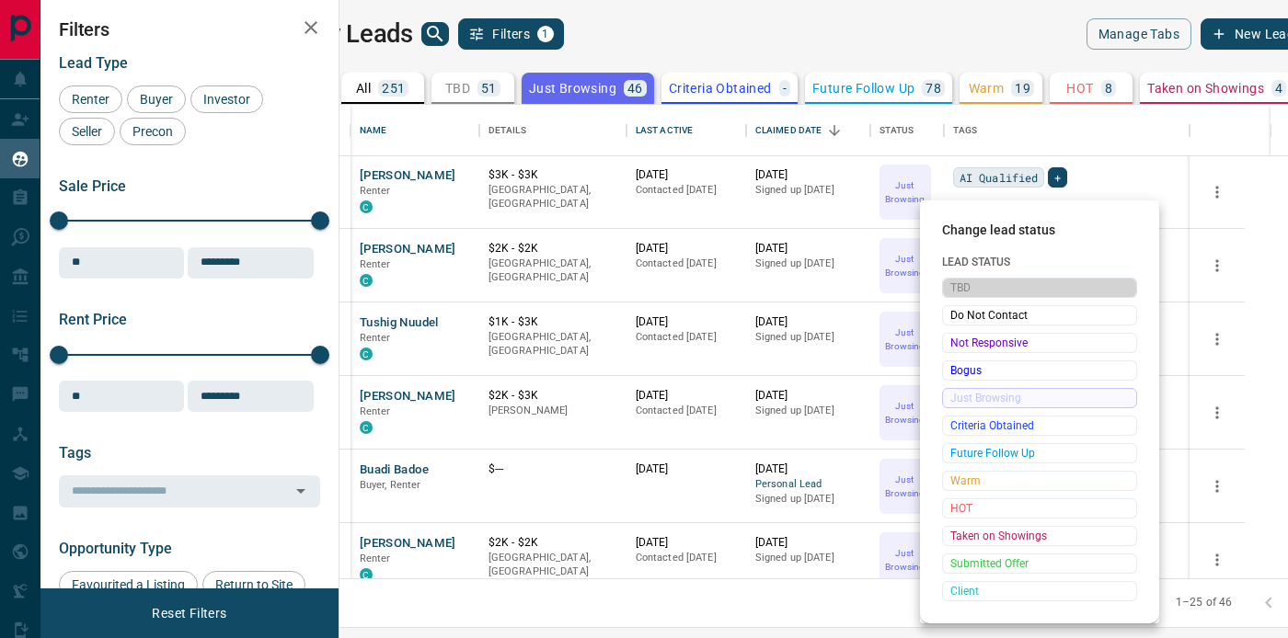
click at [970, 289] on span "TBD" at bounding box center [1039, 288] width 178 height 18
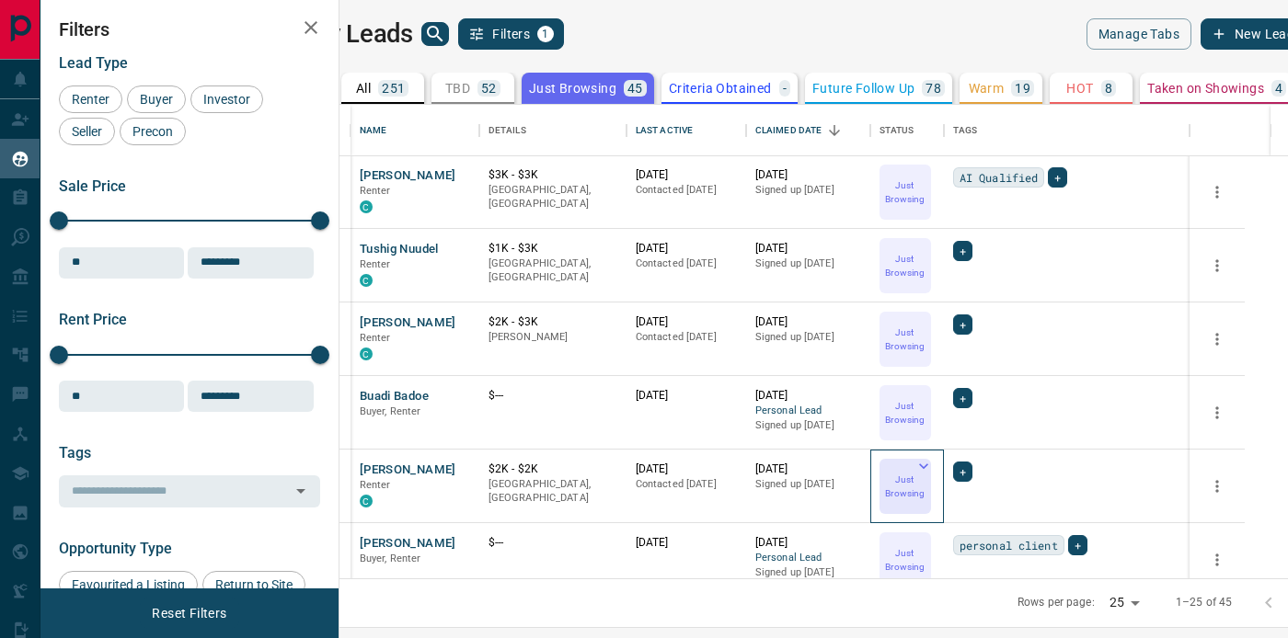
click at [933, 466] on icon at bounding box center [923, 466] width 18 height 18
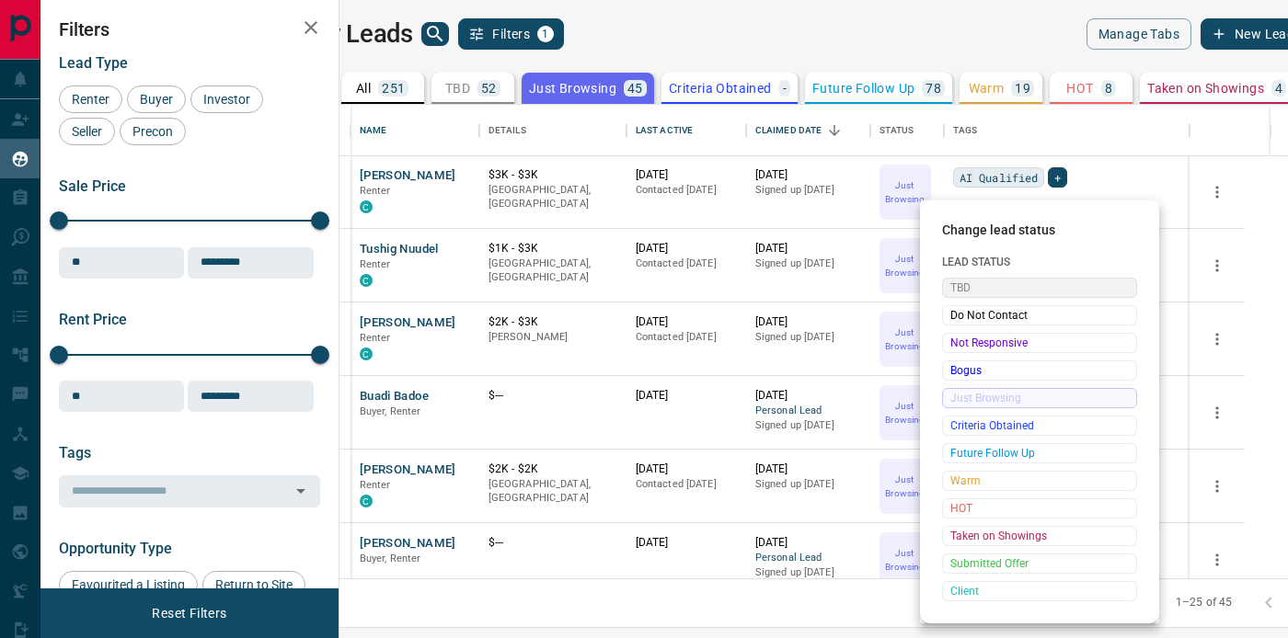
click at [979, 289] on span "TBD" at bounding box center [1039, 288] width 178 height 18
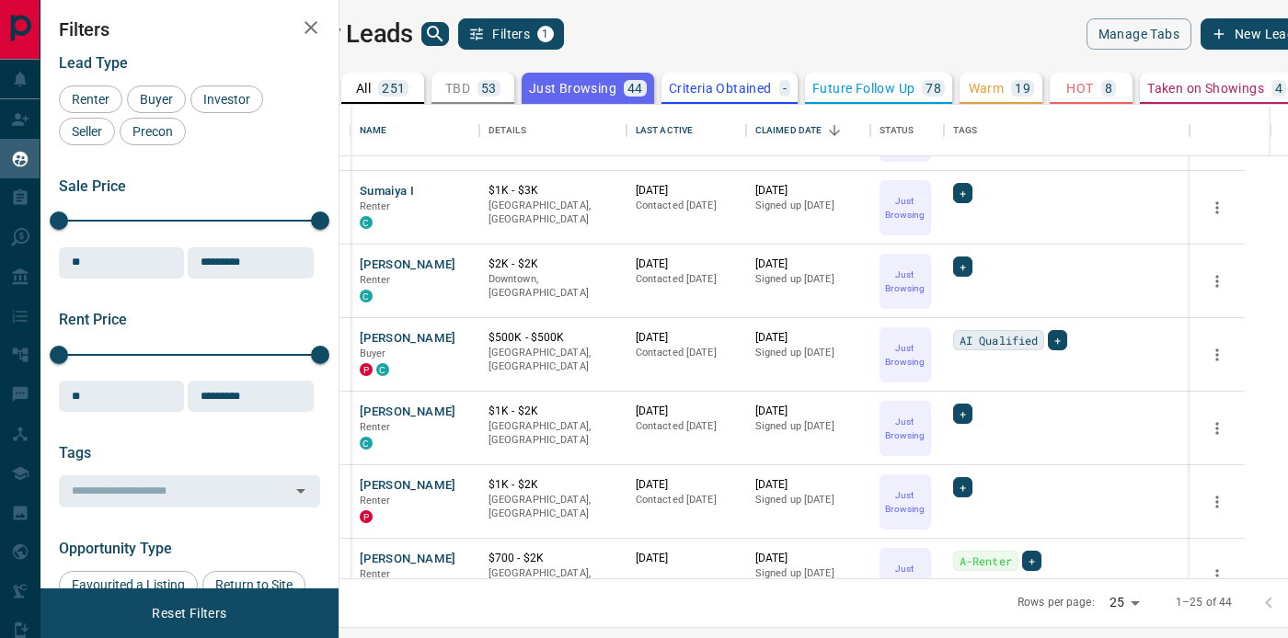
scroll to position [1417, 0]
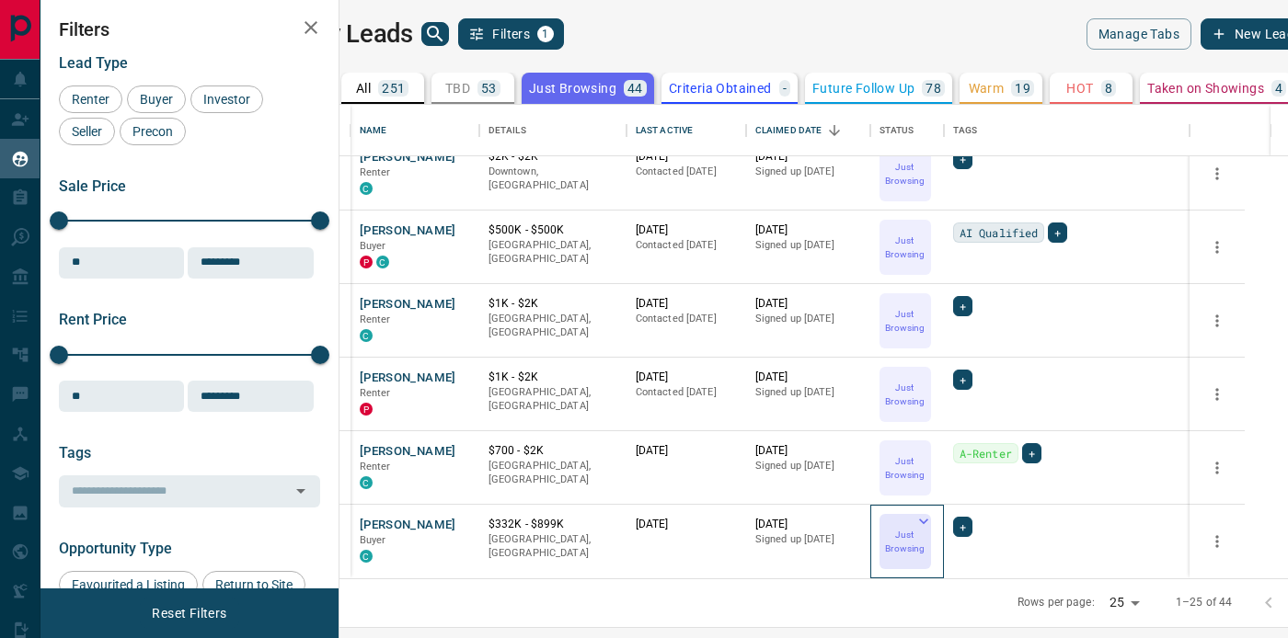
click at [933, 517] on icon at bounding box center [923, 521] width 18 height 18
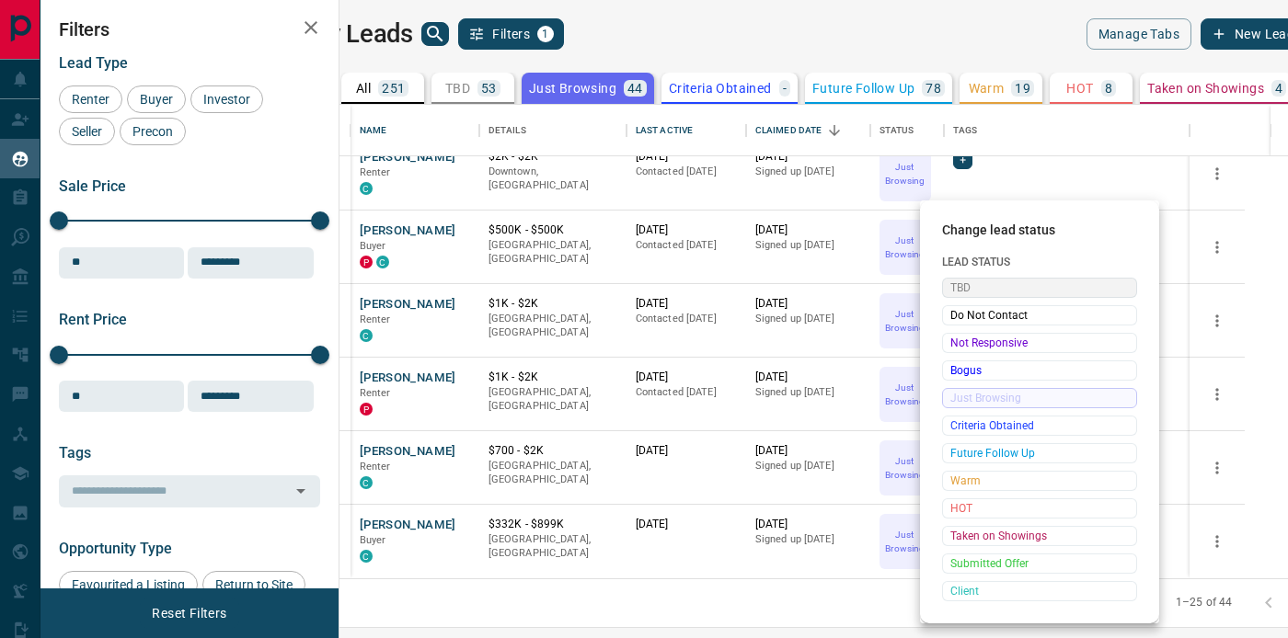
click at [979, 290] on span "TBD" at bounding box center [1039, 288] width 178 height 18
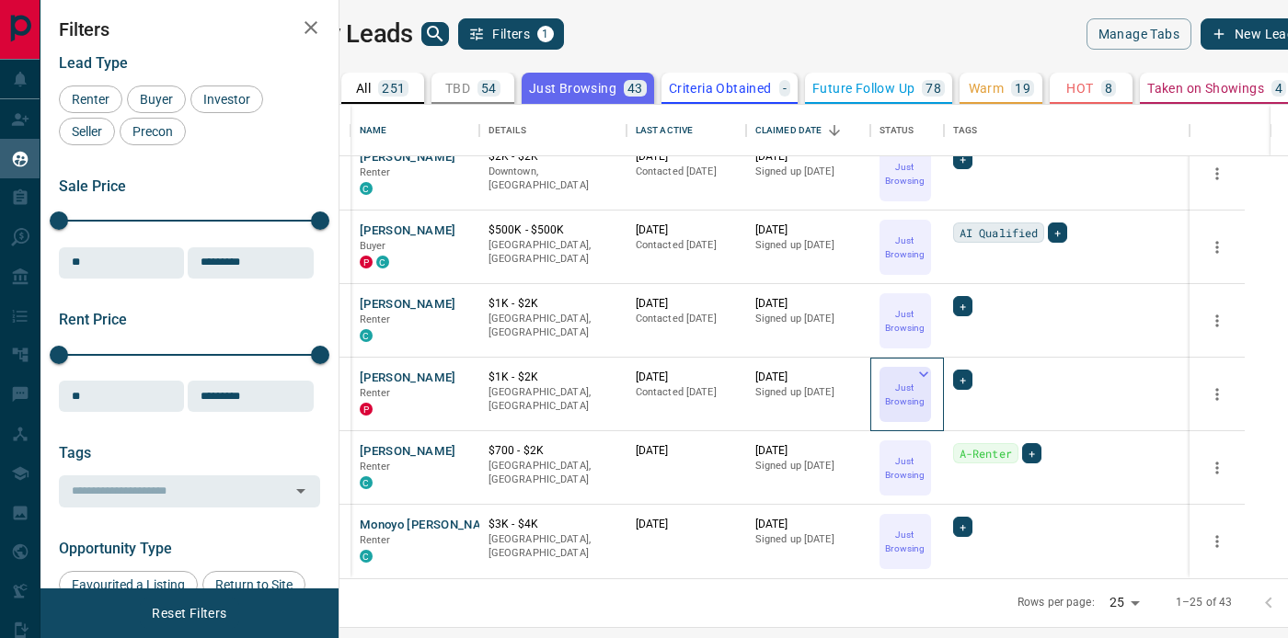
click at [933, 371] on icon at bounding box center [923, 374] width 18 height 18
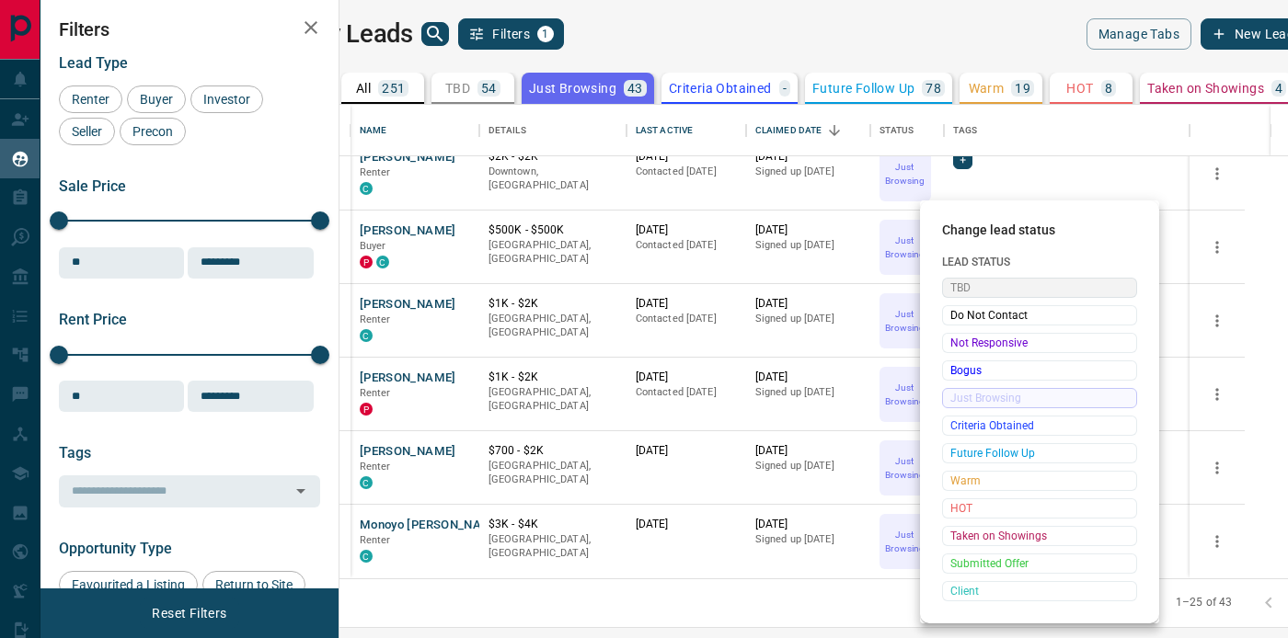
click at [980, 280] on span "TBD" at bounding box center [1039, 288] width 178 height 18
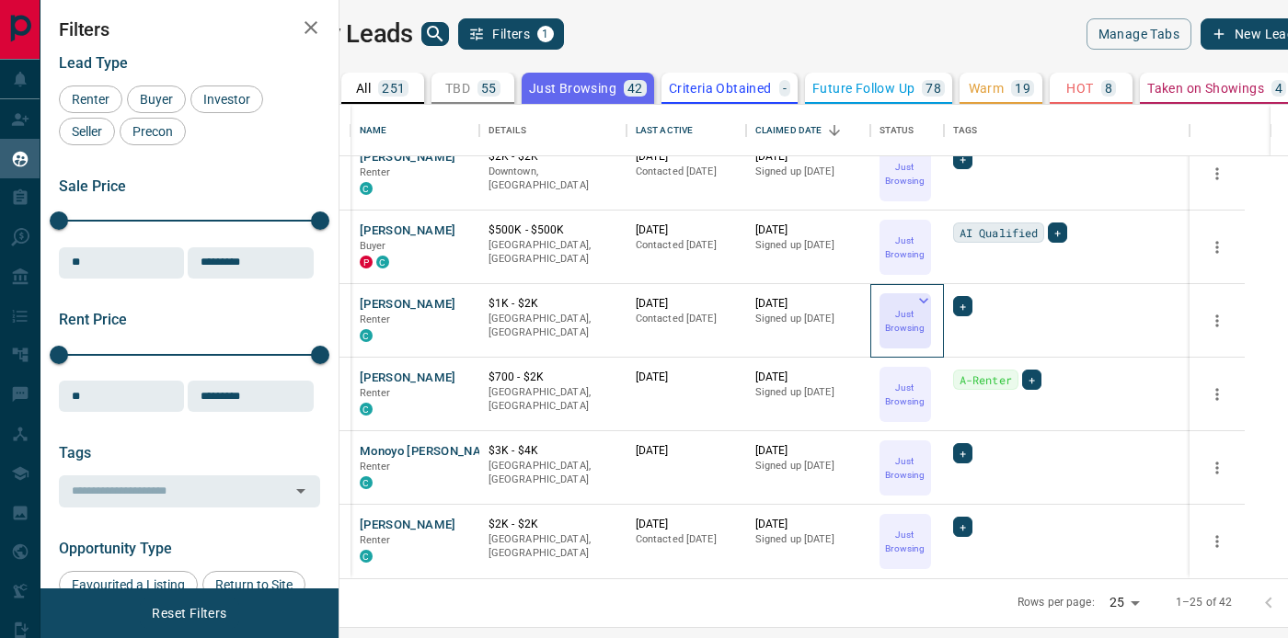
click at [928, 300] on icon at bounding box center [923, 301] width 9 height 6
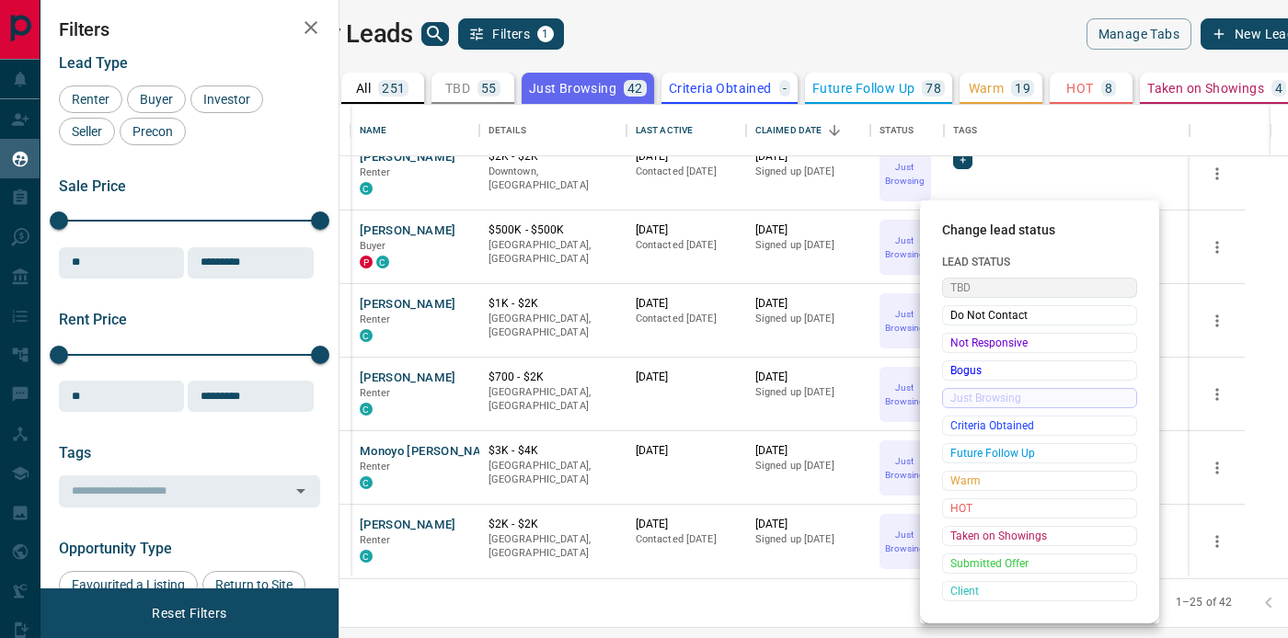
click at [999, 285] on span "TBD" at bounding box center [1039, 288] width 178 height 18
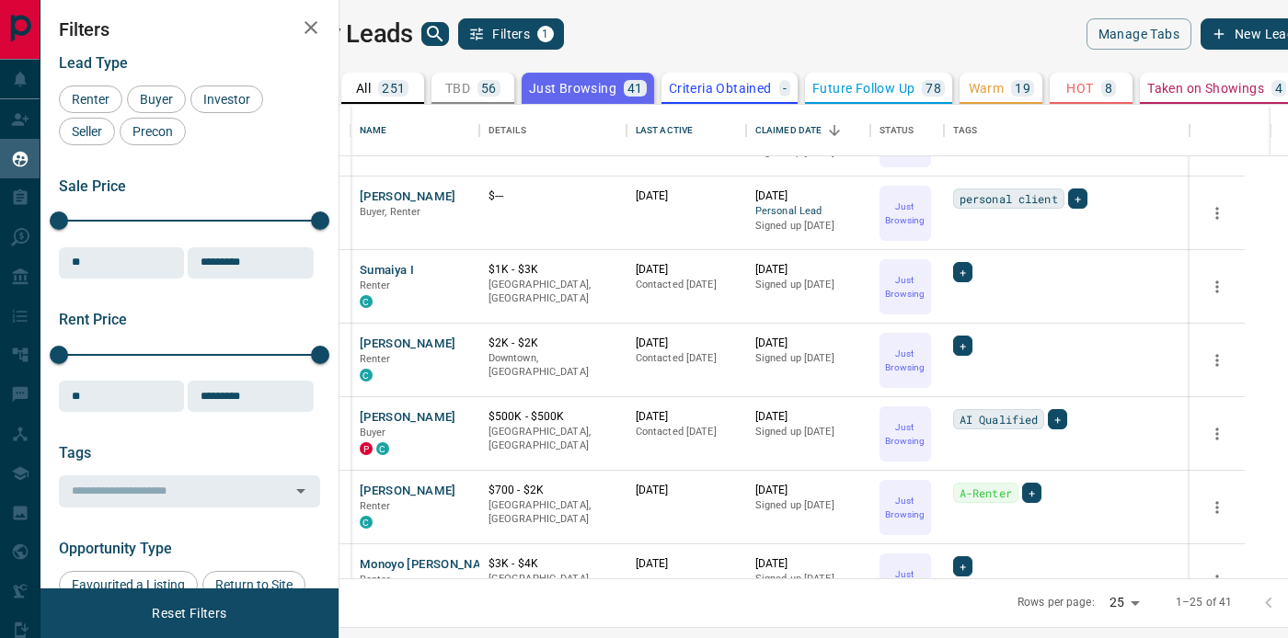
scroll to position [1226, 0]
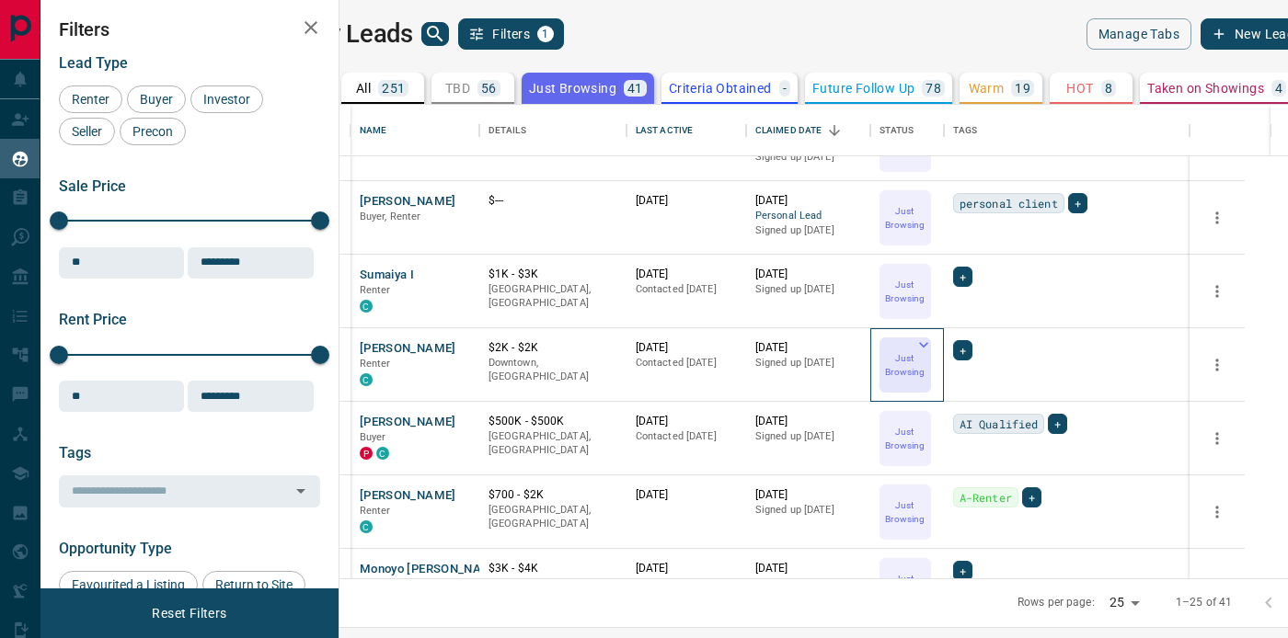
click at [928, 347] on icon at bounding box center [923, 345] width 9 height 6
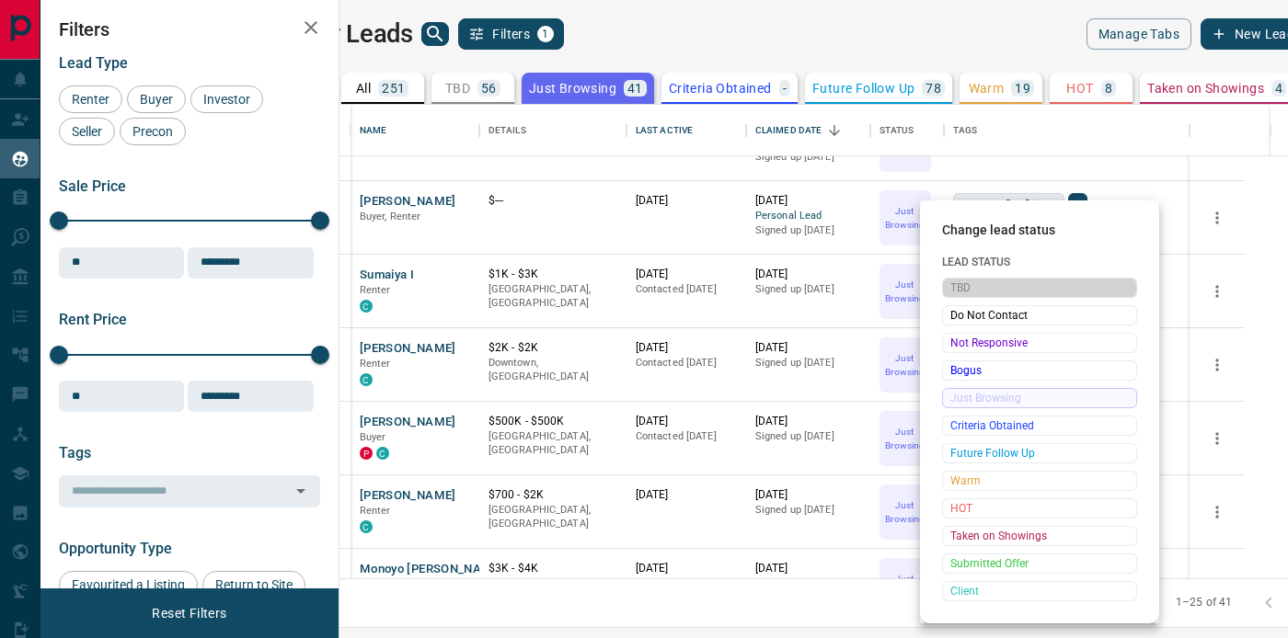
click at [992, 288] on span "TBD" at bounding box center [1039, 288] width 178 height 18
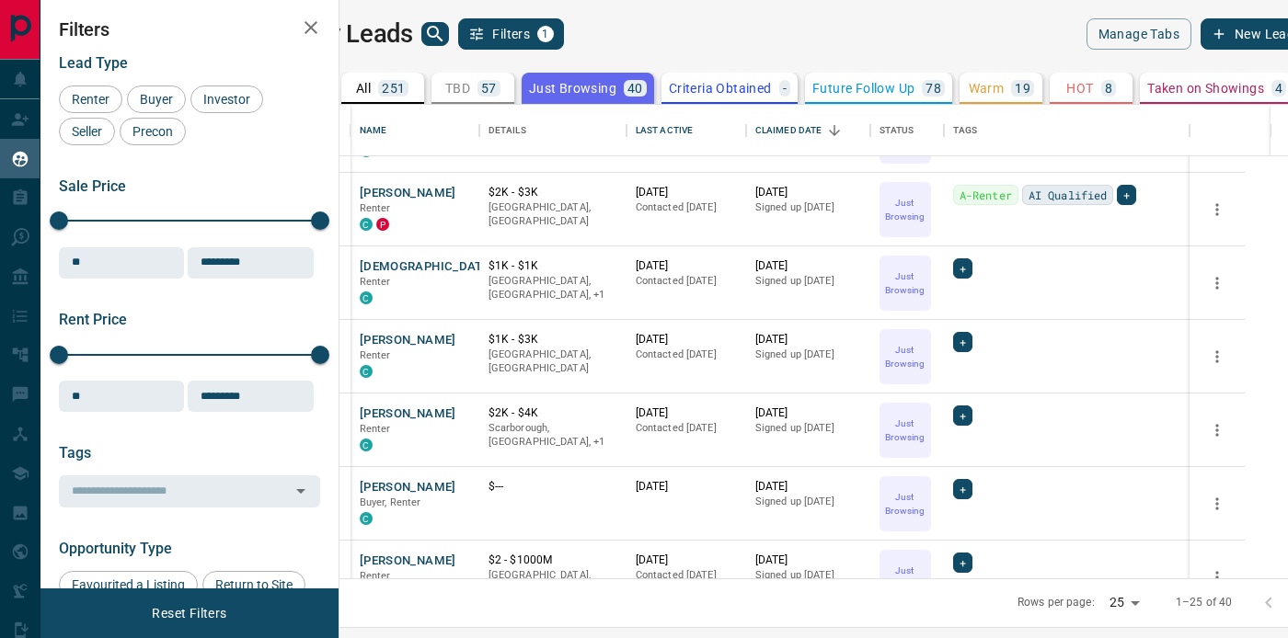
scroll to position [491, 0]
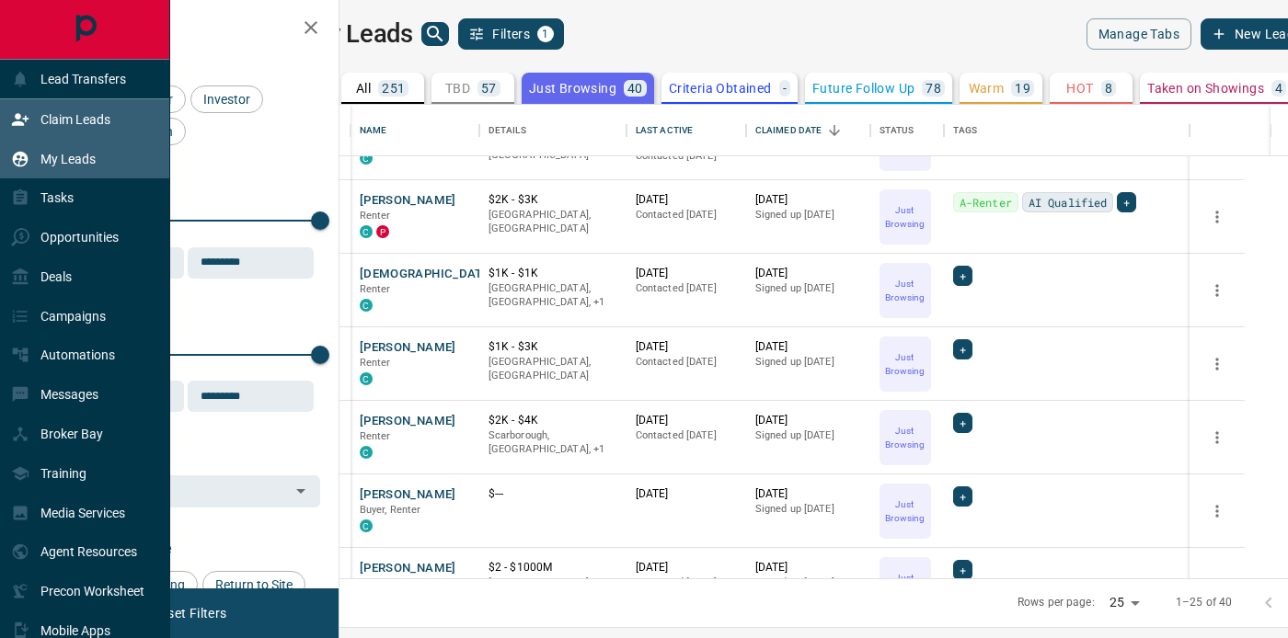
click at [33, 122] on div "Claim Leads" at bounding box center [60, 119] width 99 height 30
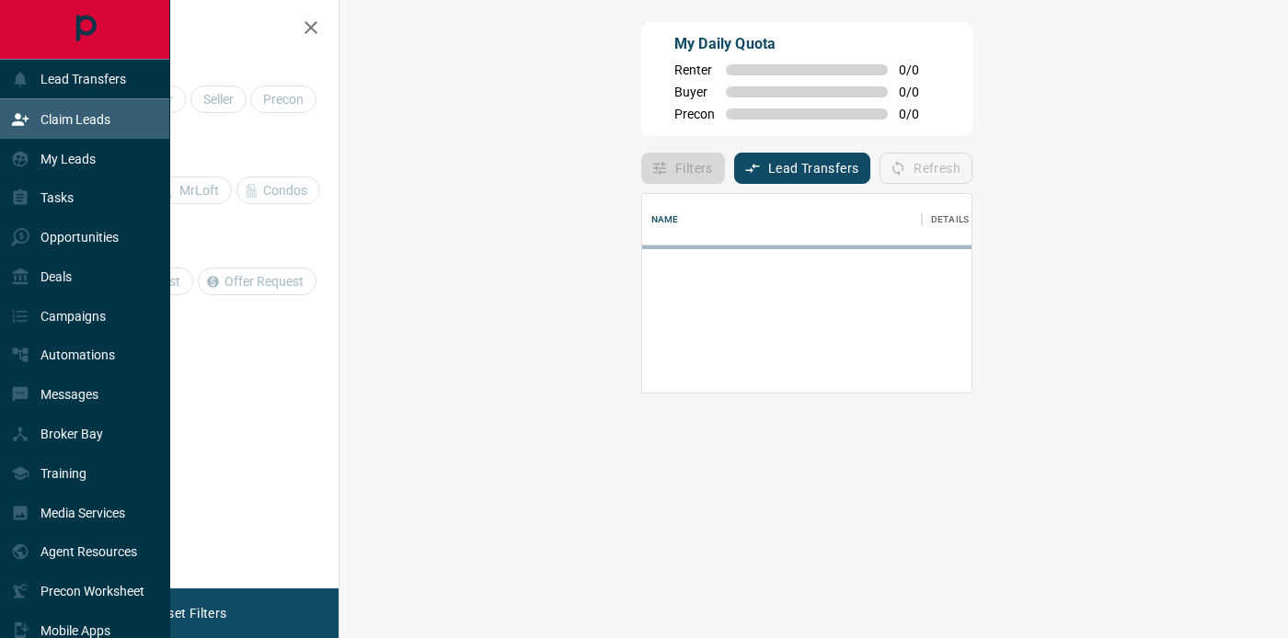
scroll to position [125, 909]
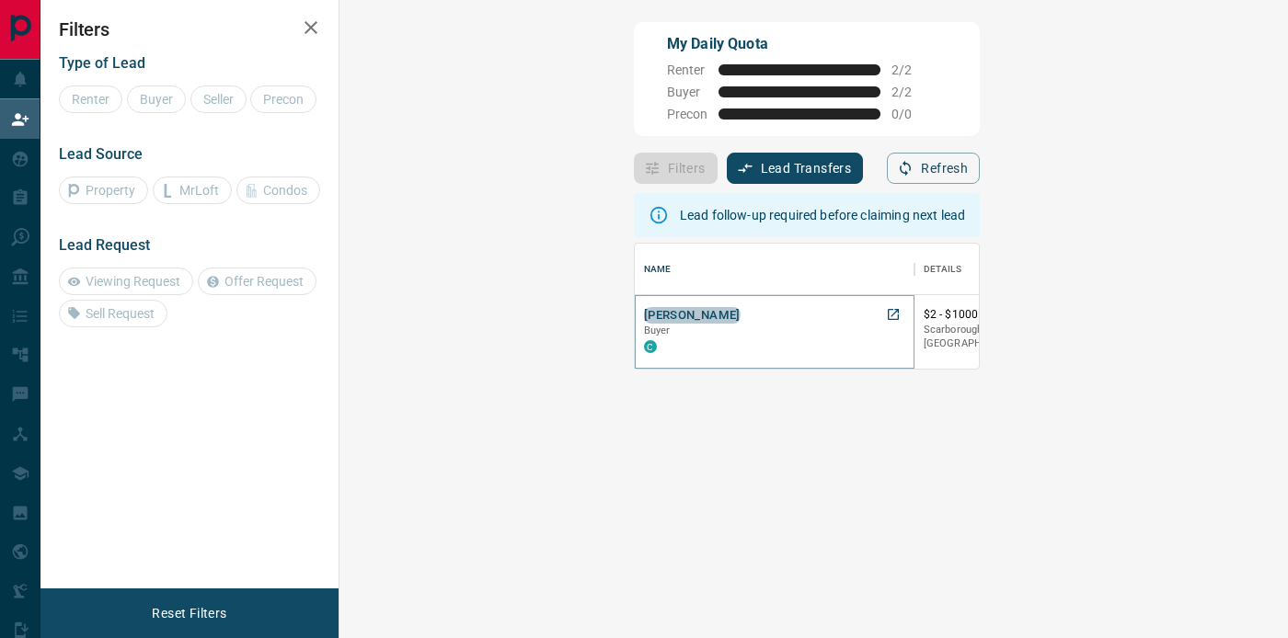
click at [644, 310] on button "[PERSON_NAME]" at bounding box center [692, 315] width 97 height 17
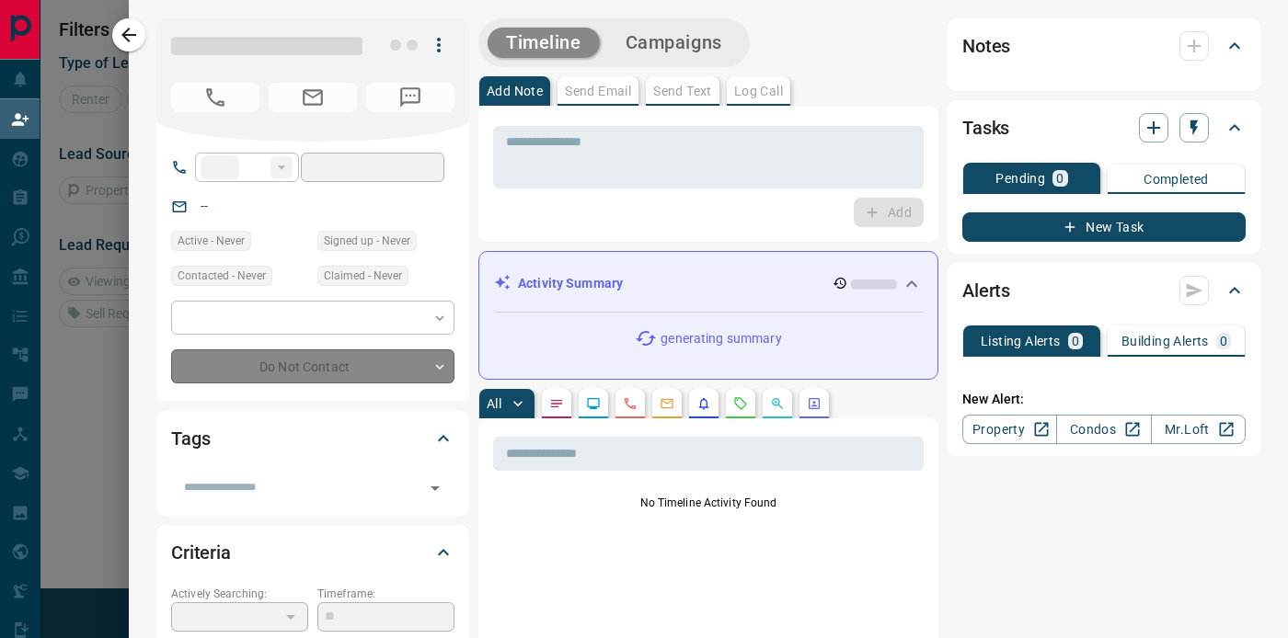
type input "**"
type input "**********"
type input "**"
type input "*"
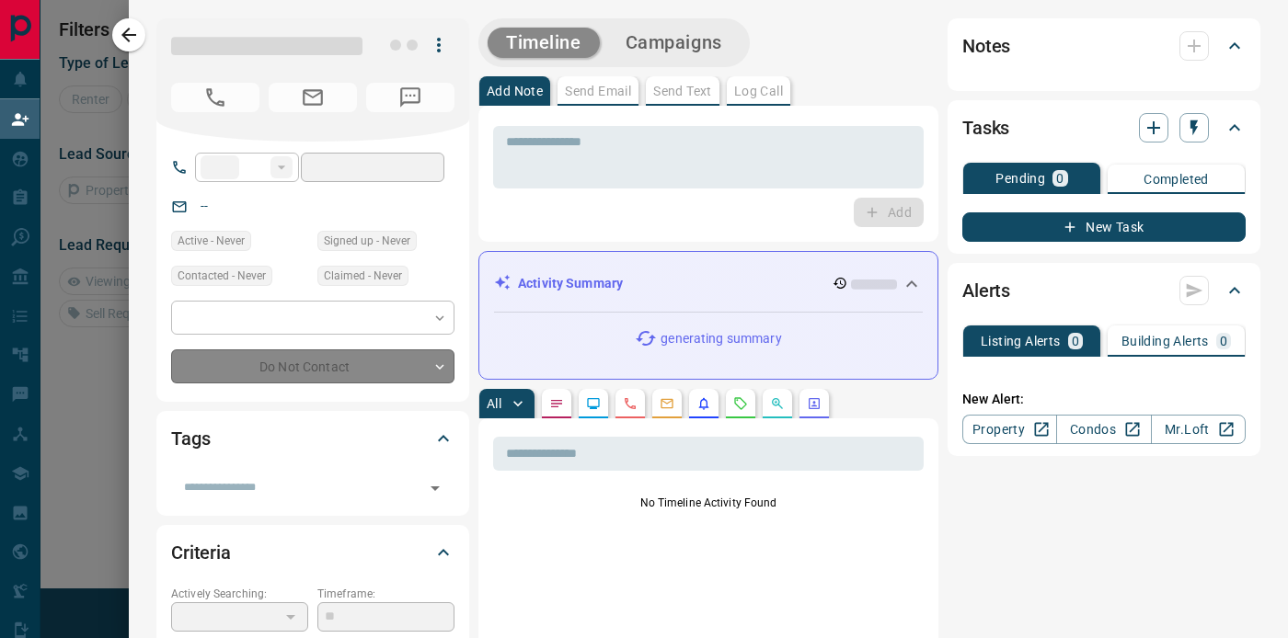
type input "**********"
type input "*********"
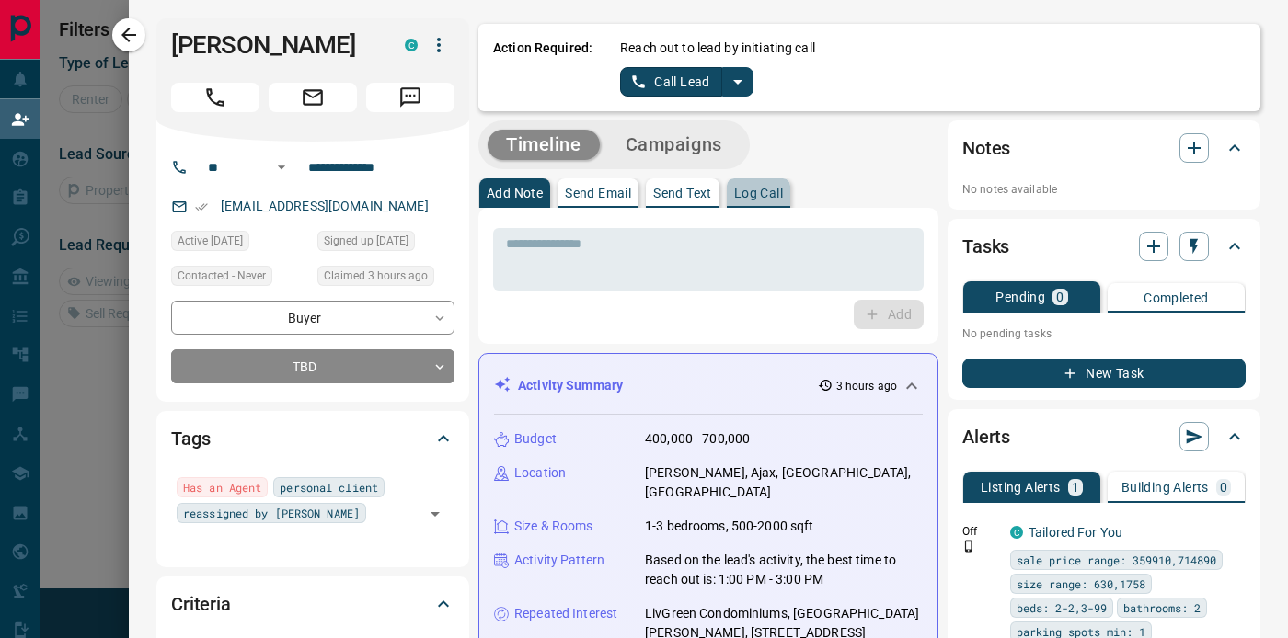
click at [766, 187] on p "Log Call" at bounding box center [758, 193] width 49 height 13
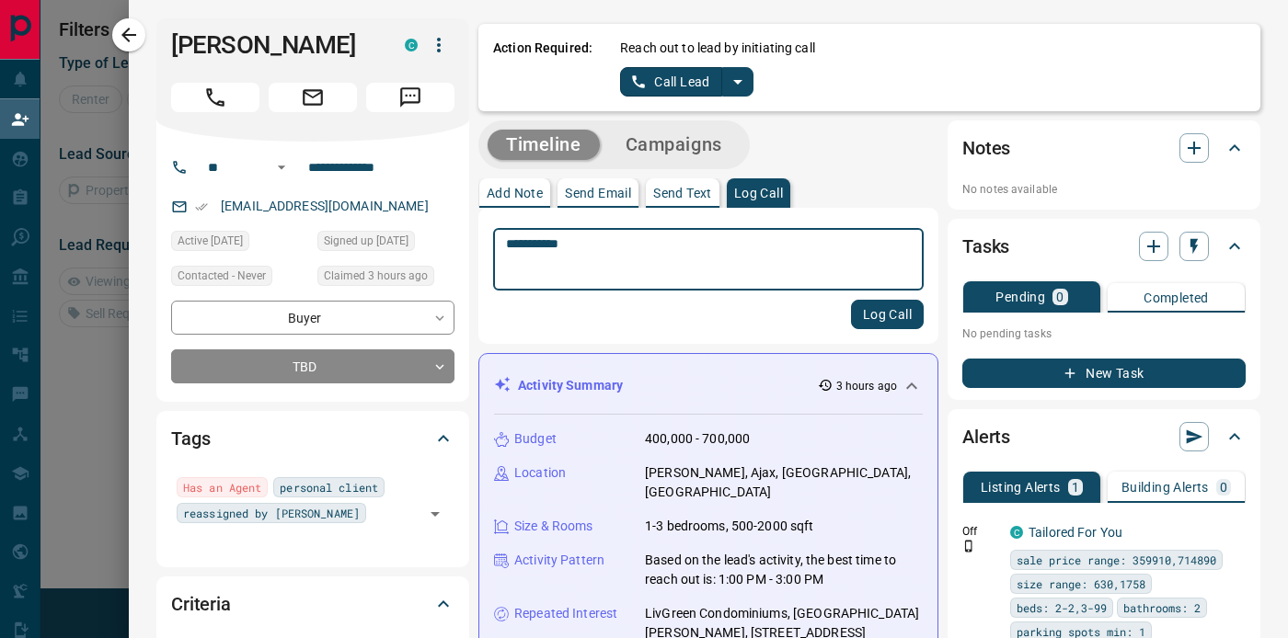
type textarea "**********"
click at [889, 311] on button "Log Call" at bounding box center [887, 314] width 73 height 29
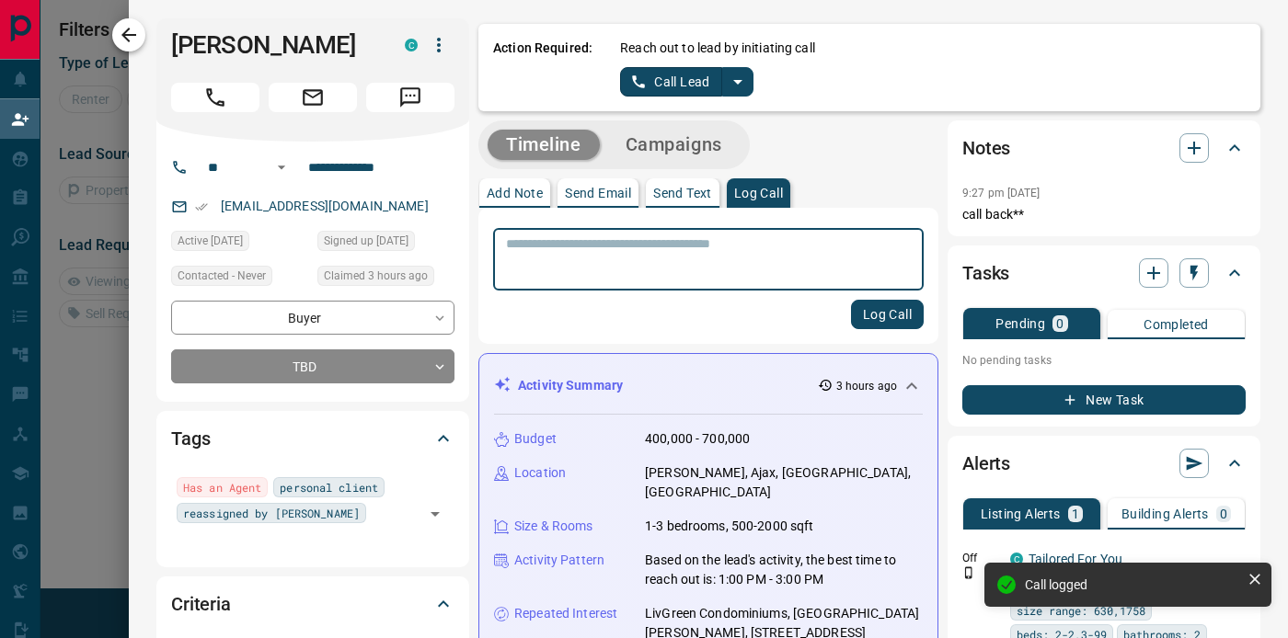
click at [139, 25] on icon "button" at bounding box center [129, 35] width 22 height 22
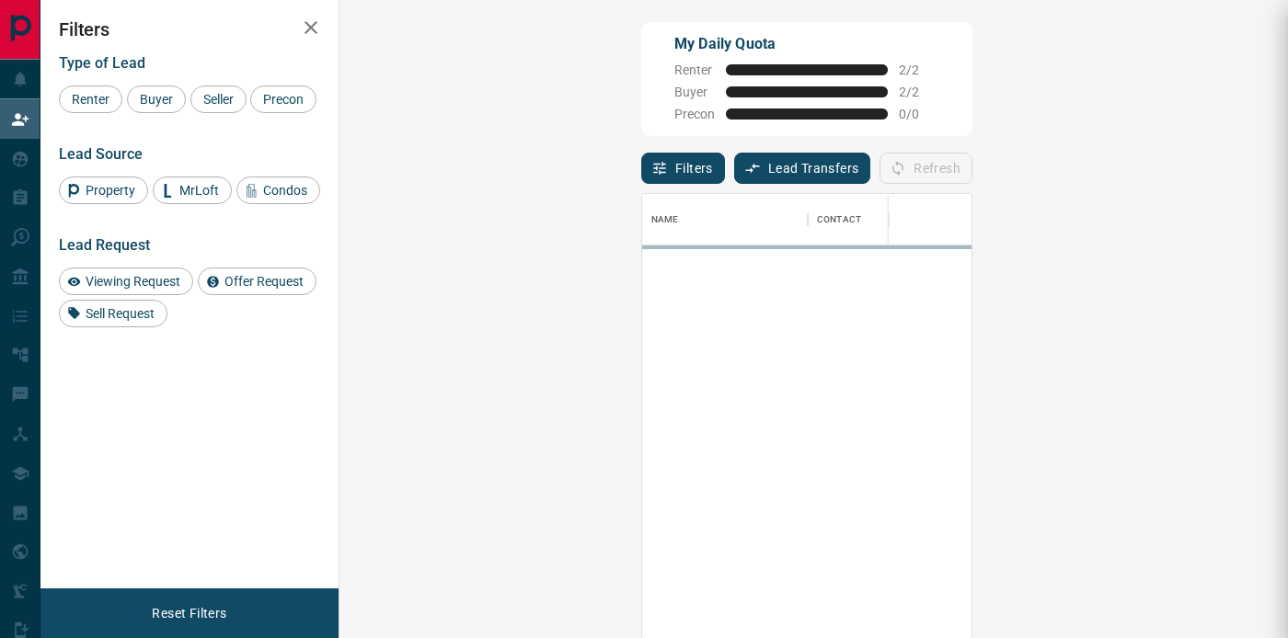
scroll to position [481, 909]
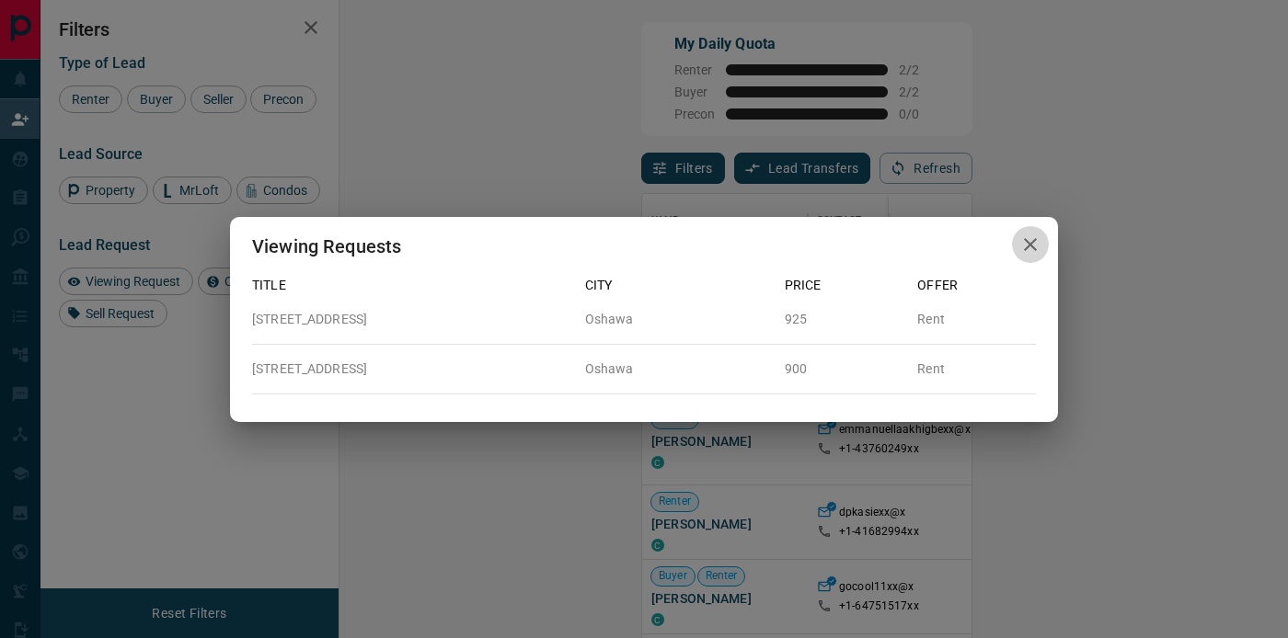
click at [1024, 243] on icon "button" at bounding box center [1030, 245] width 22 height 22
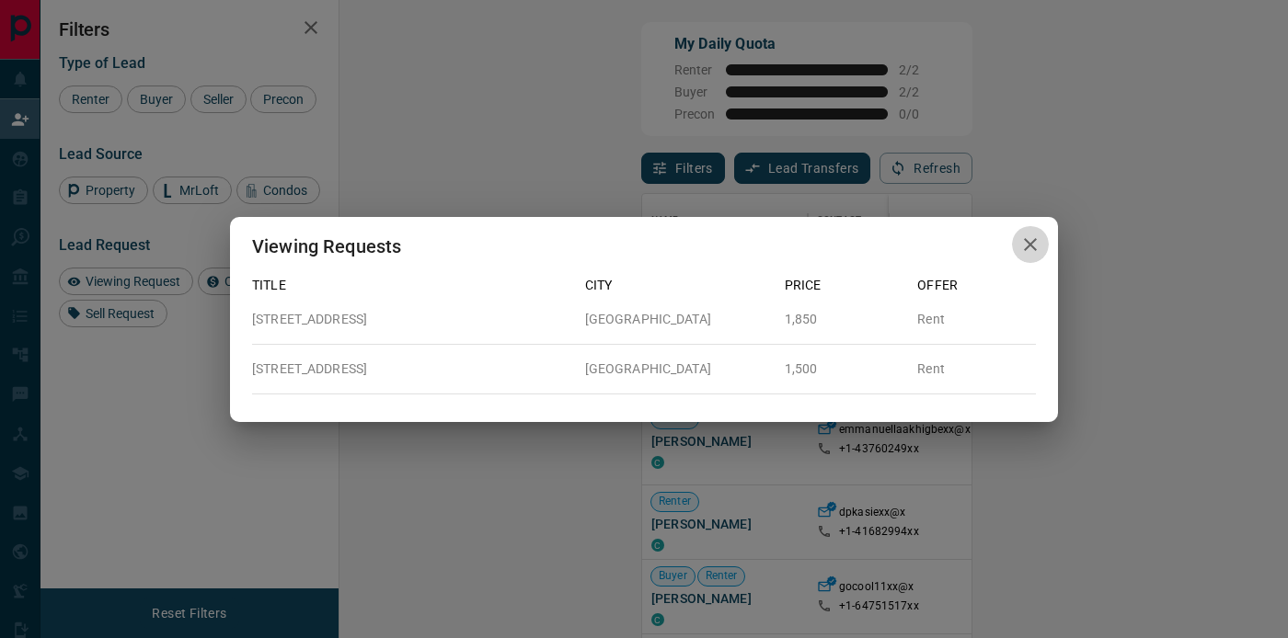
click at [1036, 245] on icon "button" at bounding box center [1030, 245] width 22 height 22
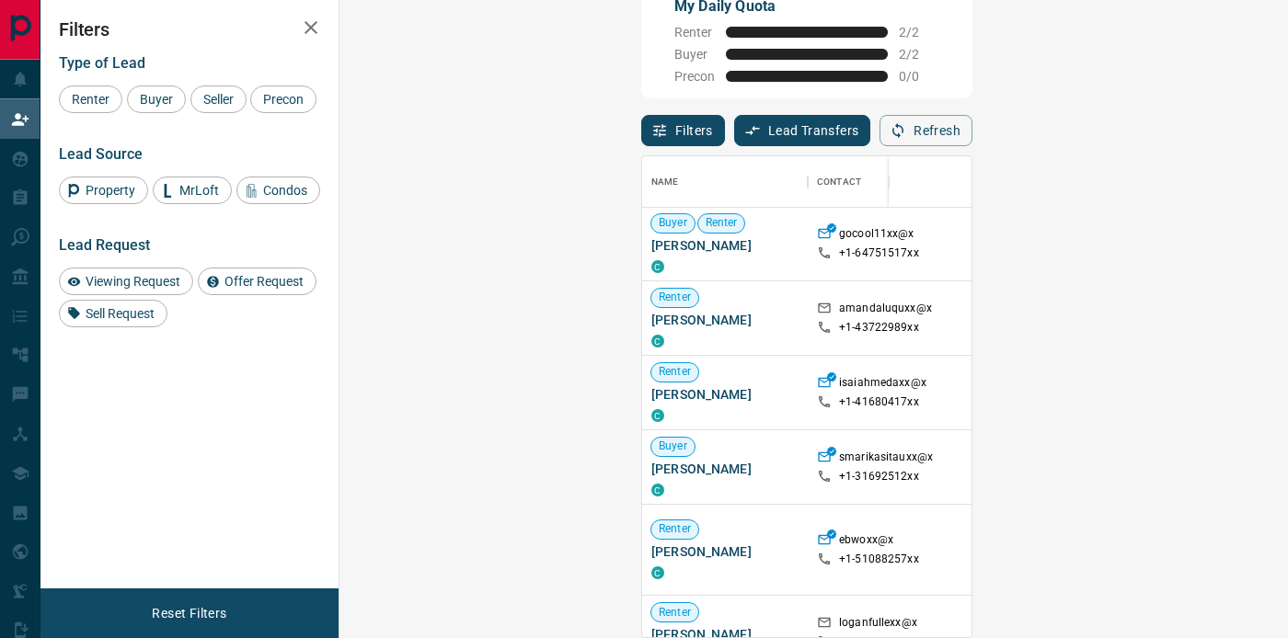
scroll to position [309, 0]
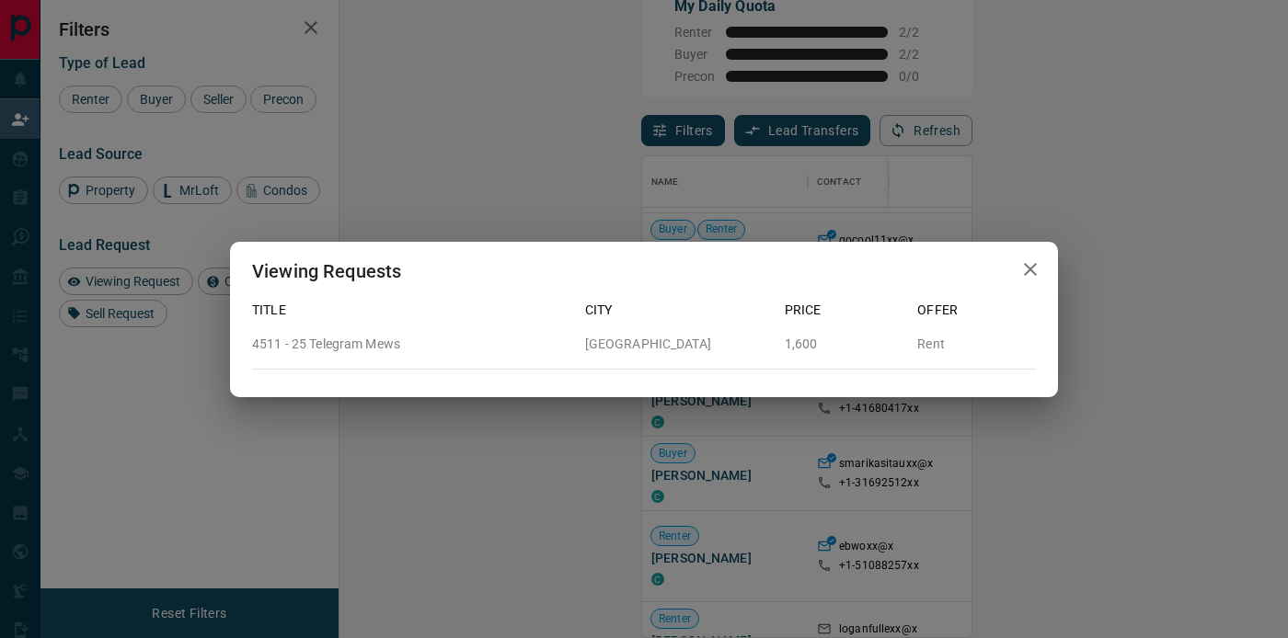
click at [1039, 272] on icon "button" at bounding box center [1030, 269] width 22 height 22
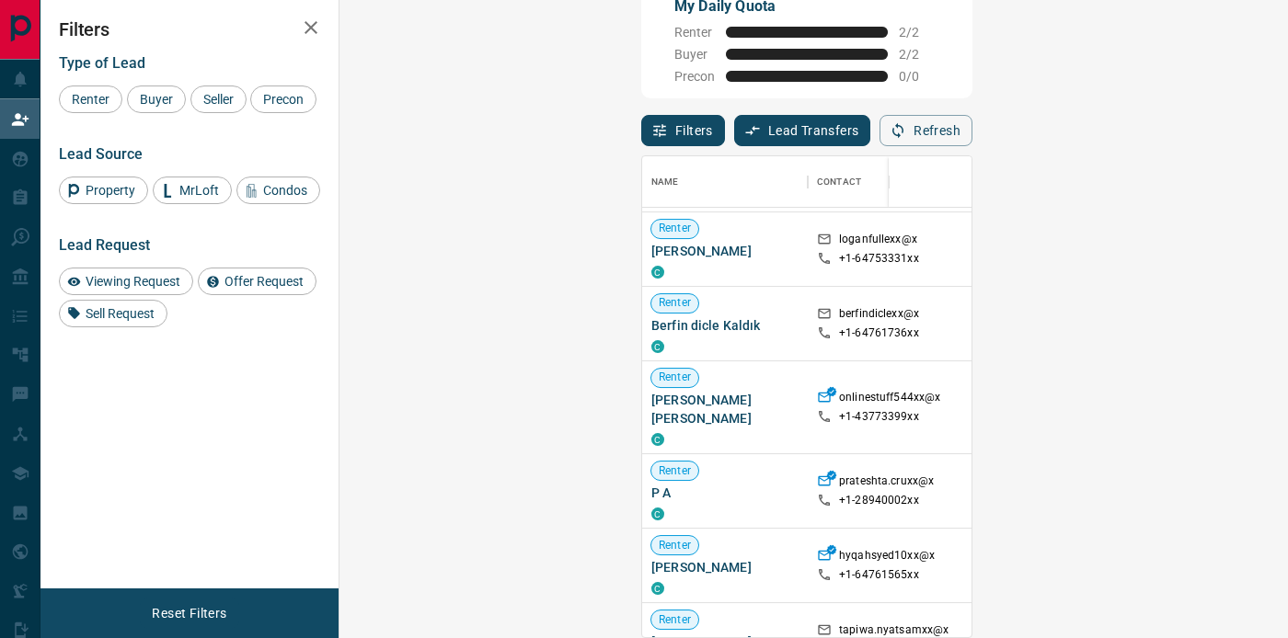
scroll to position [1017, 0]
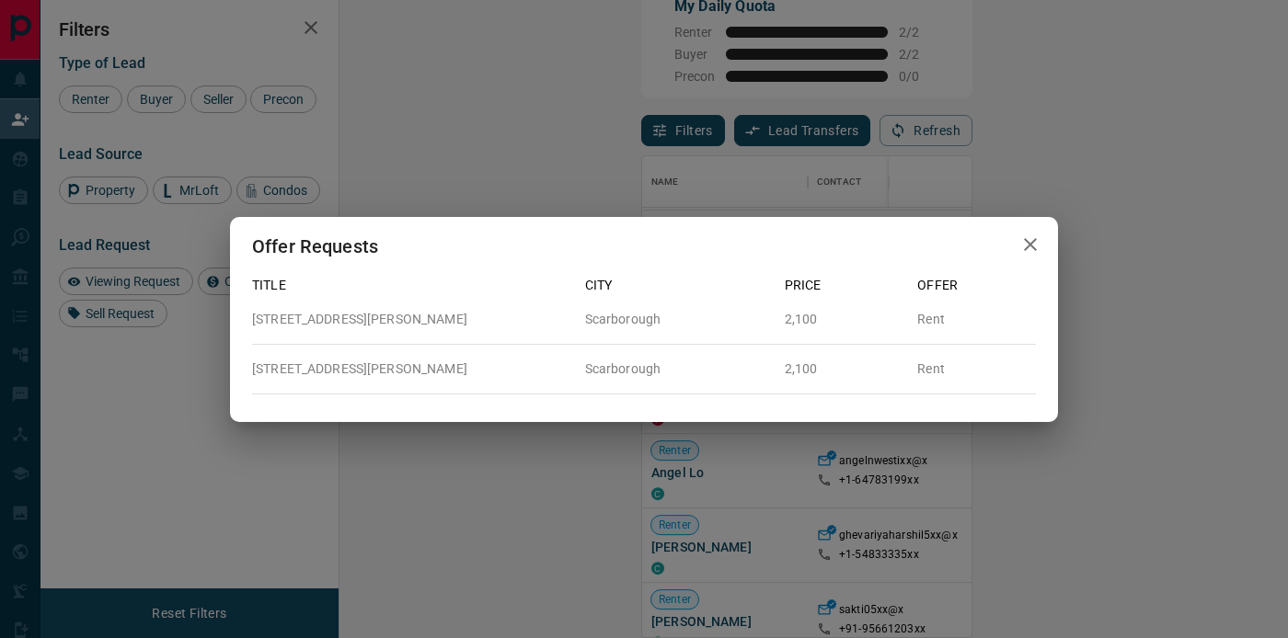
click at [1021, 267] on div "Offer" at bounding box center [968, 278] width 133 height 34
click at [1024, 255] on icon "button" at bounding box center [1030, 245] width 22 height 22
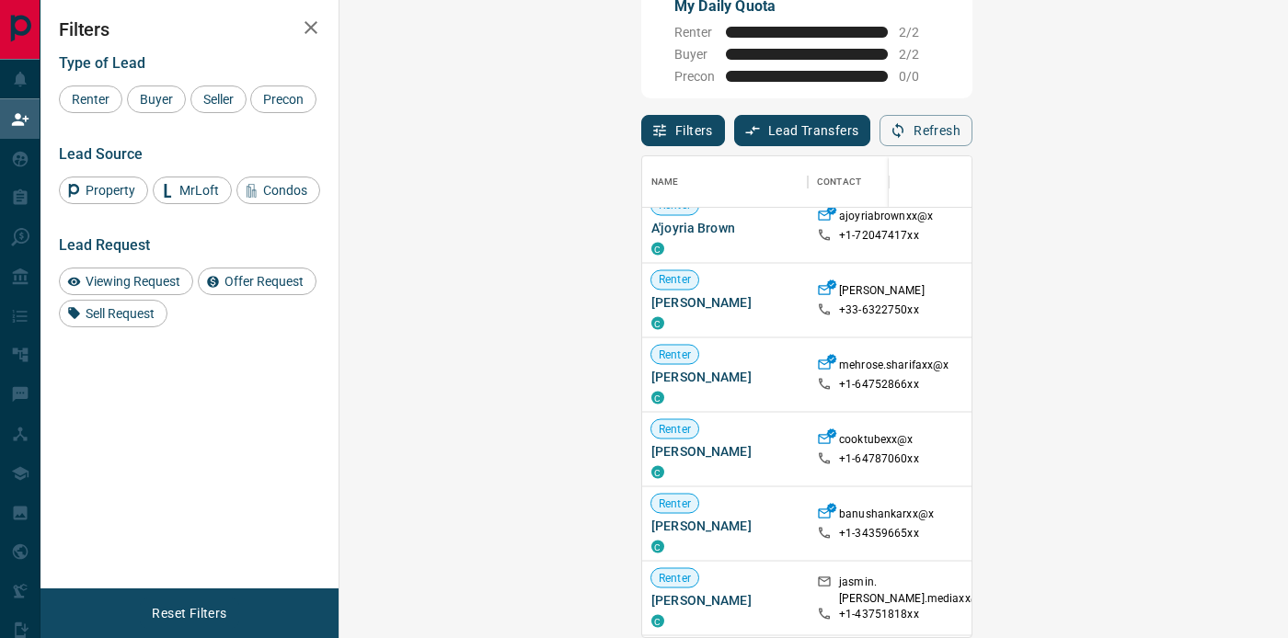
scroll to position [18258, 0]
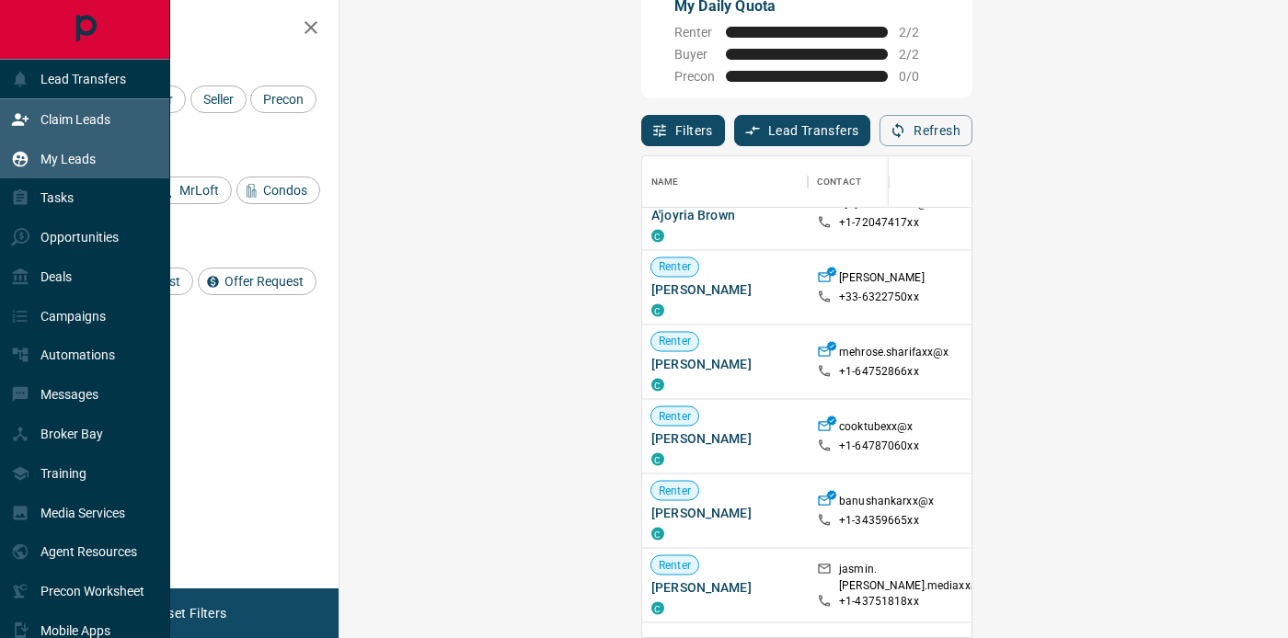
click at [108, 154] on div "My Leads" at bounding box center [85, 159] width 170 height 40
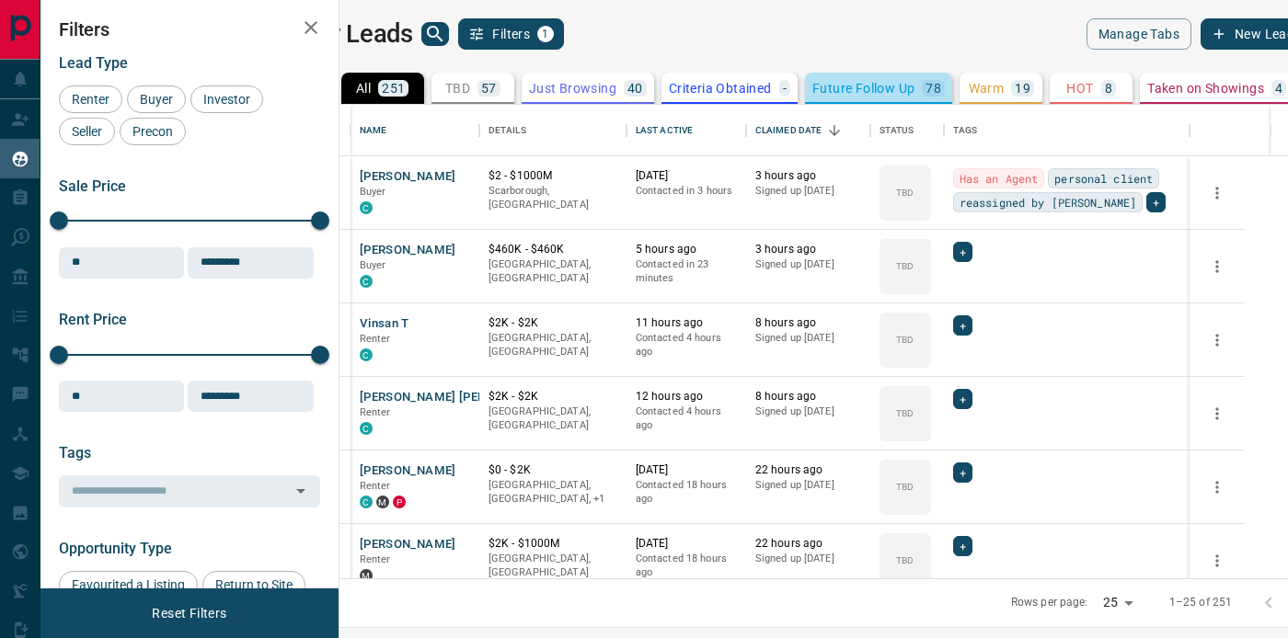
click at [952, 97] on button "Future Follow Up 78" at bounding box center [878, 88] width 147 height 31
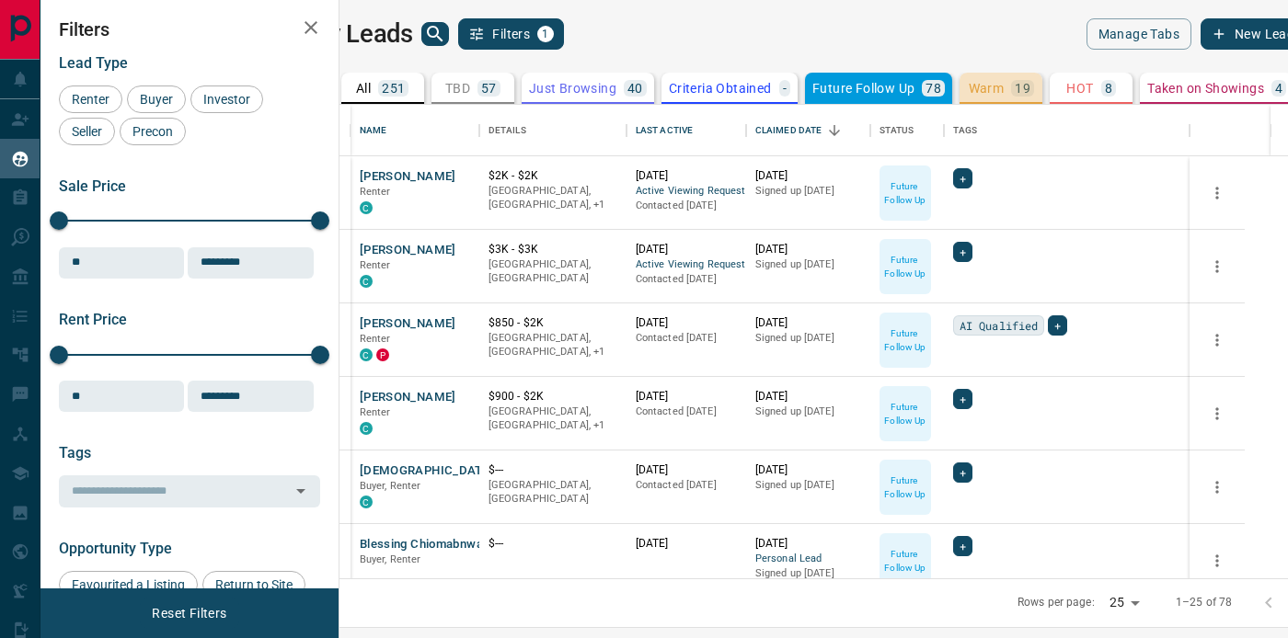
click at [1034, 86] on div "19" at bounding box center [1022, 88] width 23 height 17
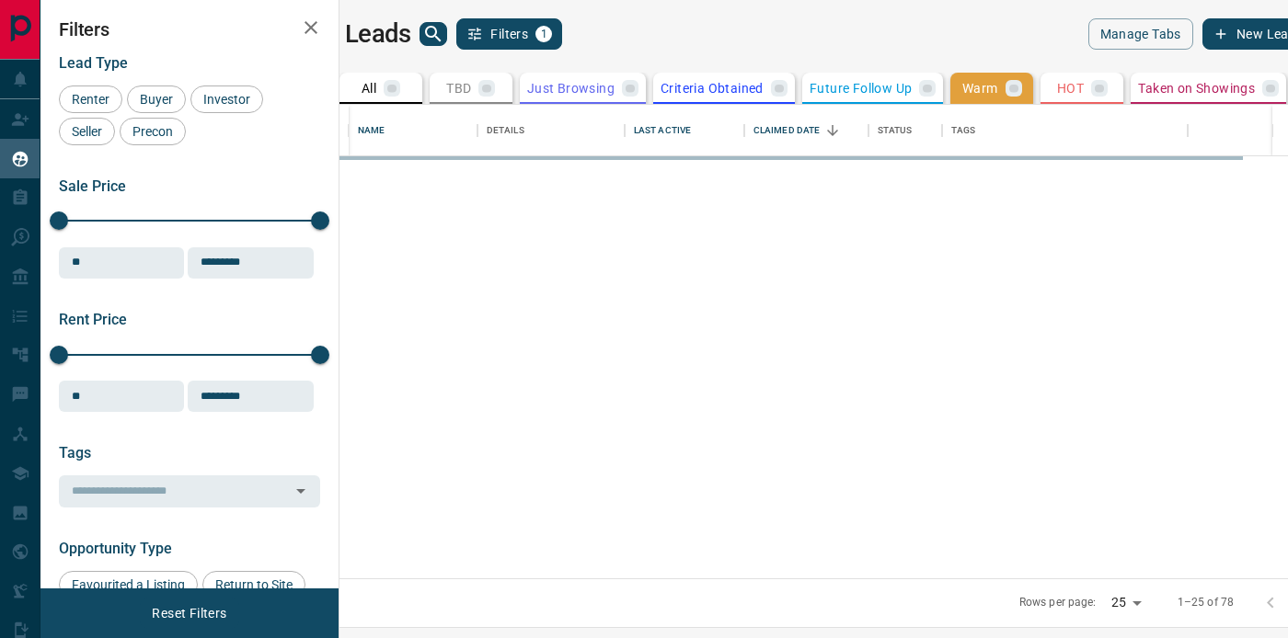
drag, startPoint x: 1051, startPoint y: 86, endPoint x: 1062, endPoint y: 86, distance: 11.0
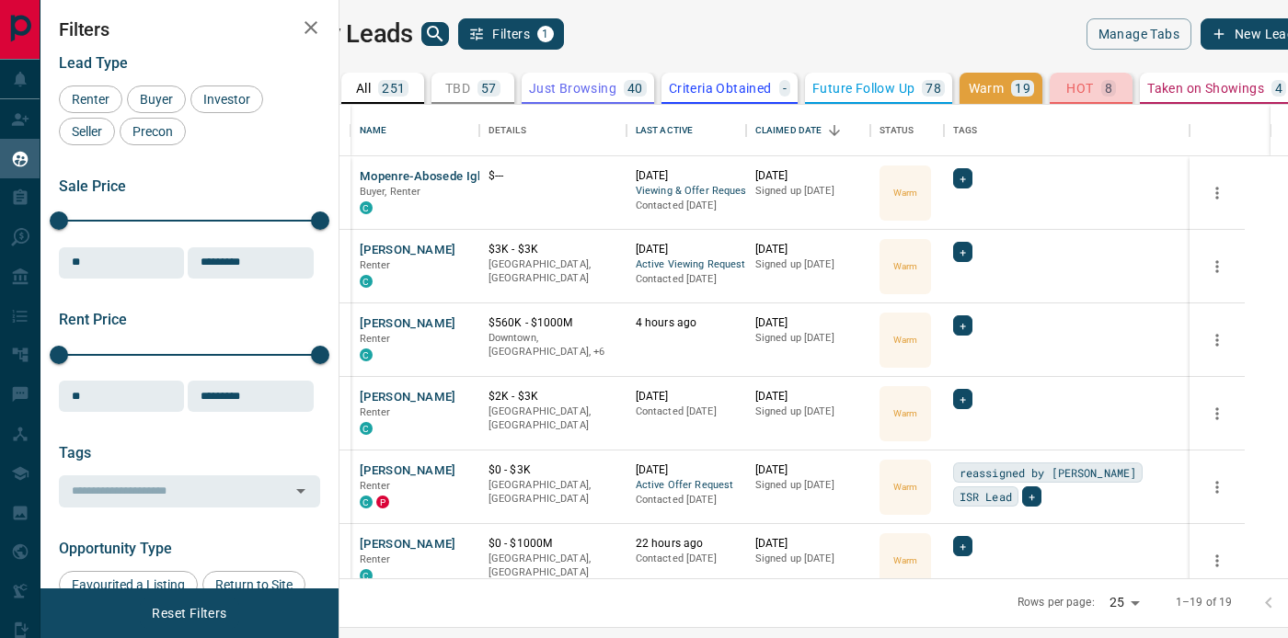
click at [1093, 93] on p "HOT" at bounding box center [1079, 88] width 27 height 13
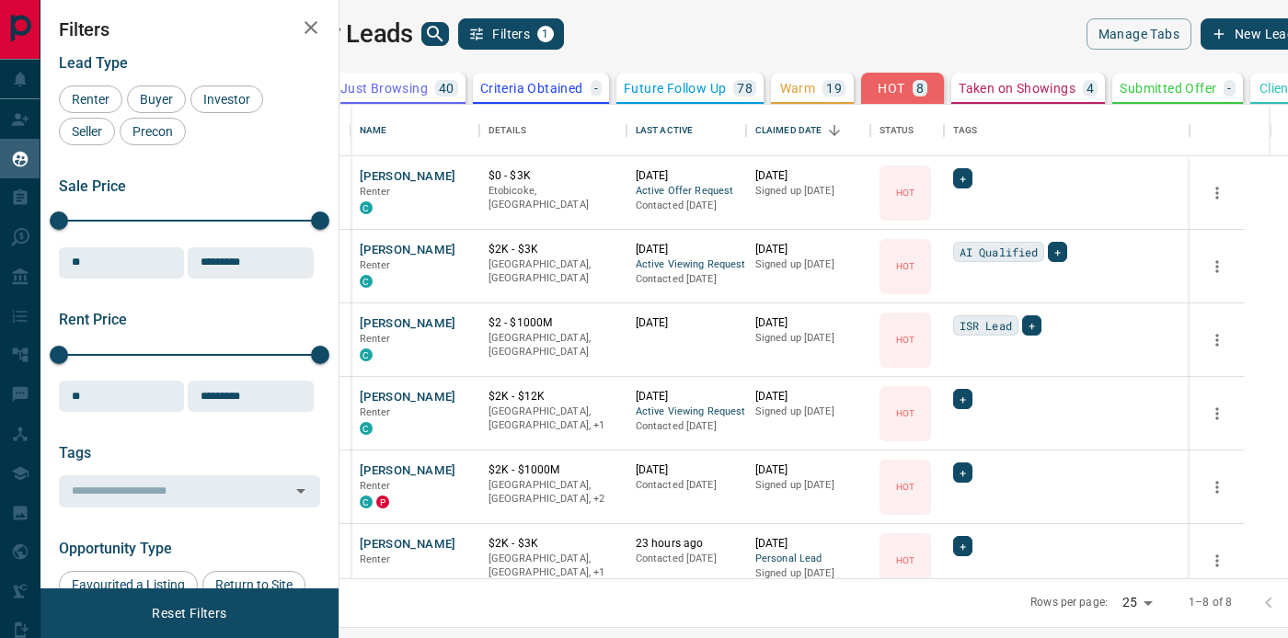
scroll to position [0, 313]
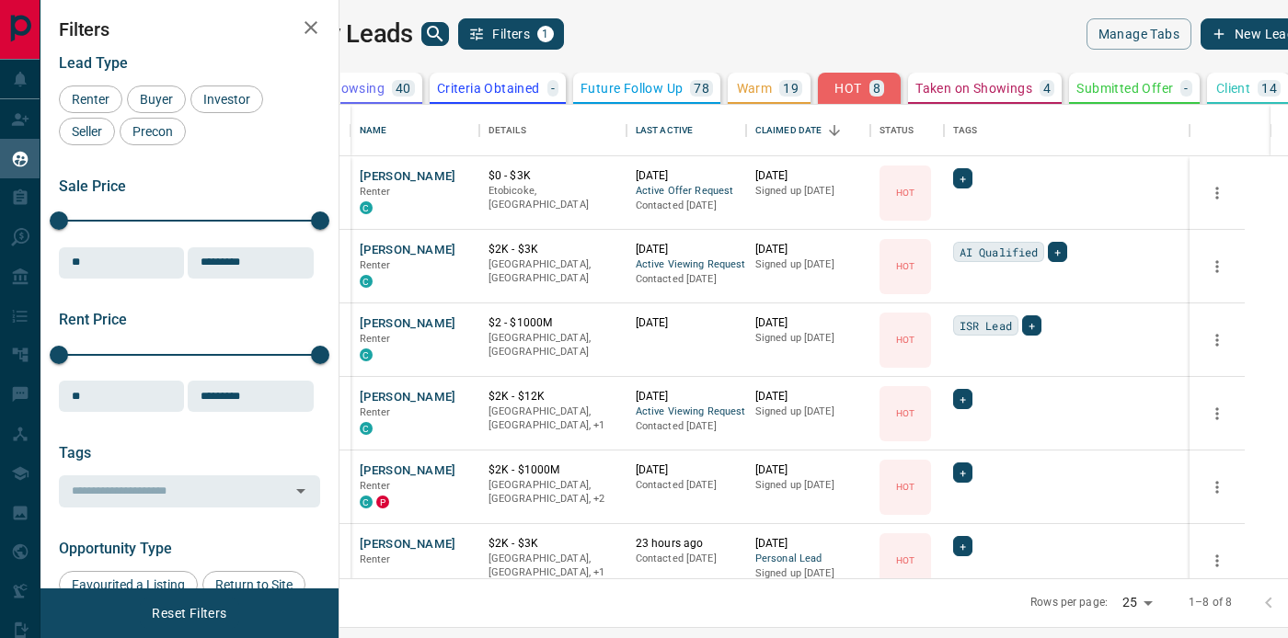
click at [737, 86] on p "Warm" at bounding box center [755, 88] width 36 height 13
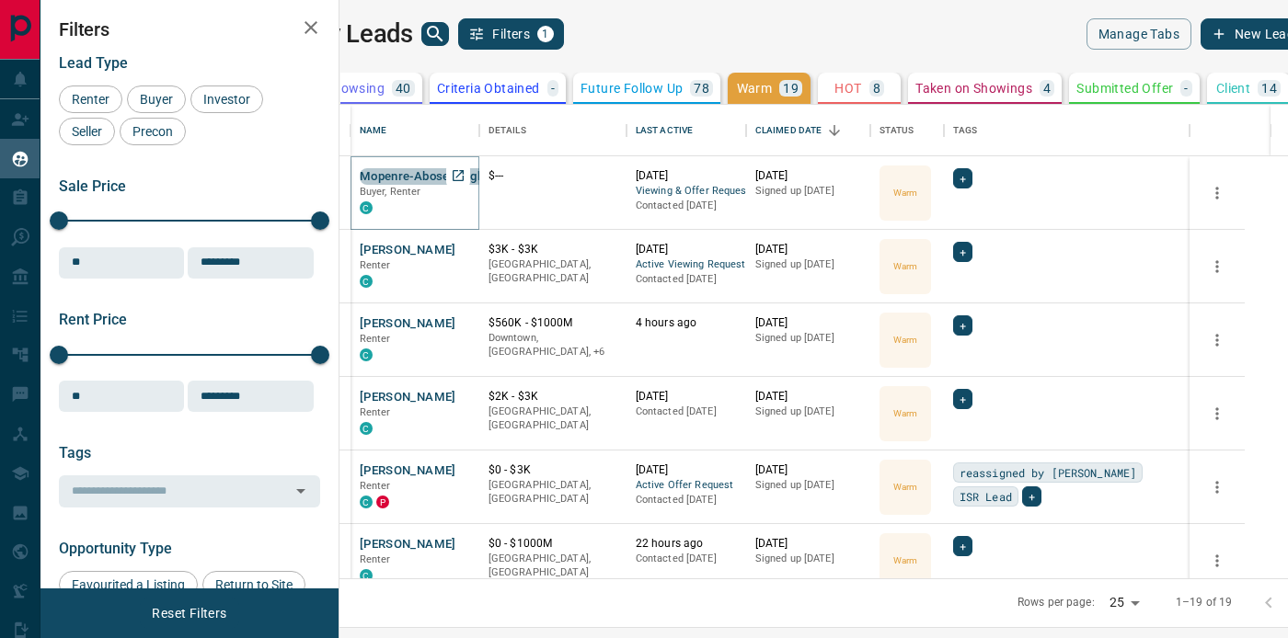
click at [454, 174] on button "Mopenre-Abosede Igbasanmi" at bounding box center [442, 176] width 165 height 17
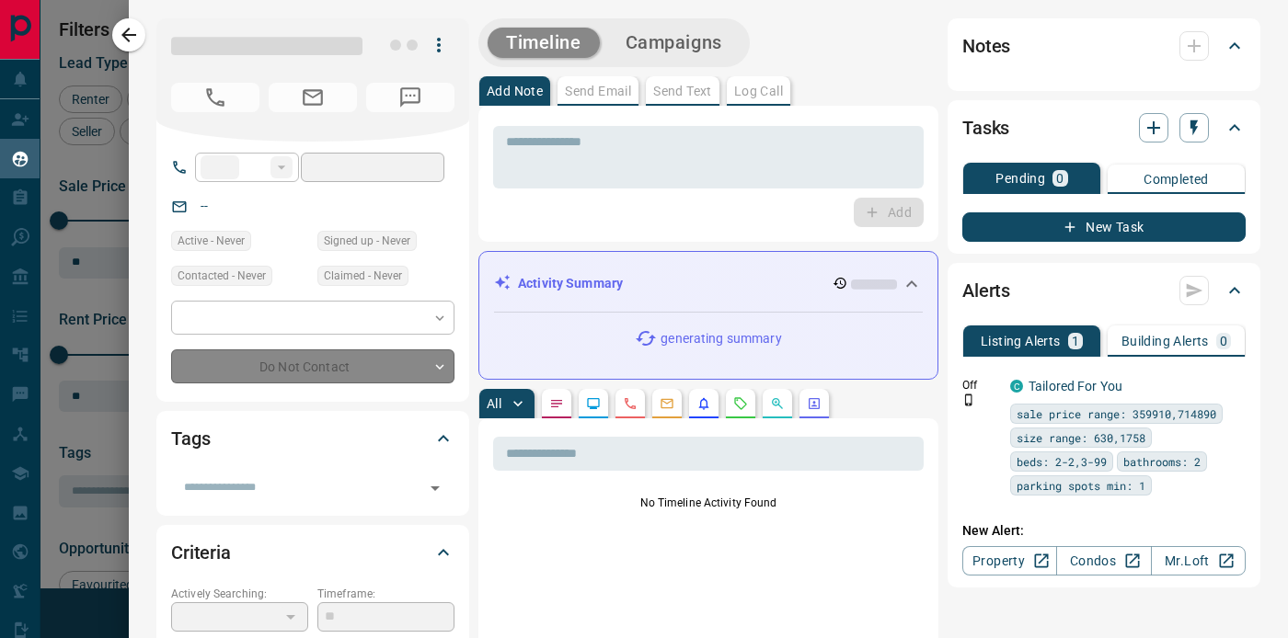
type input "**"
type input "**********"
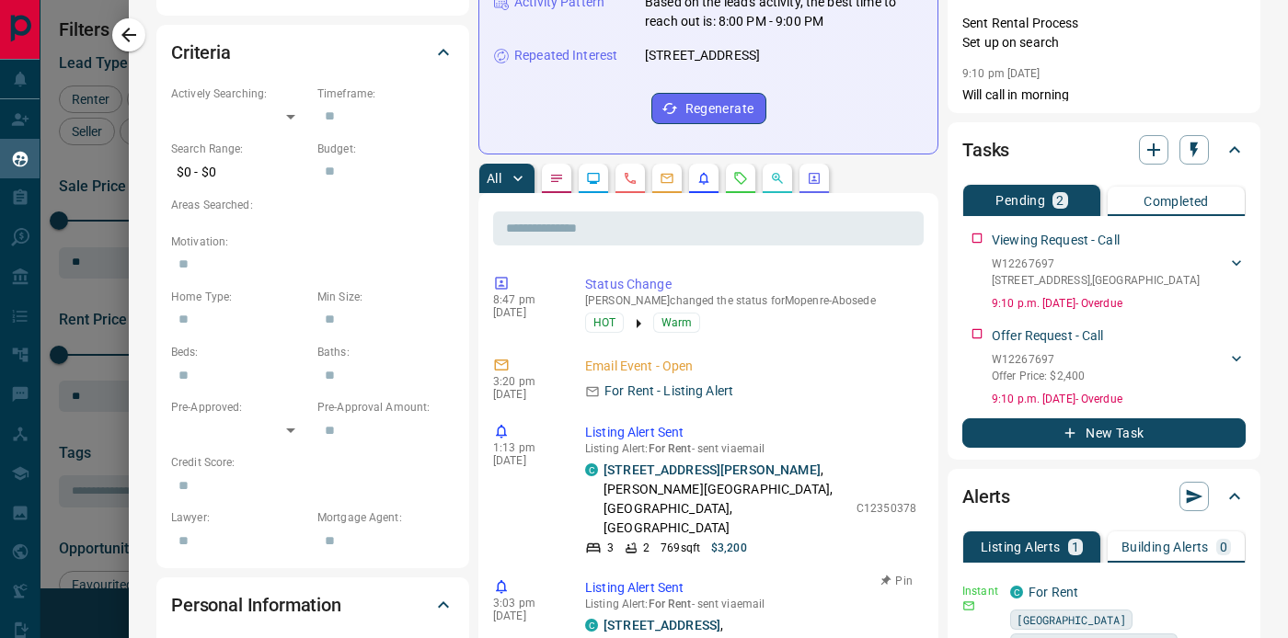
scroll to position [595, 0]
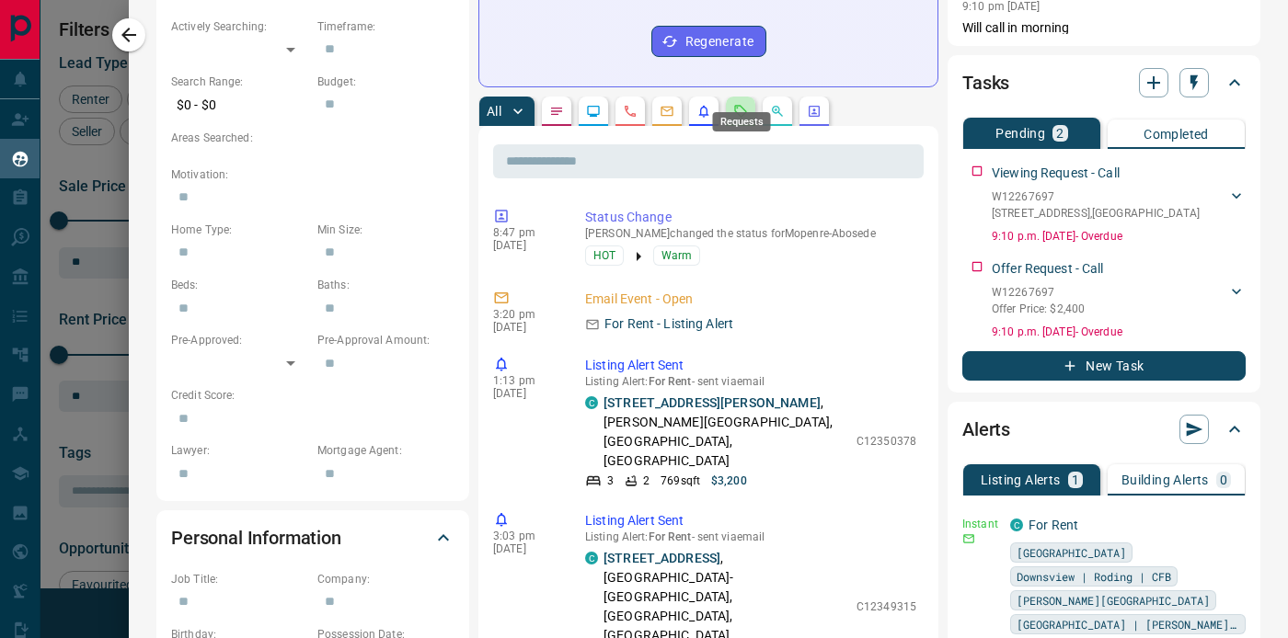
click at [742, 104] on icon "Requests" at bounding box center [740, 111] width 15 height 15
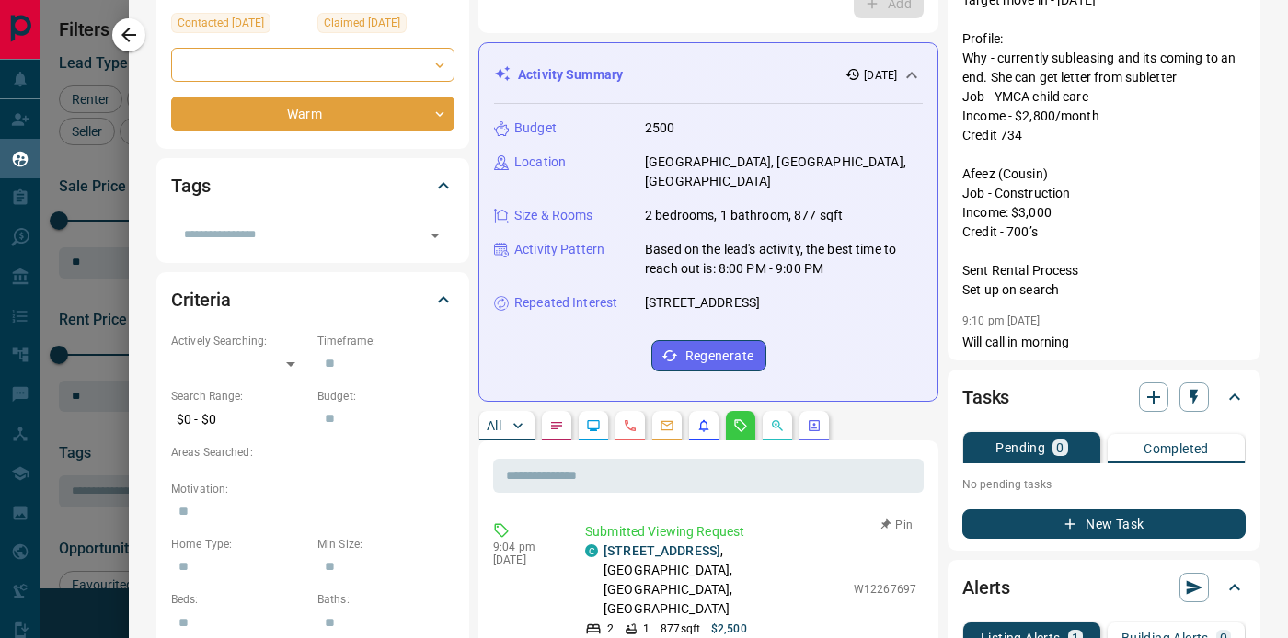
scroll to position [0, 0]
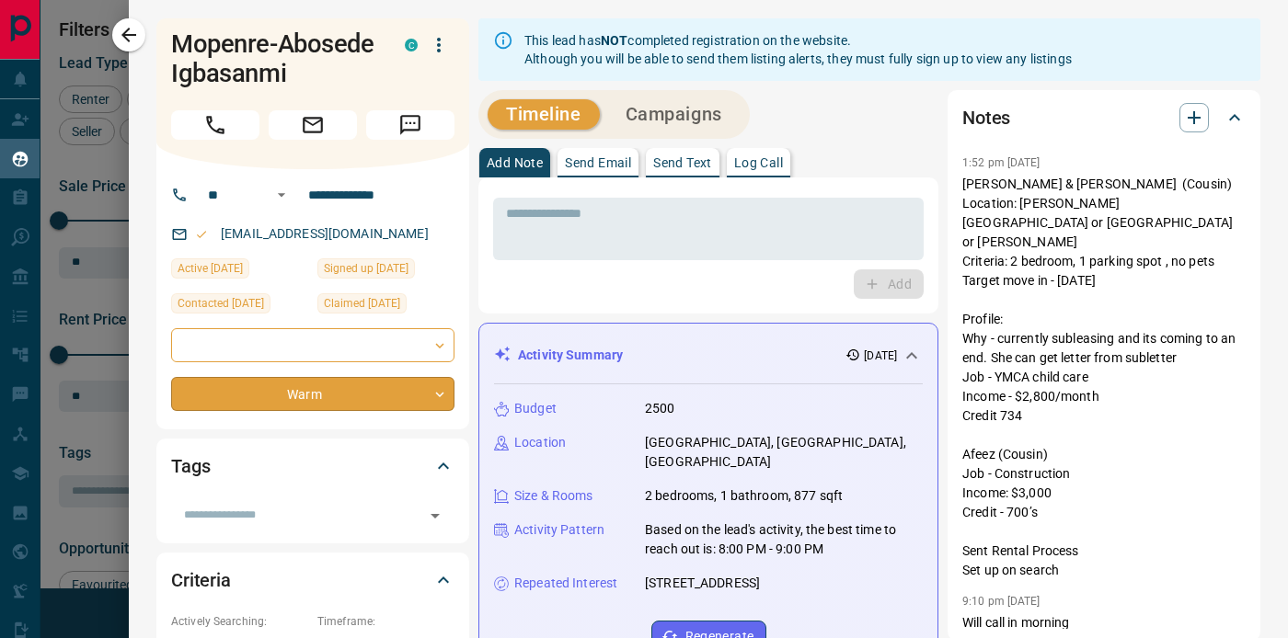
click at [327, 389] on body "Lead Transfers Claim Leads My Leads Tasks Opportunities Deals Campaigns Automat…" at bounding box center [644, 307] width 1288 height 615
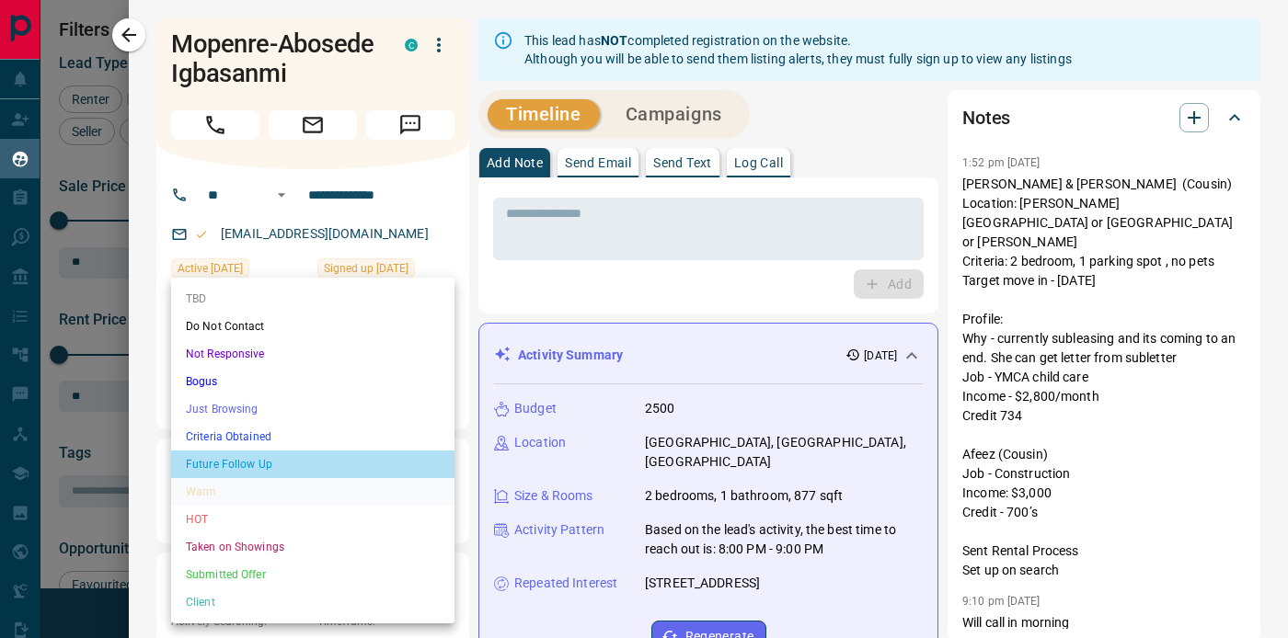
click at [302, 460] on li "Future Follow Up" at bounding box center [312, 465] width 283 height 28
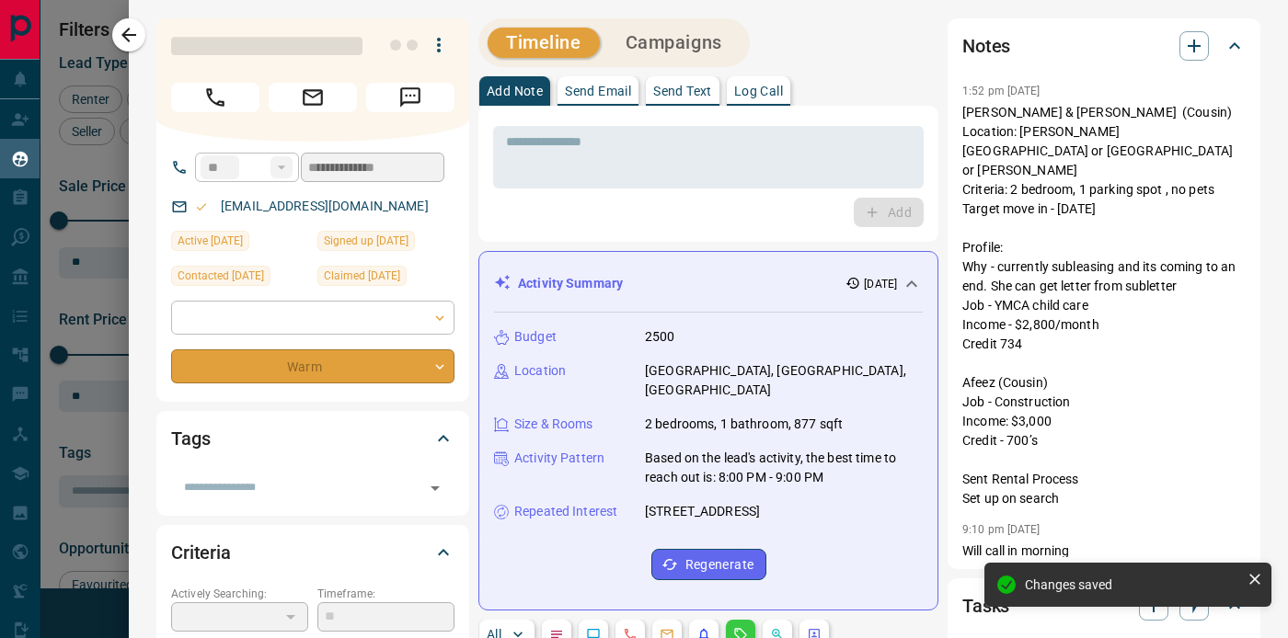
type input "*"
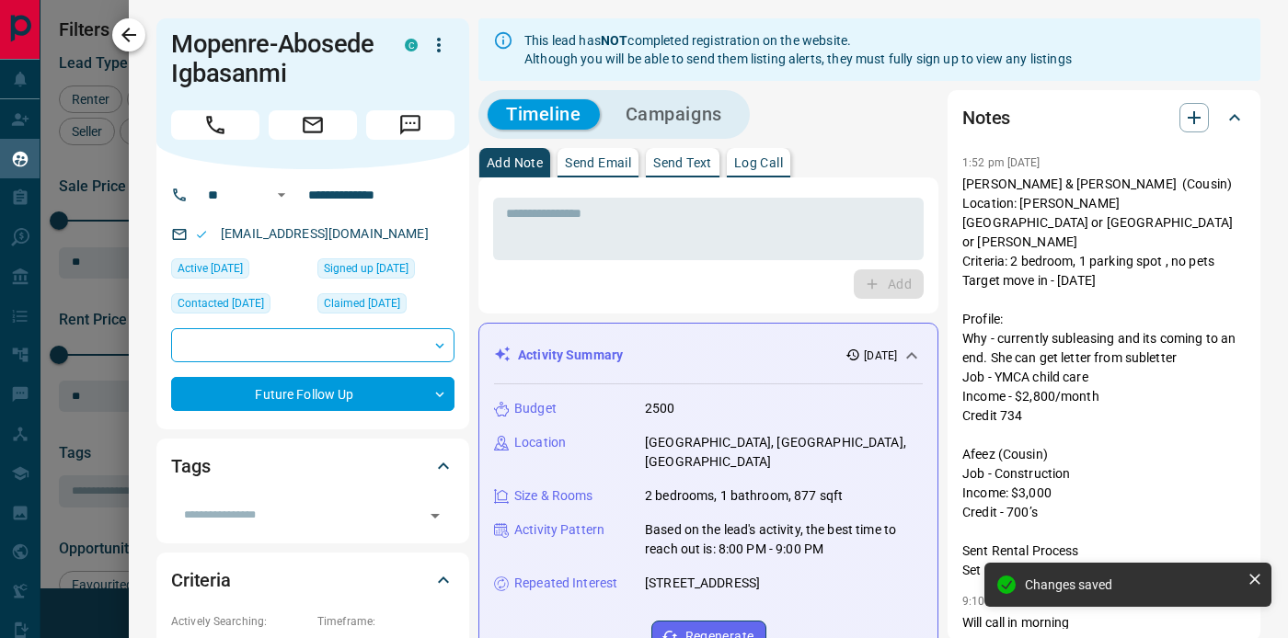
click at [123, 39] on icon "button" at bounding box center [129, 35] width 22 height 22
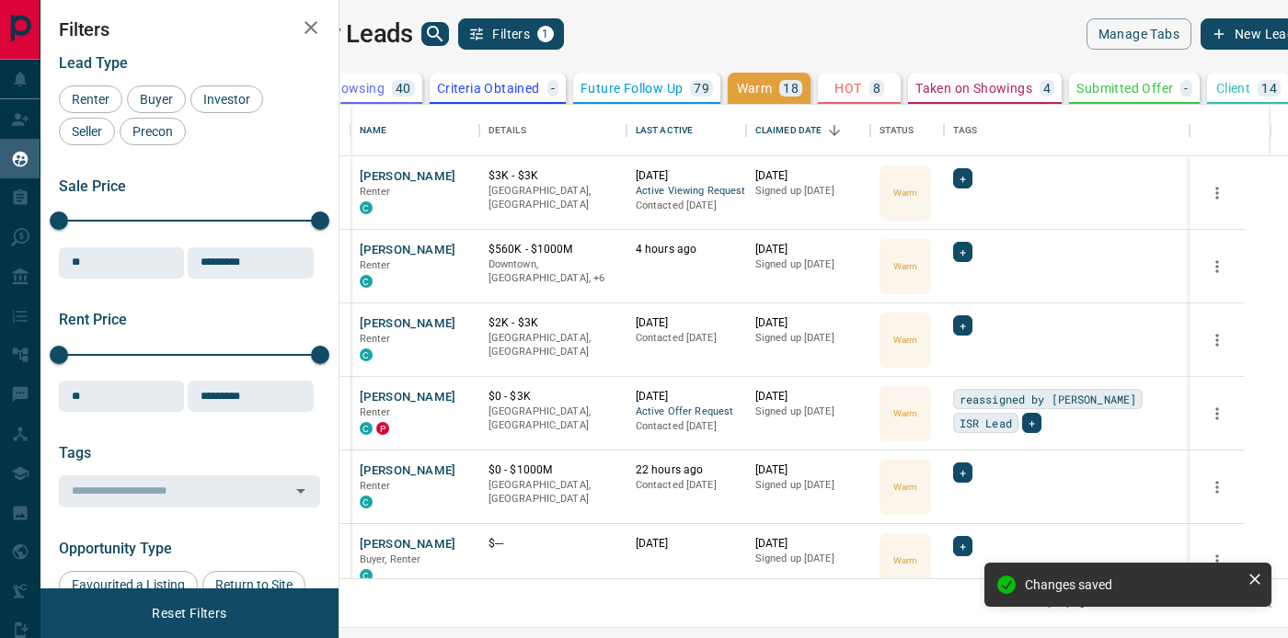
scroll to position [0, 312]
click at [456, 179] on button "[PERSON_NAME]" at bounding box center [408, 176] width 97 height 17
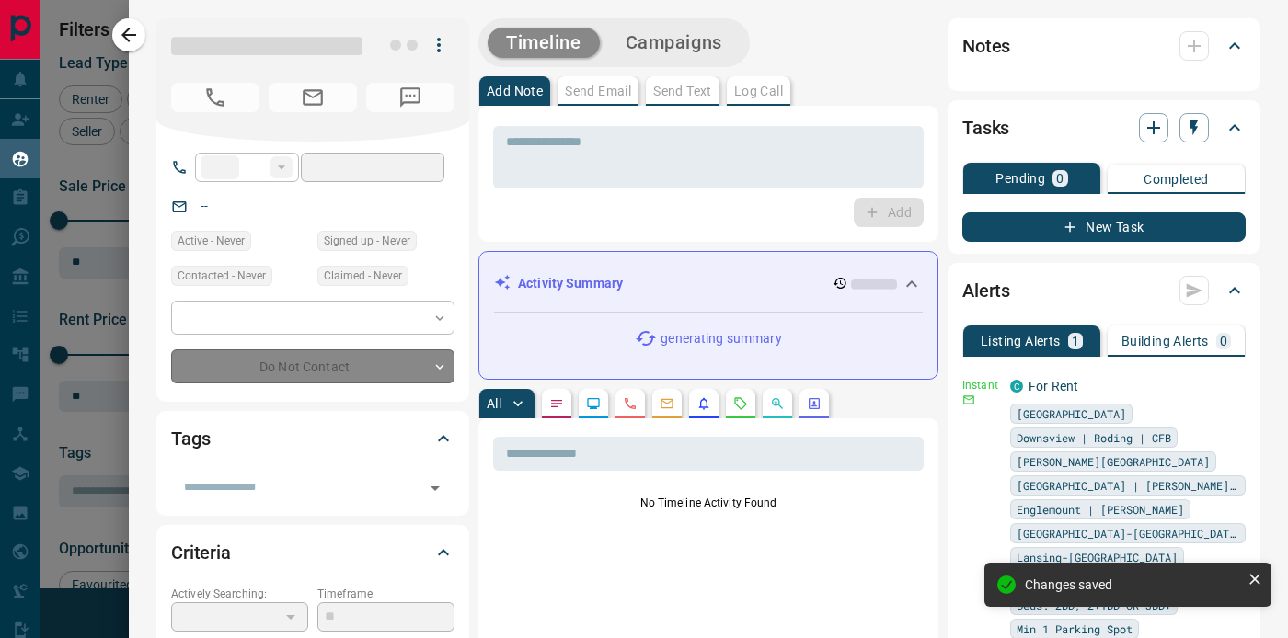
type input "**"
type input "**********"
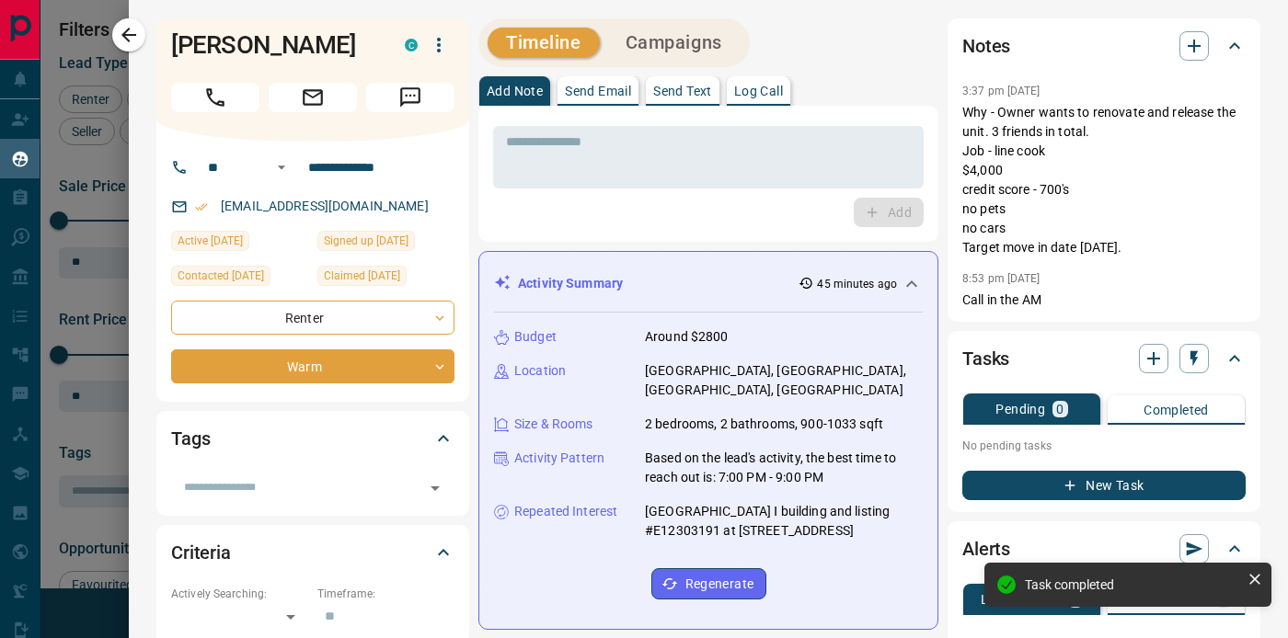
click at [326, 384] on div "**********" at bounding box center [312, 272] width 313 height 260
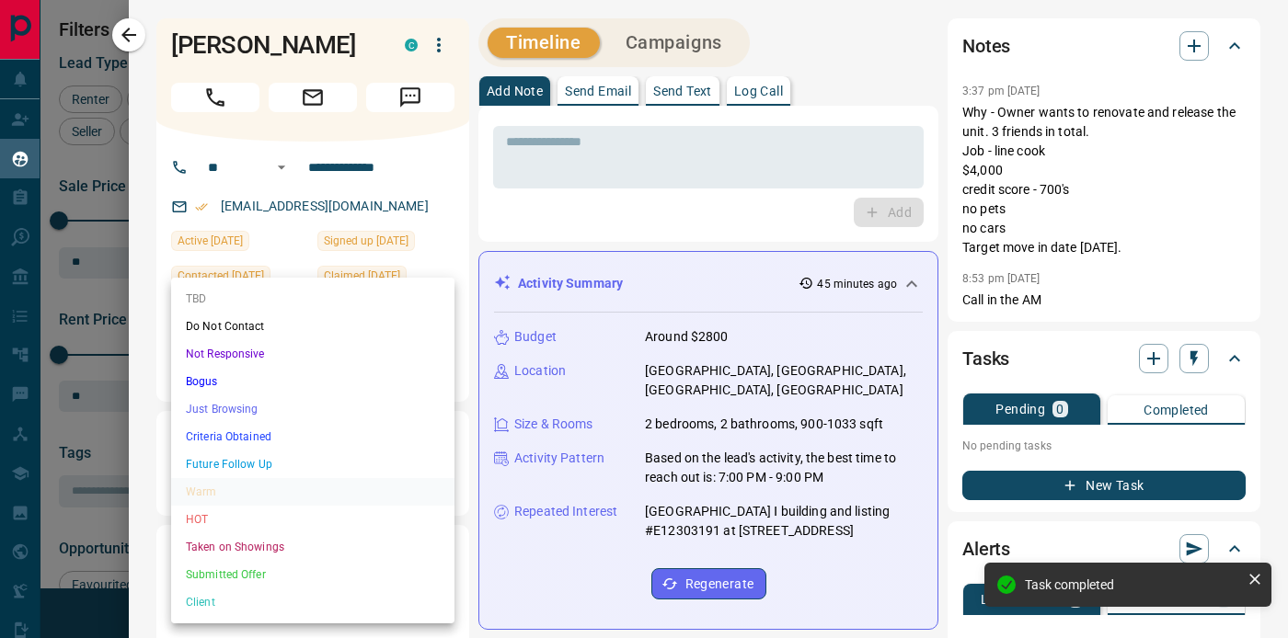
click at [327, 379] on body "Lead Transfers Claim Leads My Leads Tasks Opportunities Deals Campaigns Automat…" at bounding box center [644, 307] width 1288 height 615
click at [279, 451] on li "Future Follow Up" at bounding box center [312, 465] width 283 height 28
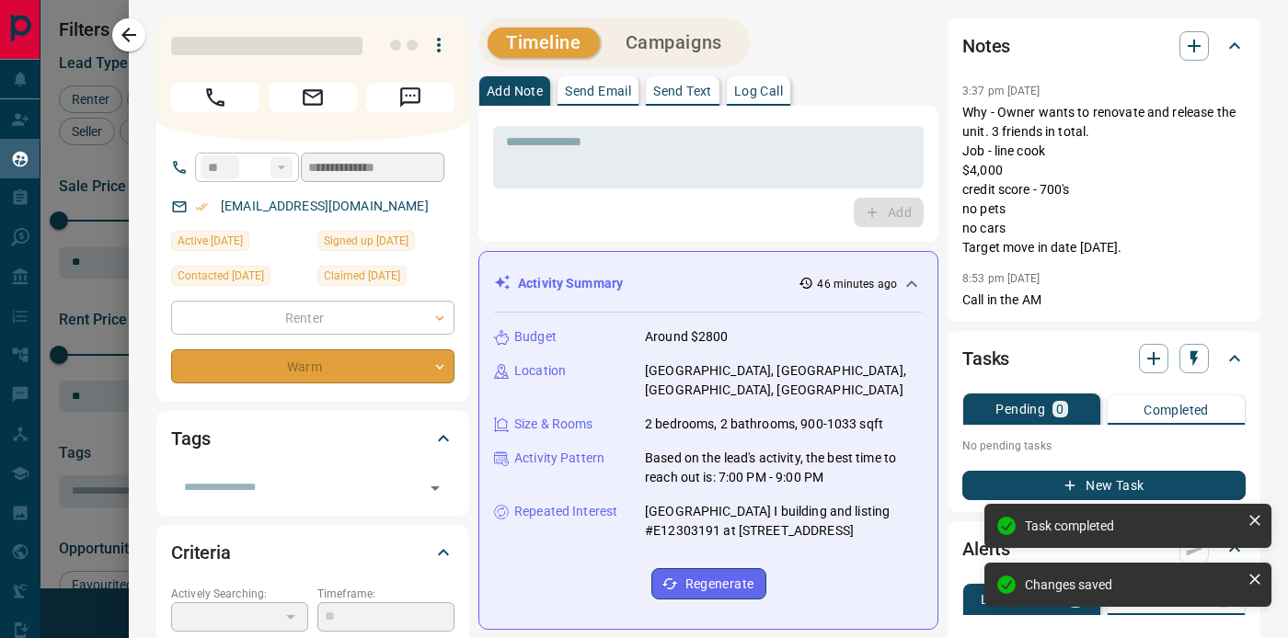
type input "*"
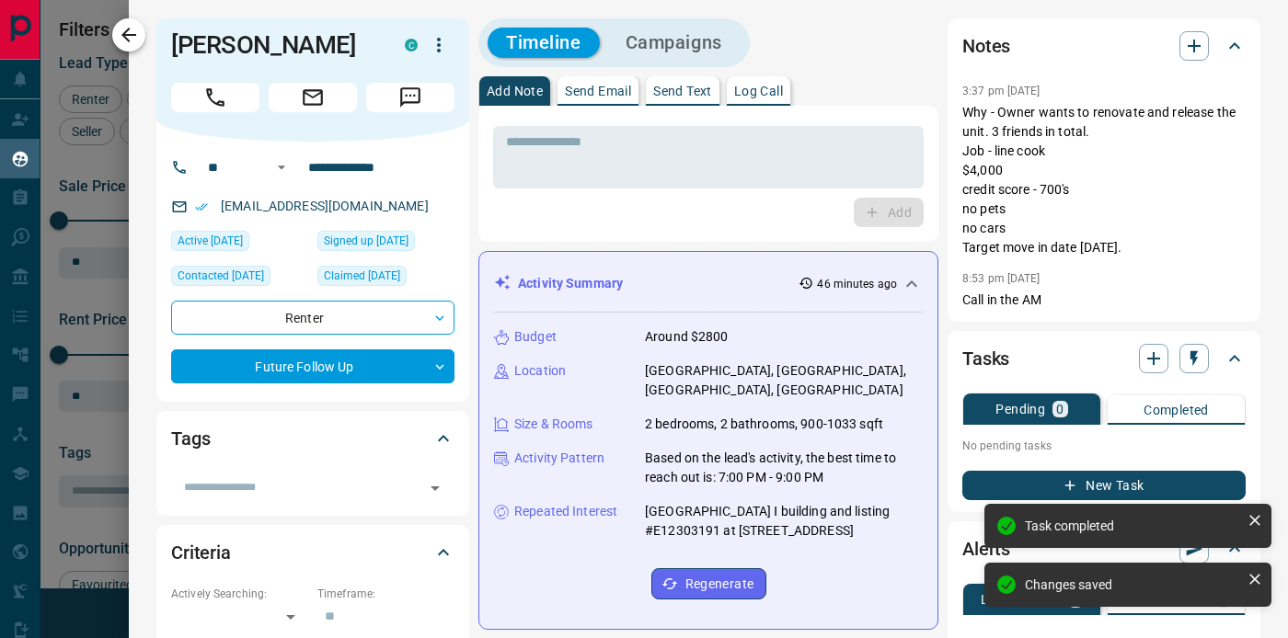
click at [132, 37] on icon "button" at bounding box center [129, 35] width 22 height 22
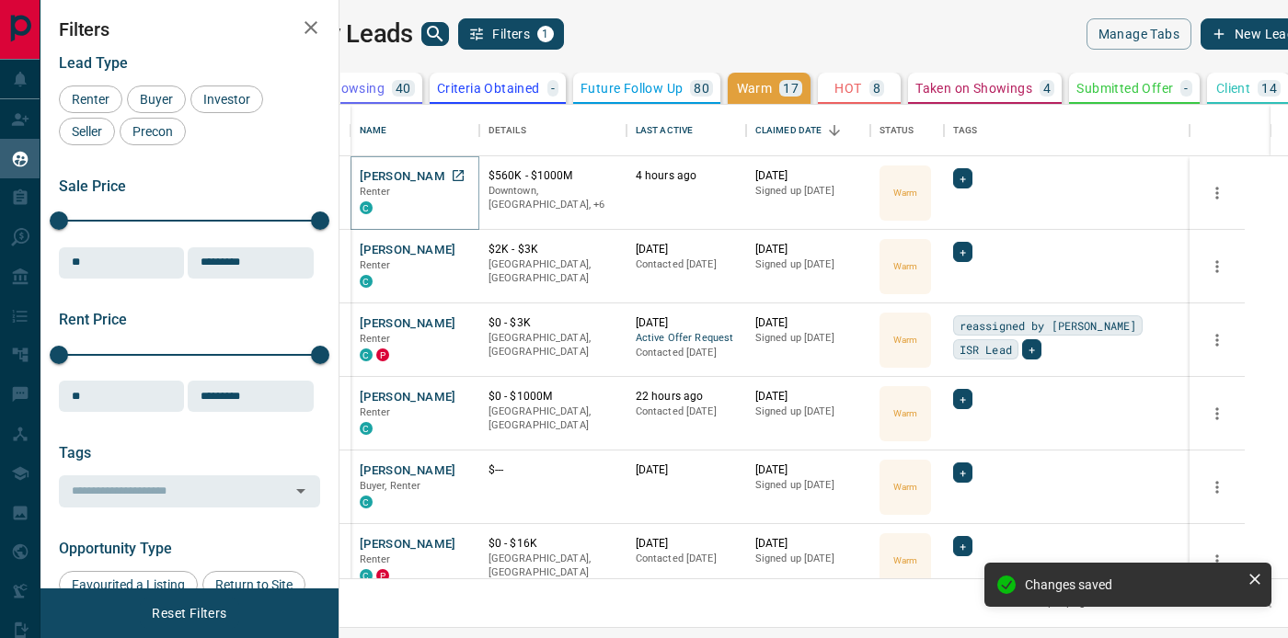
click at [443, 182] on button "[PERSON_NAME]" at bounding box center [408, 176] width 97 height 17
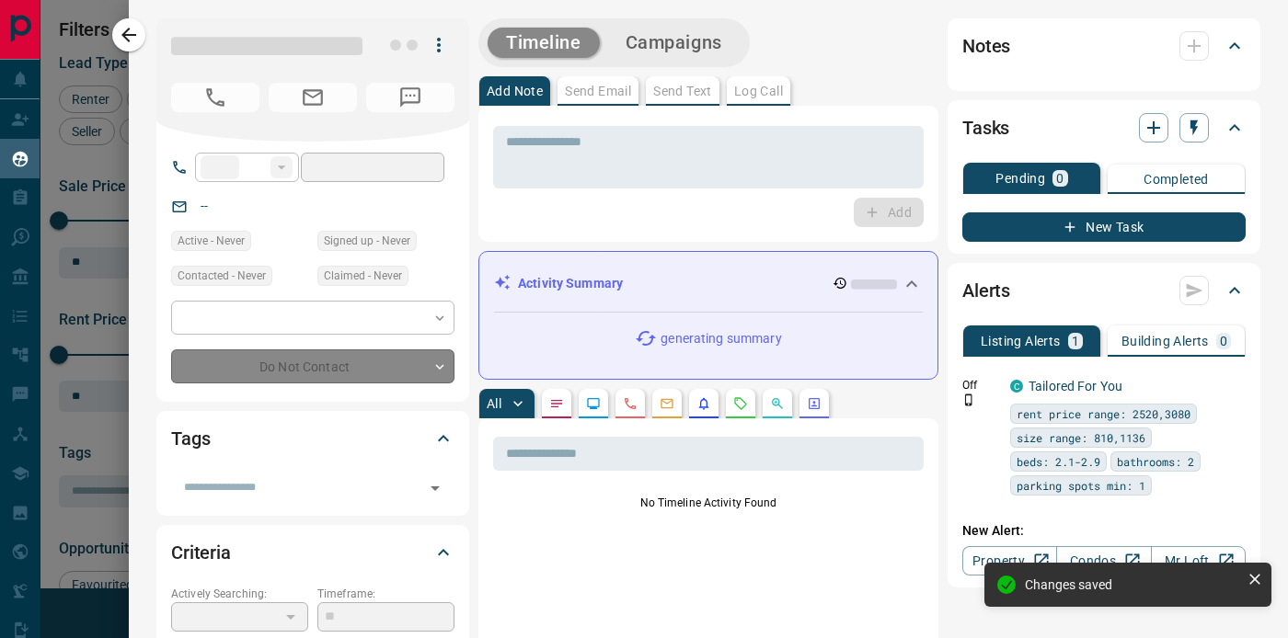
type input "**"
type input "**********"
type input "*"
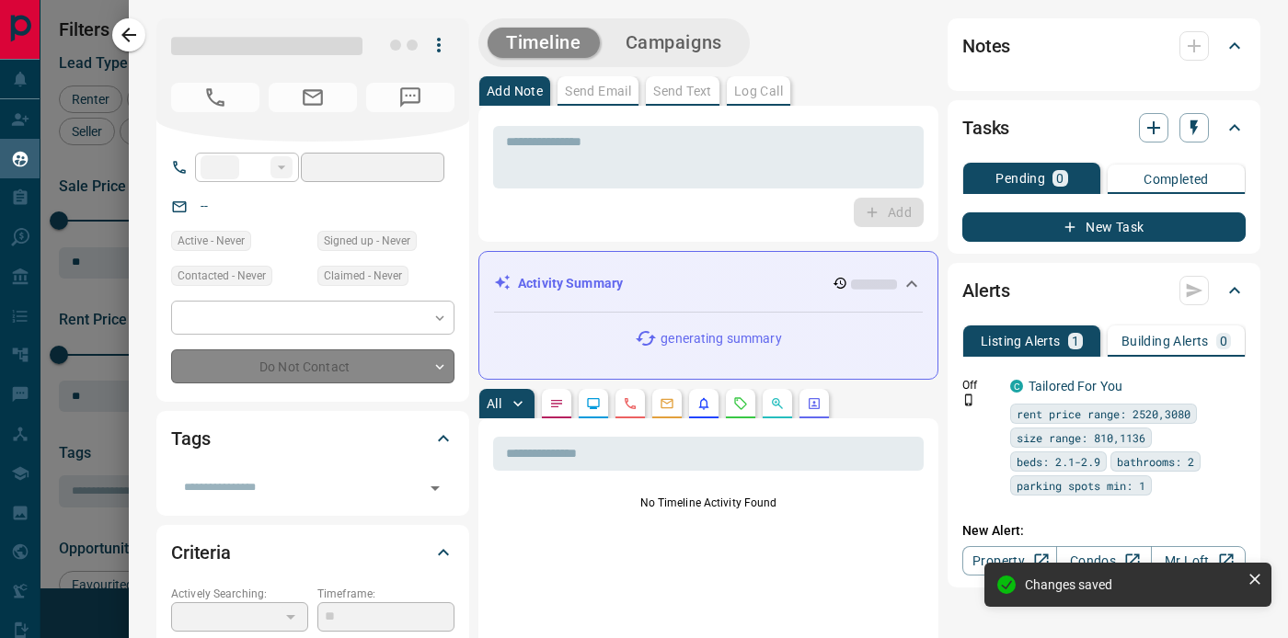
type input "**********"
type input "*******"
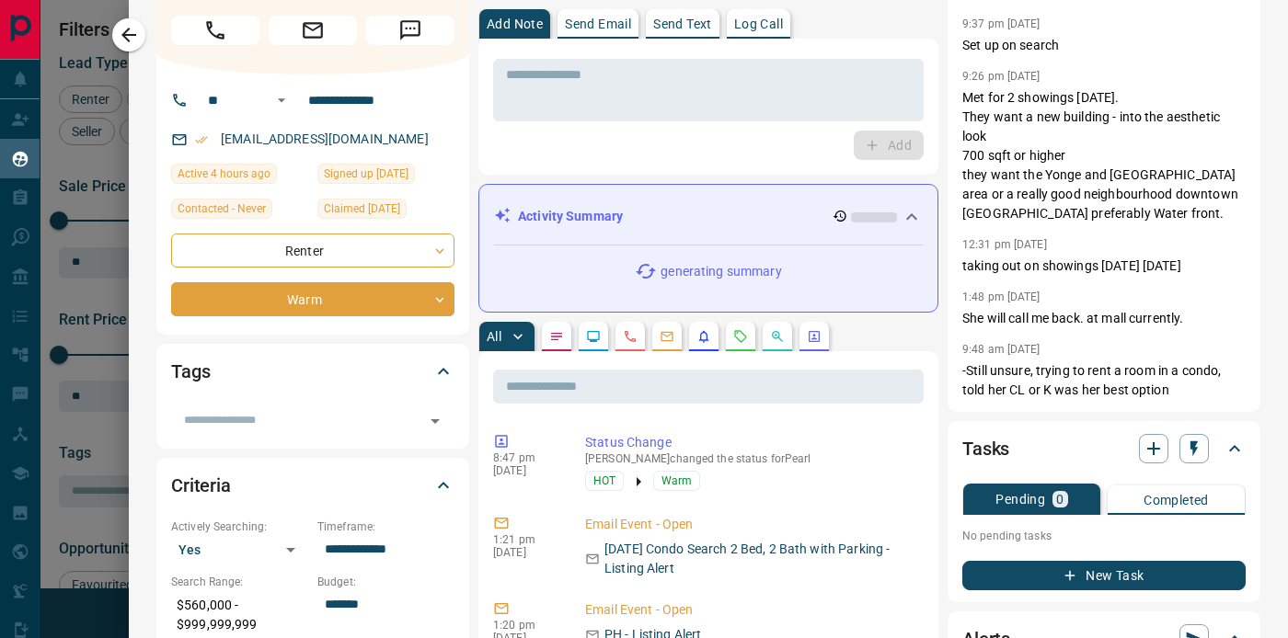
scroll to position [0, 0]
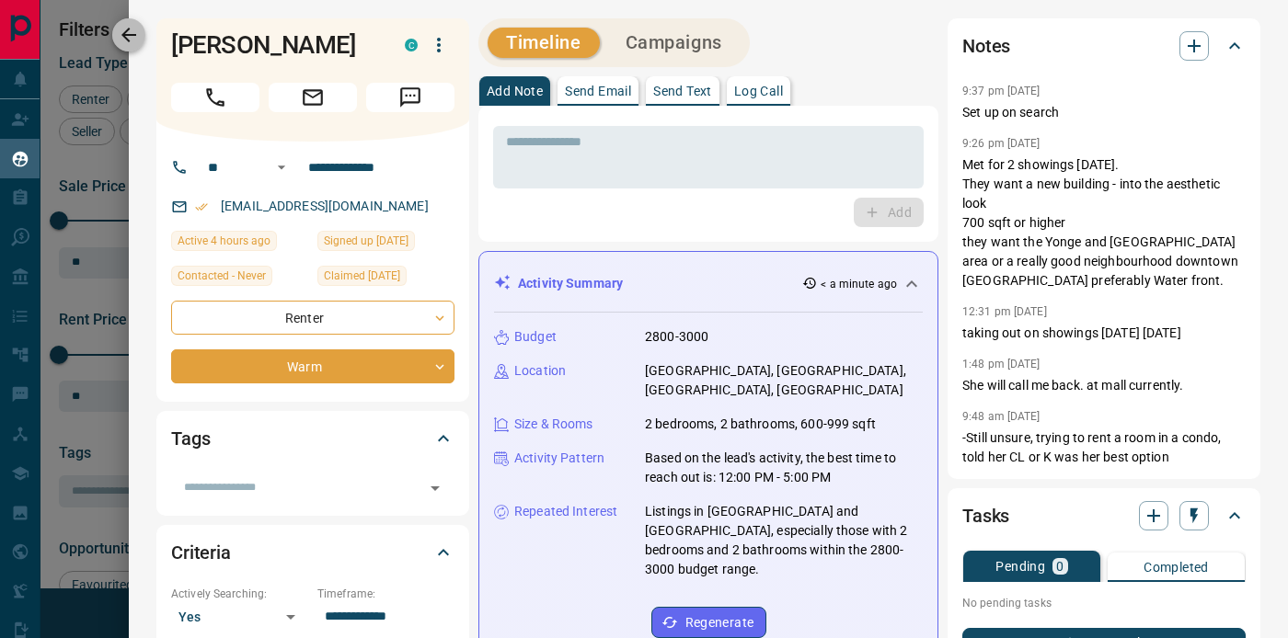
click at [126, 33] on icon "button" at bounding box center [129, 35] width 22 height 22
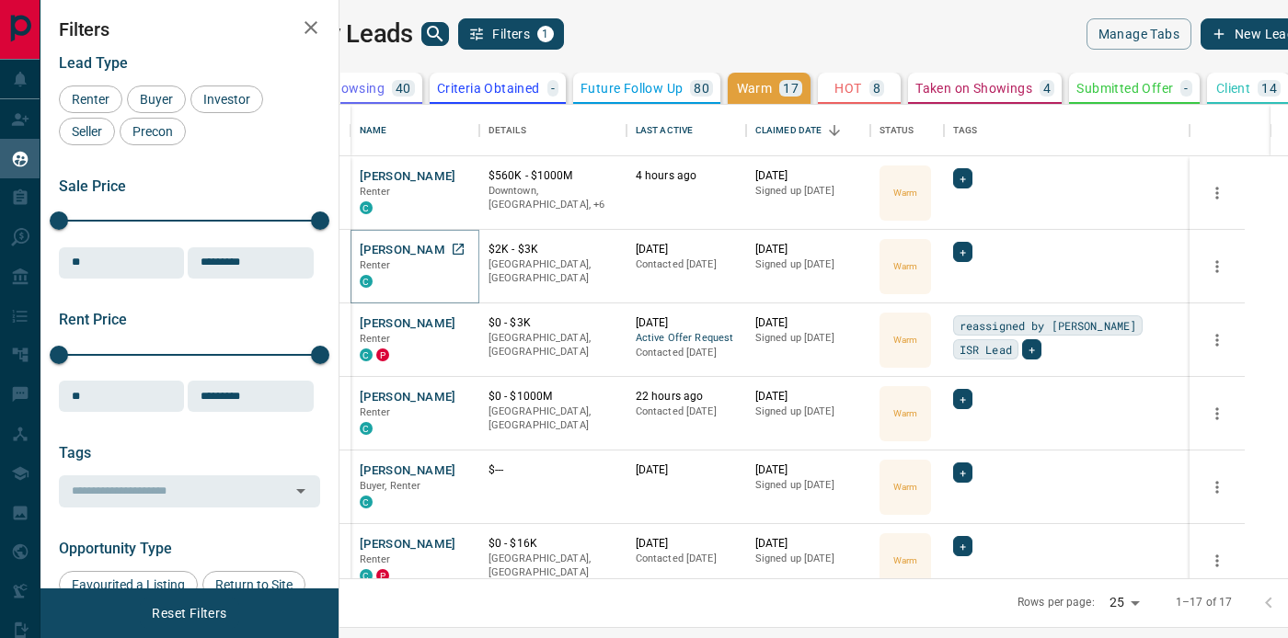
click at [454, 251] on button "[PERSON_NAME]" at bounding box center [408, 250] width 97 height 17
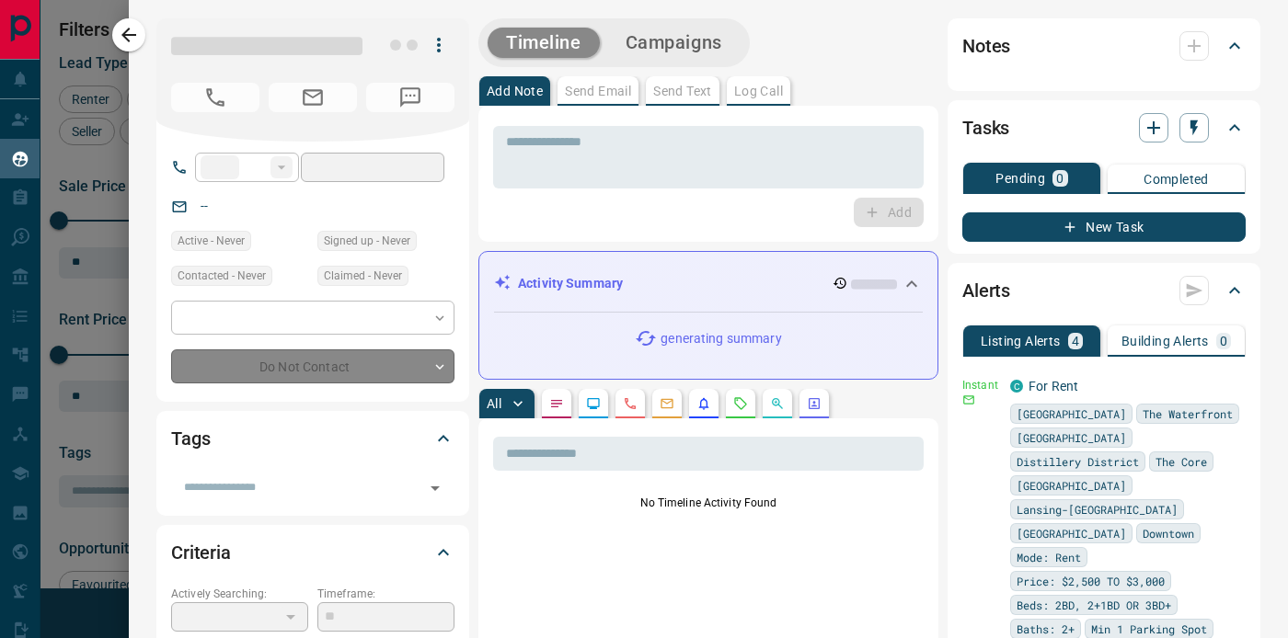
type input "**"
type input "**********"
type input "*"
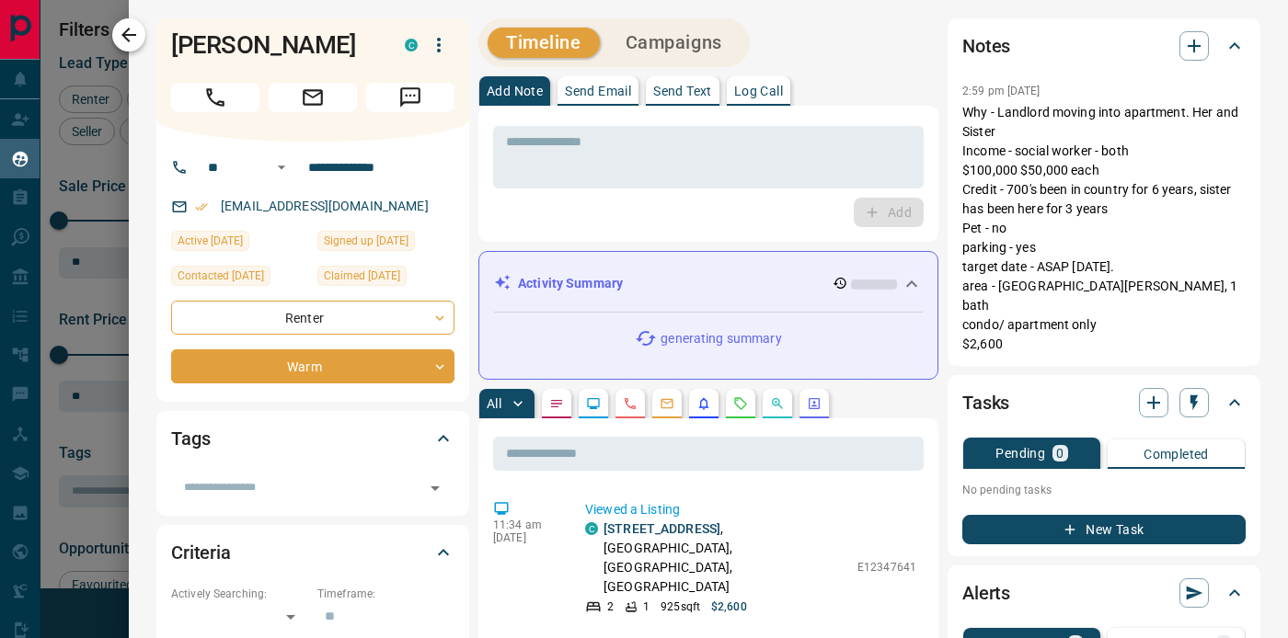
click at [123, 31] on icon "button" at bounding box center [129, 35] width 22 height 22
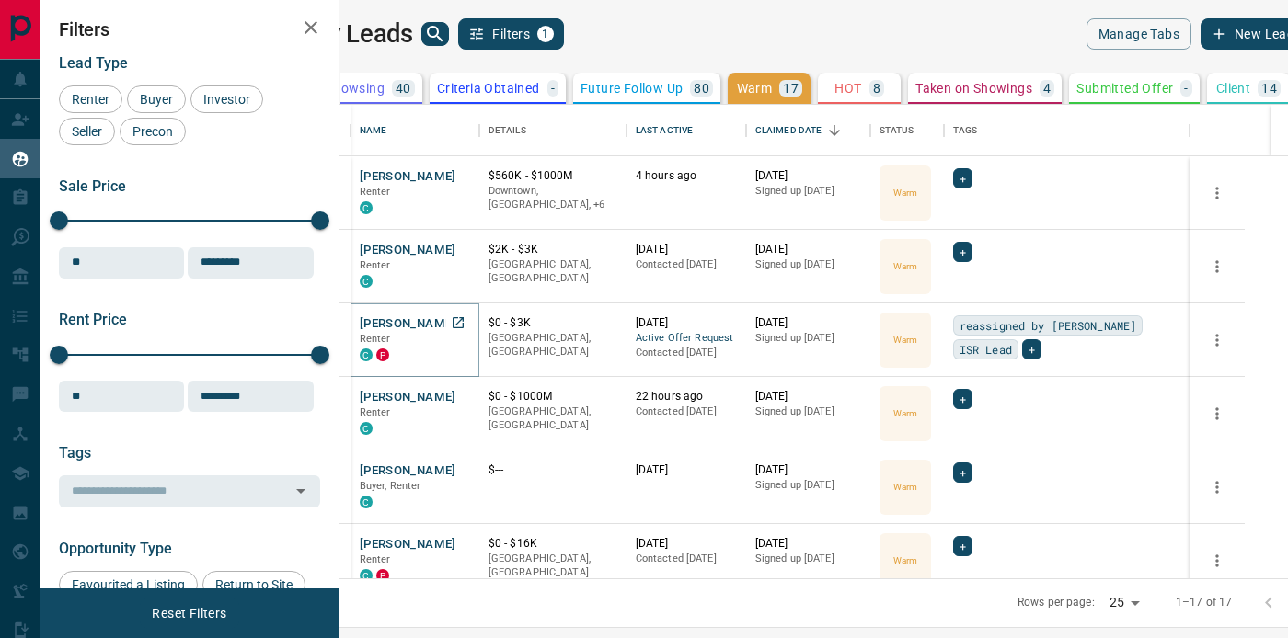
click at [444, 320] on button "[PERSON_NAME]" at bounding box center [408, 323] width 97 height 17
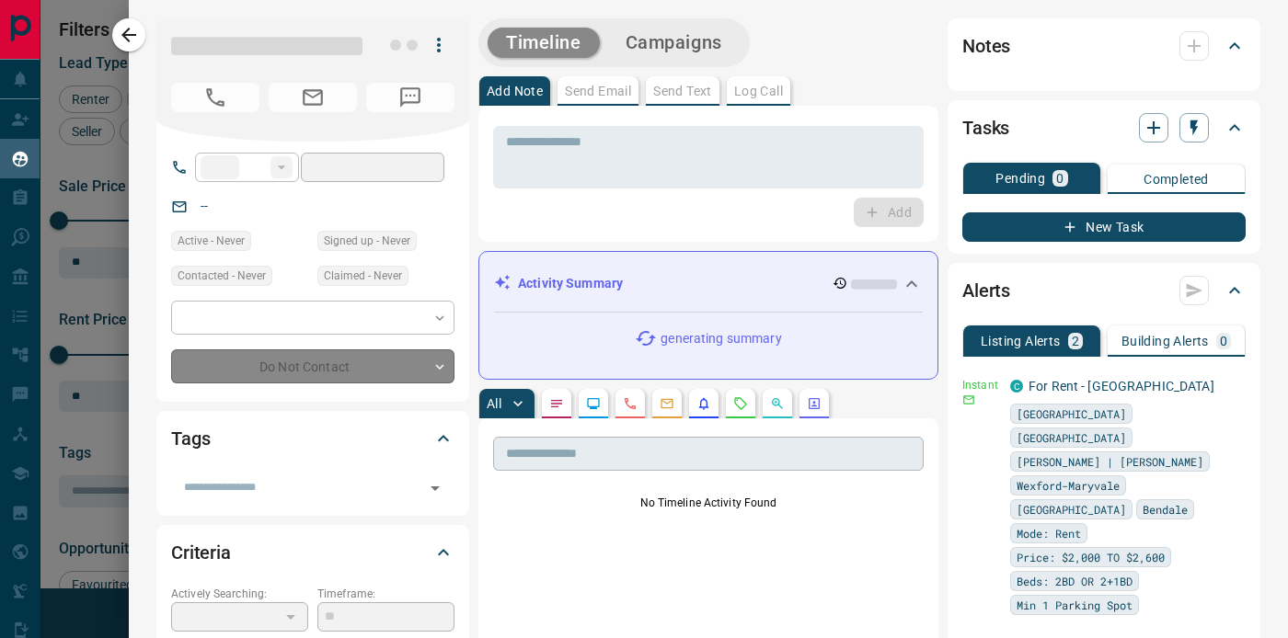
type input "**"
type input "**********"
type input "*"
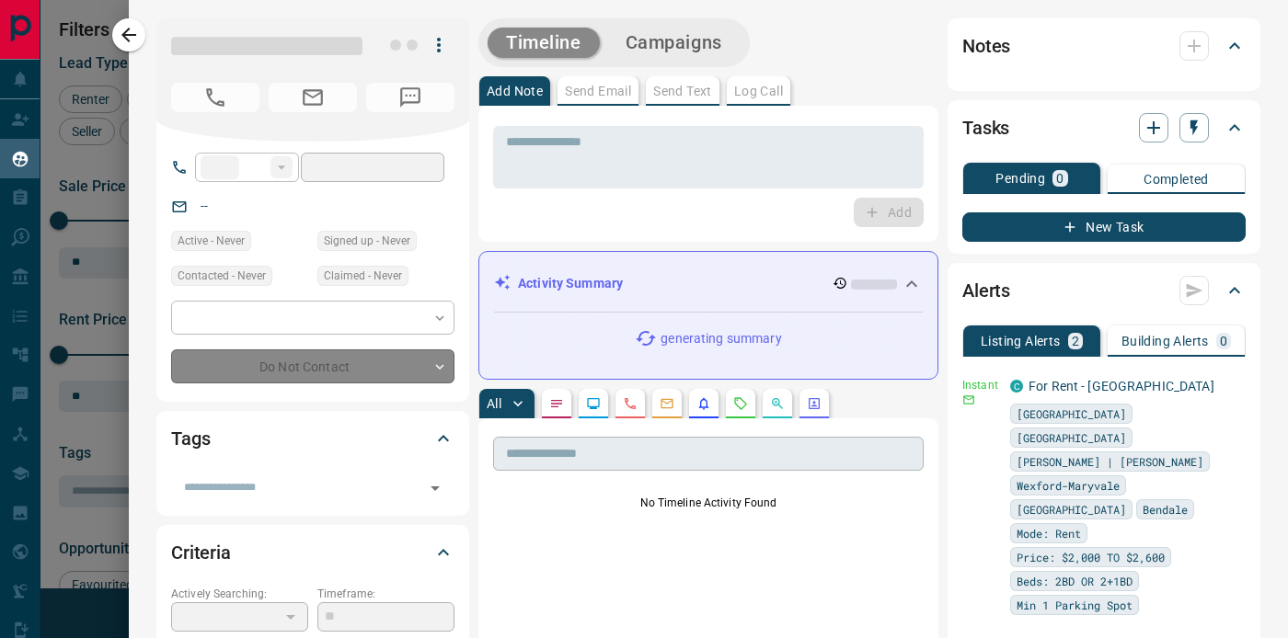
type input "**********"
type input "*******"
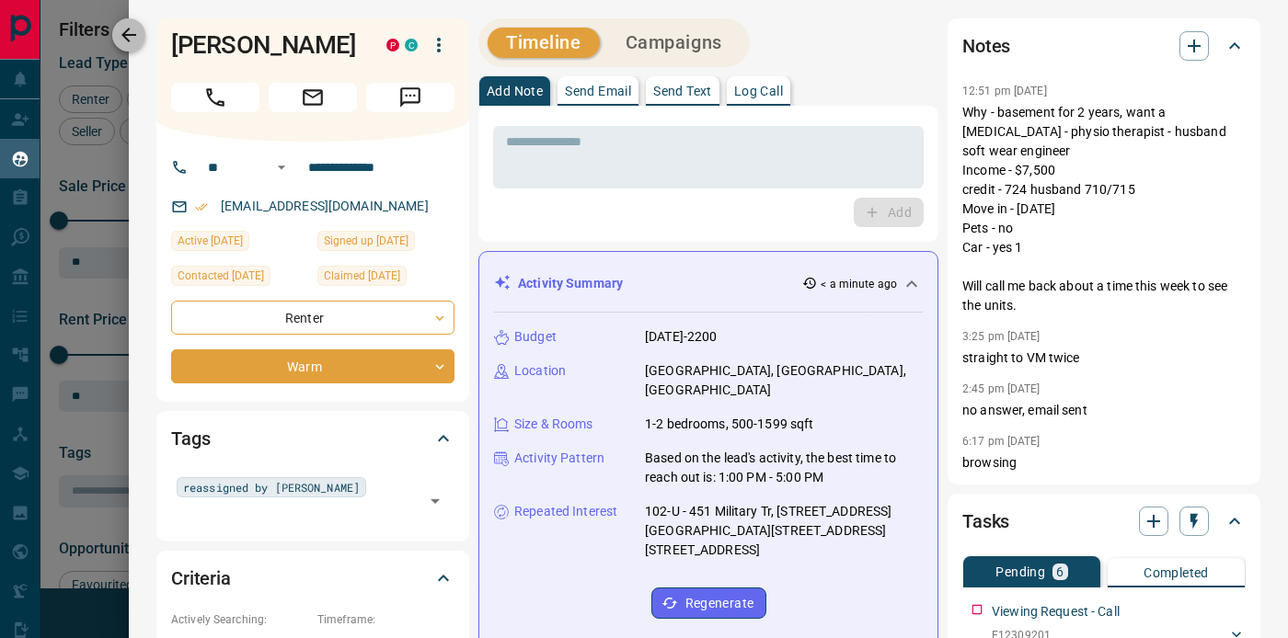
click at [132, 37] on icon "button" at bounding box center [129, 35] width 22 height 22
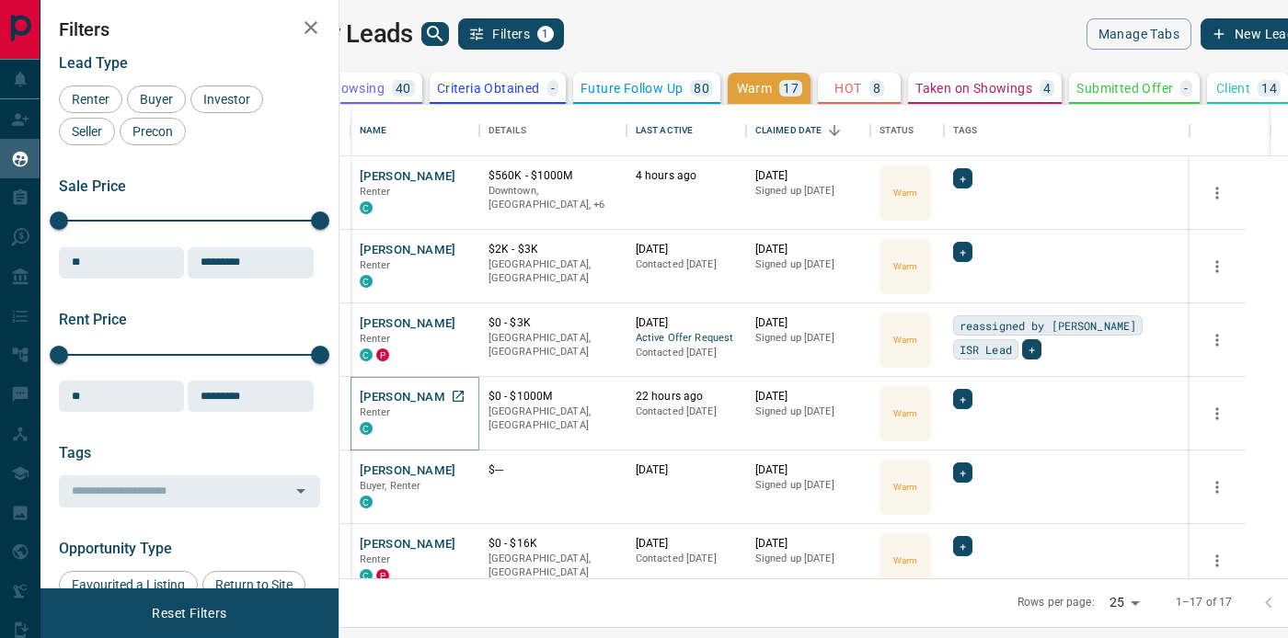
click at [456, 395] on button "[PERSON_NAME]" at bounding box center [408, 397] width 97 height 17
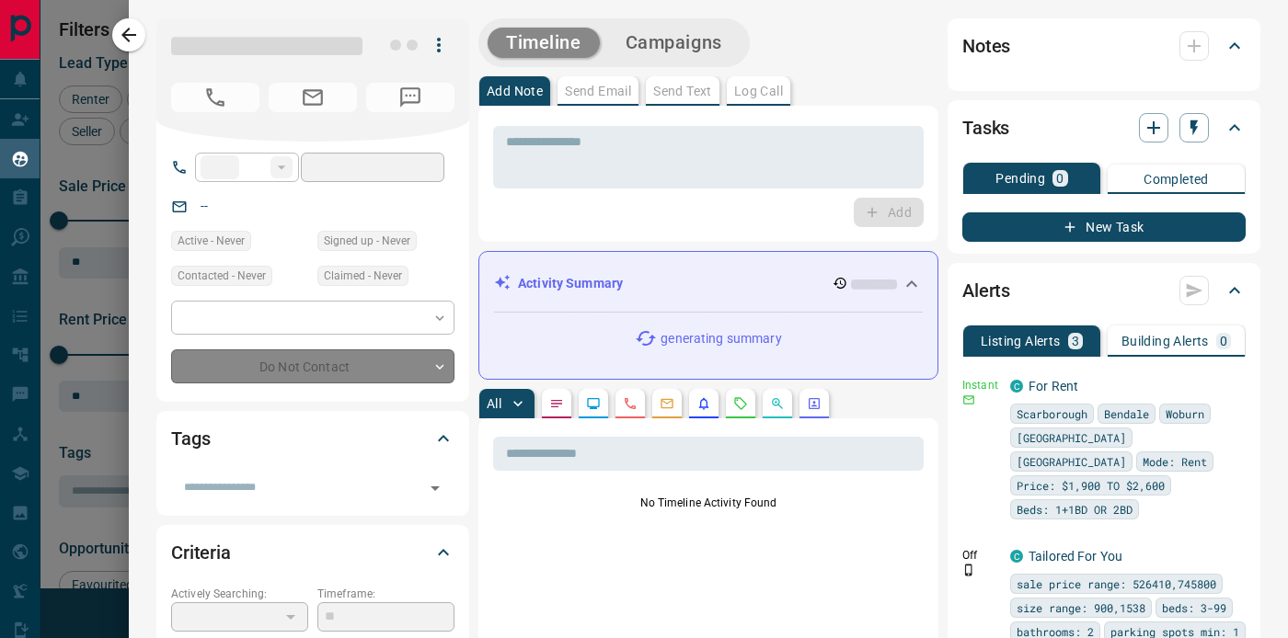
type input "**"
type input "**********"
type input "*"
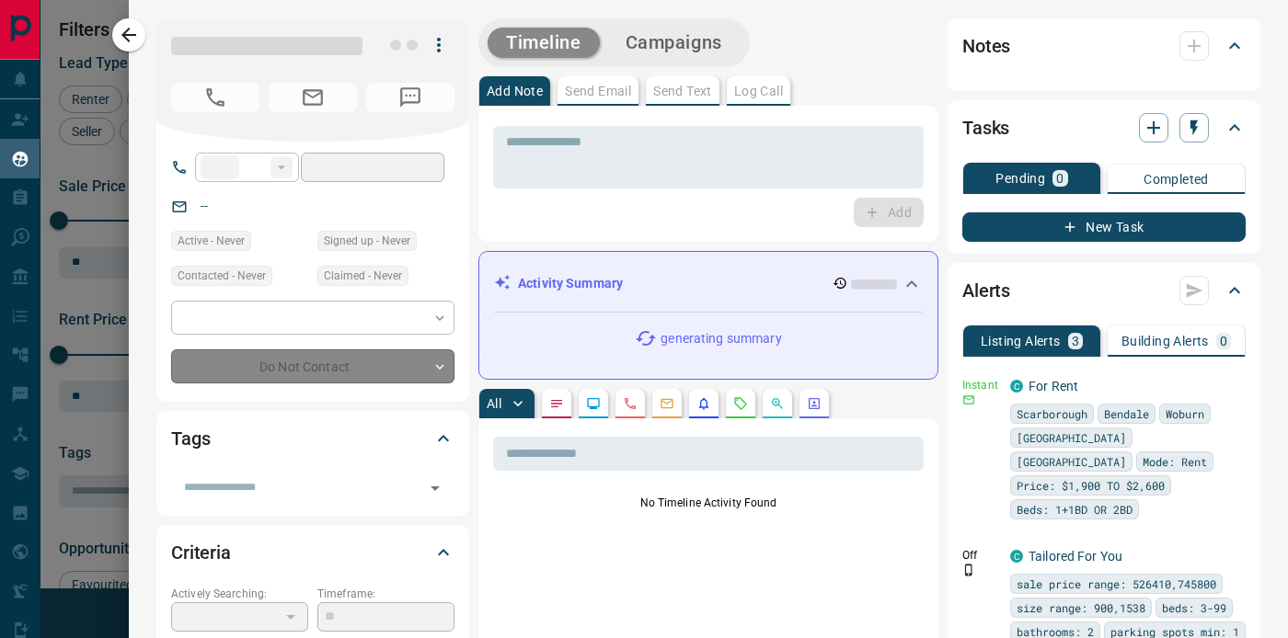
type input "**********"
type input "*******"
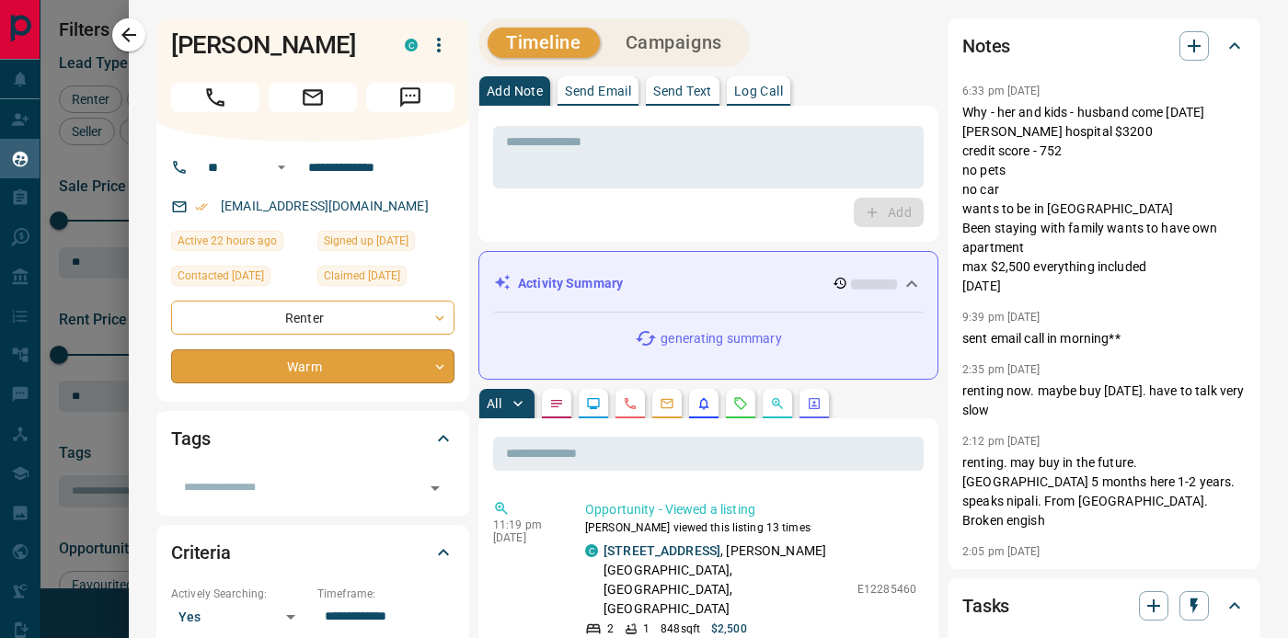
click at [418, 388] on body "Lead Transfers Claim Leads My Leads Tasks Opportunities Deals Campaigns Automat…" at bounding box center [644, 307] width 1288 height 615
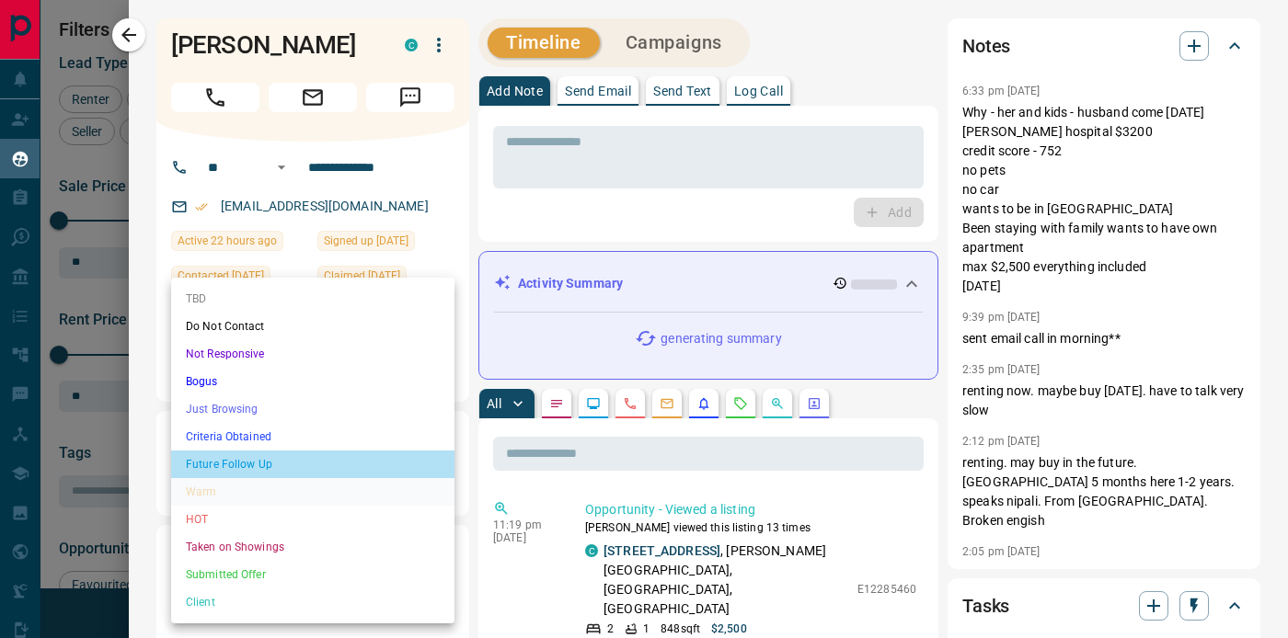
click at [326, 471] on li "Future Follow Up" at bounding box center [312, 465] width 283 height 28
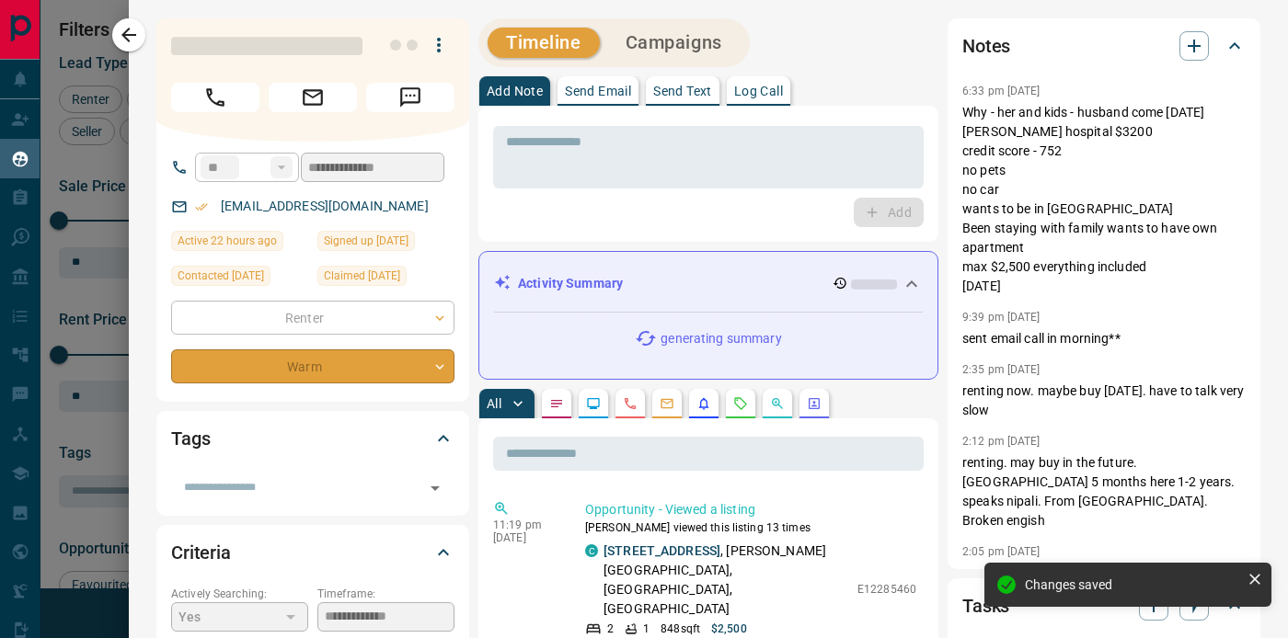
type input "*"
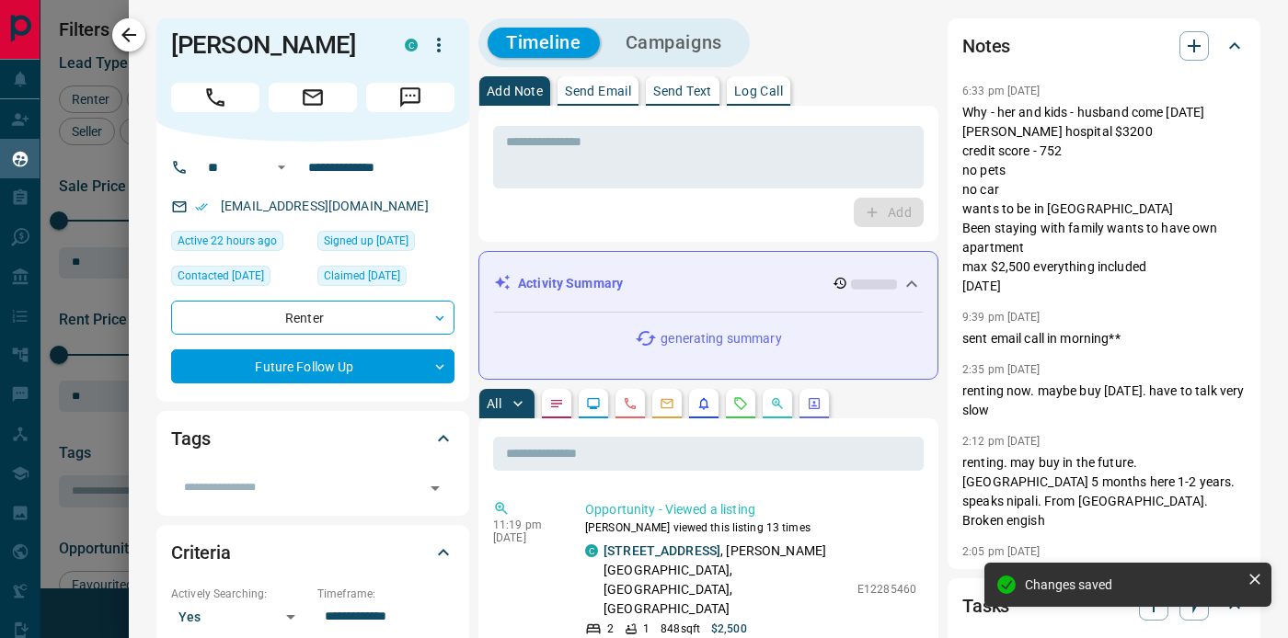
click at [123, 31] on icon "button" at bounding box center [129, 35] width 22 height 22
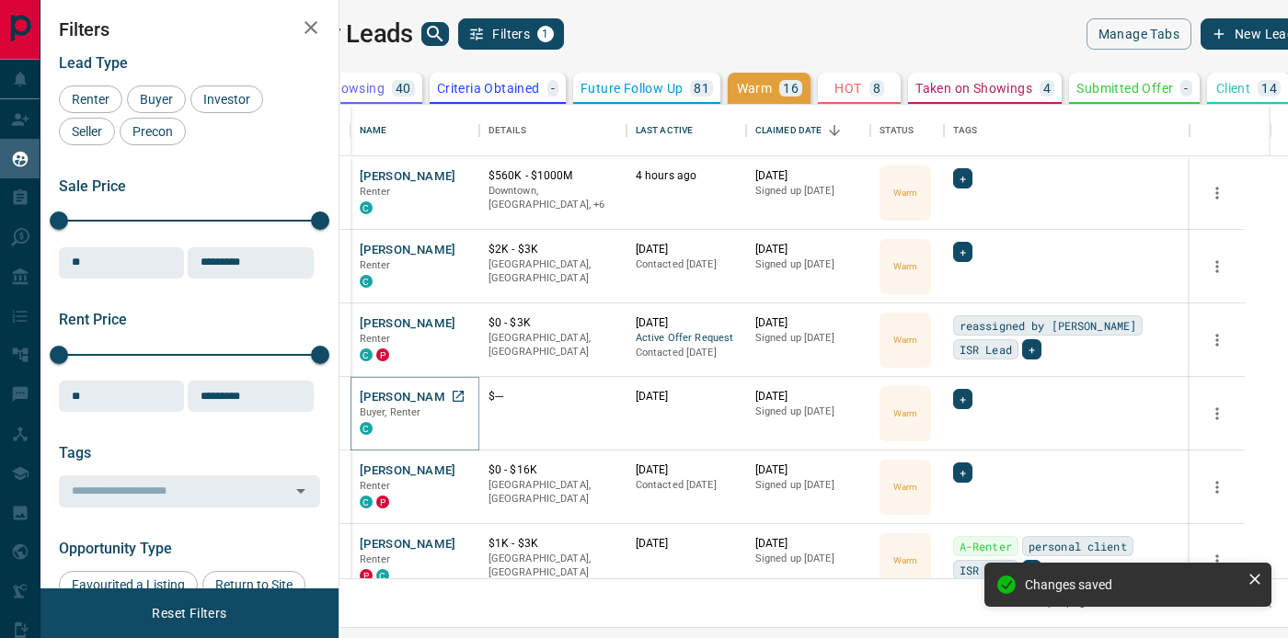
click at [452, 395] on button "[PERSON_NAME]" at bounding box center [408, 397] width 97 height 17
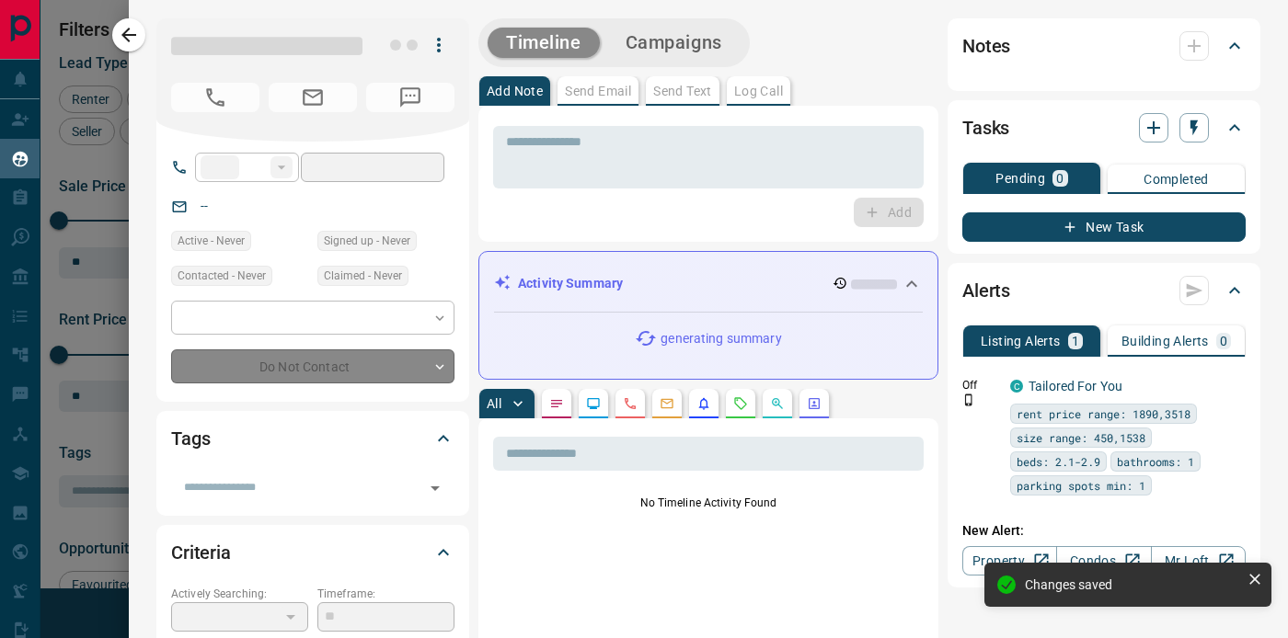
type input "**"
type input "**********"
type input "*"
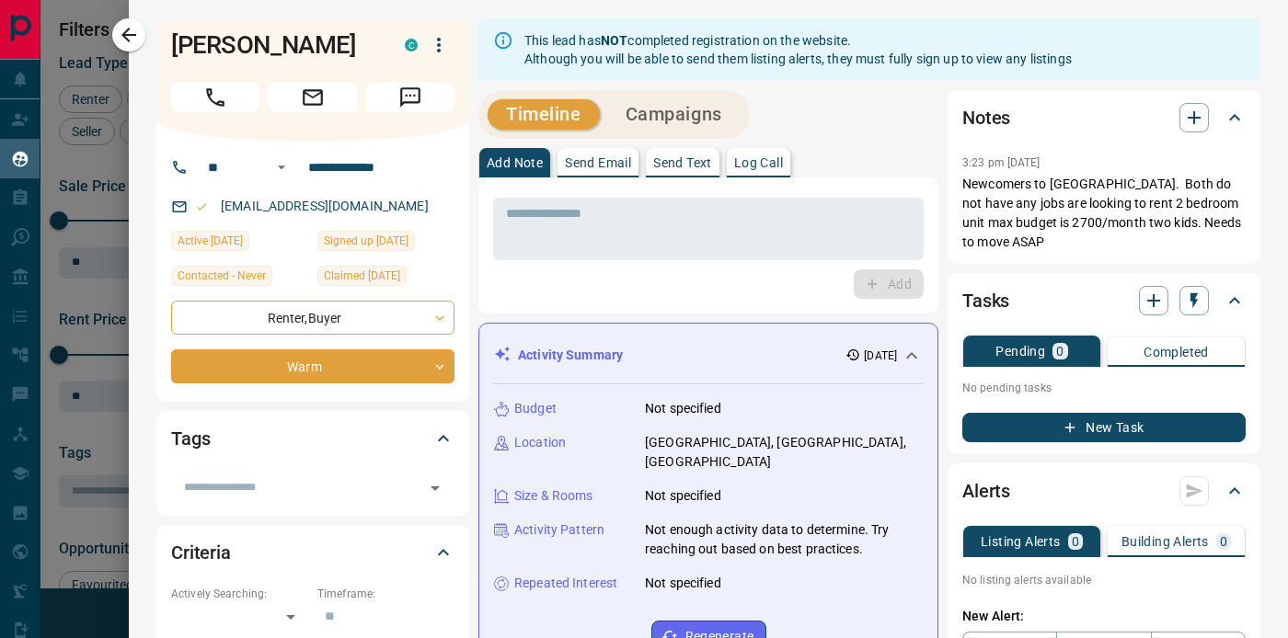
click at [127, 41] on icon "button" at bounding box center [129, 35] width 22 height 22
click at [127, 41] on div at bounding box center [644, 319] width 1288 height 638
